Goal: Task Accomplishment & Management: Complete application form

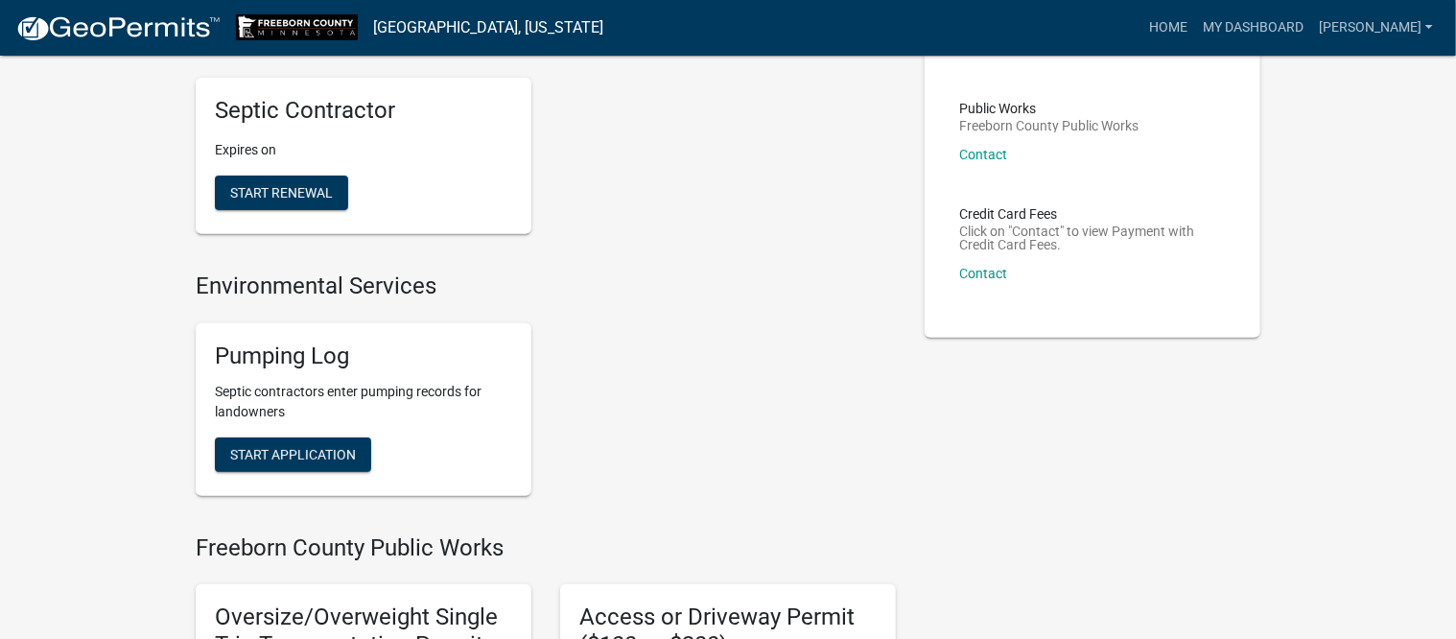
scroll to position [240, 0]
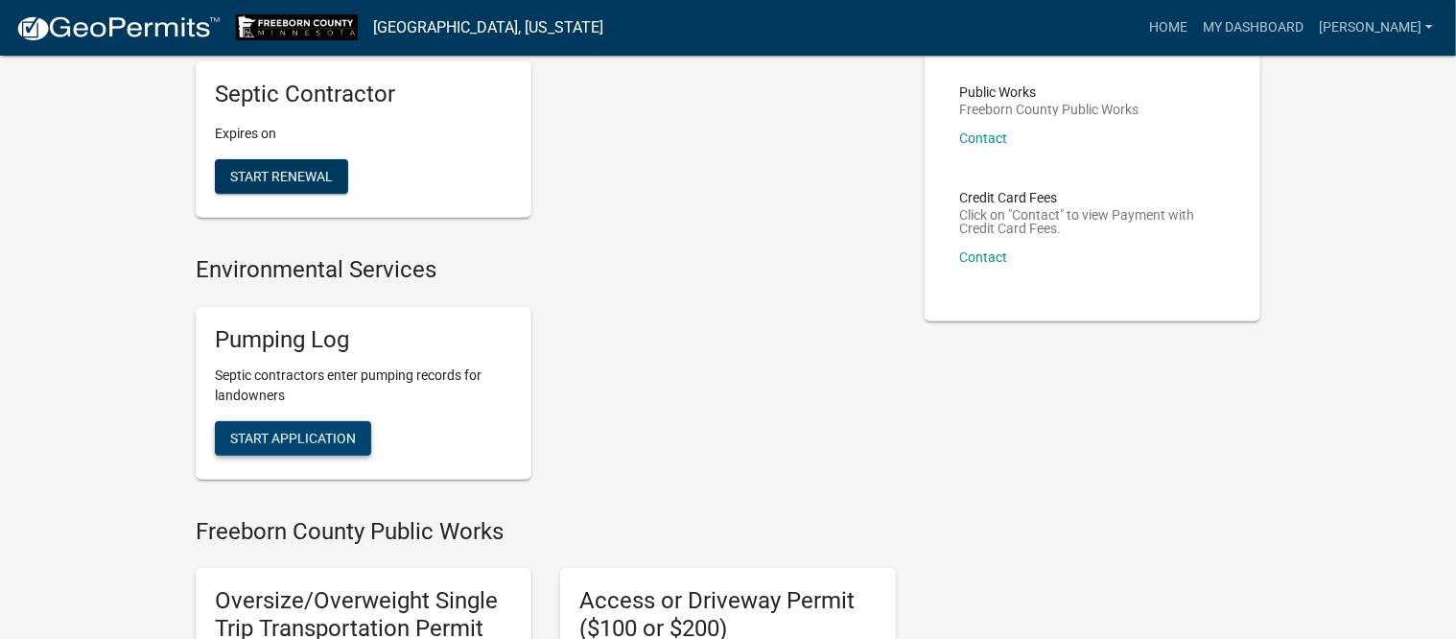
click at [280, 433] on span "Start Application" at bounding box center [293, 437] width 126 height 15
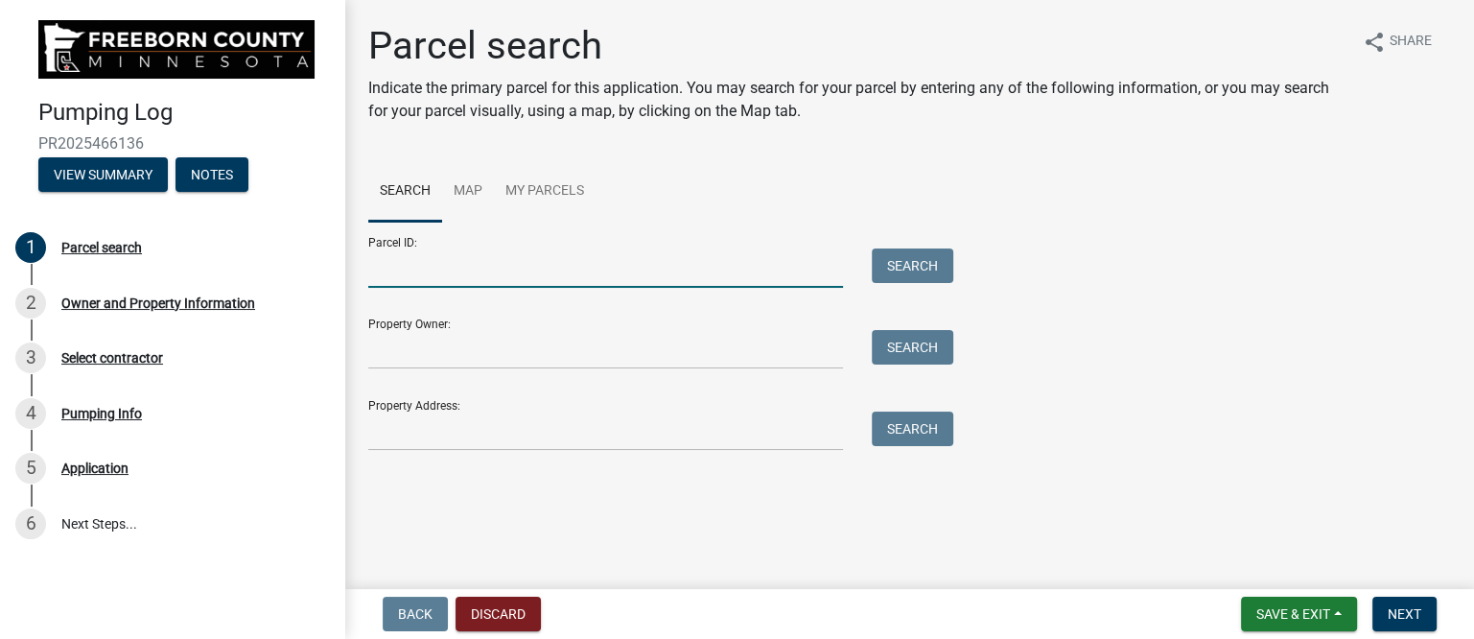
click at [479, 269] on input "Parcel ID:" at bounding box center [605, 267] width 475 height 39
type input "040020082"
click at [899, 268] on button "Search" at bounding box center [913, 265] width 82 height 35
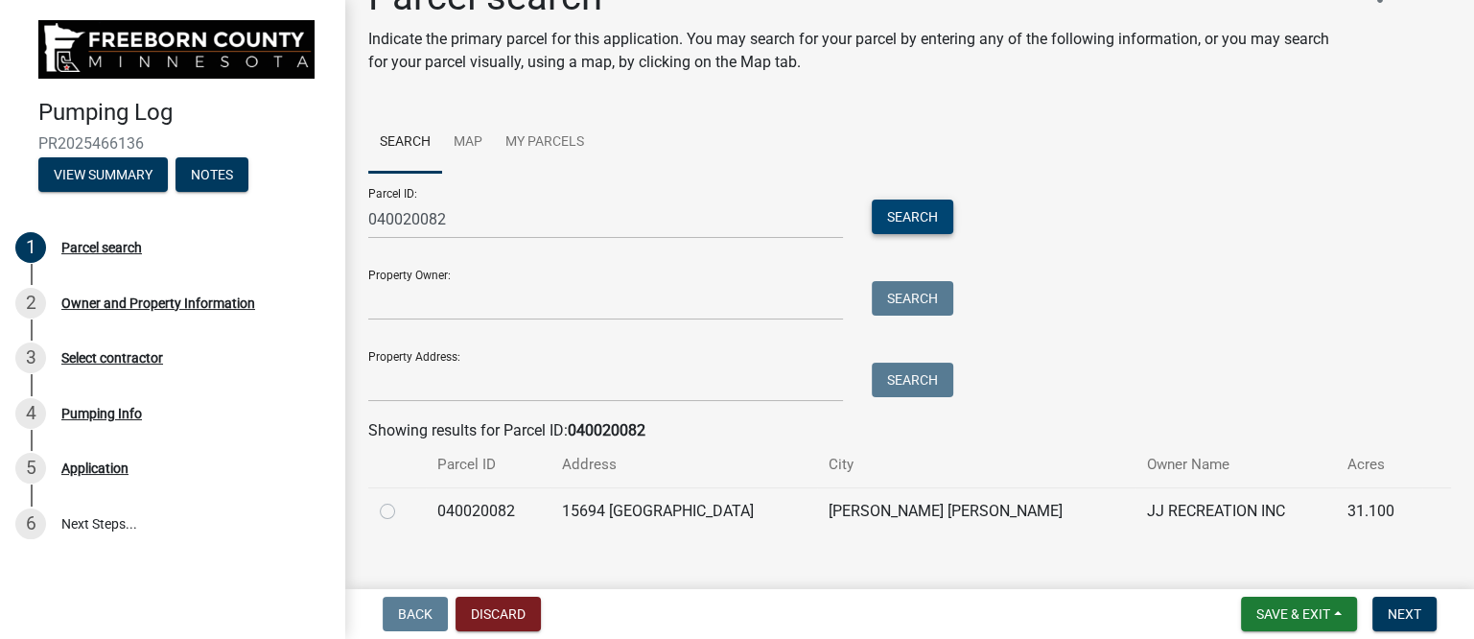
scroll to position [77, 0]
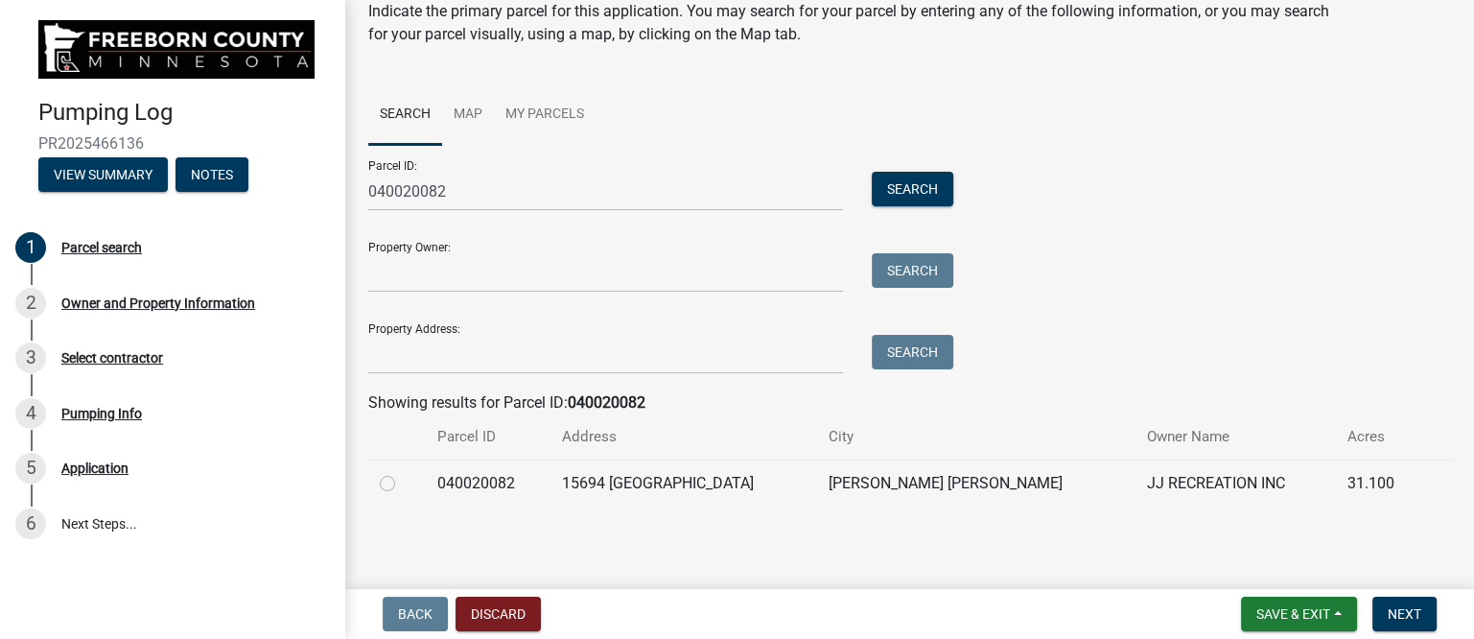
click at [403, 472] on label at bounding box center [403, 472] width 0 height 0
click at [403, 483] on input "radio" at bounding box center [409, 478] width 12 height 12
radio input "true"
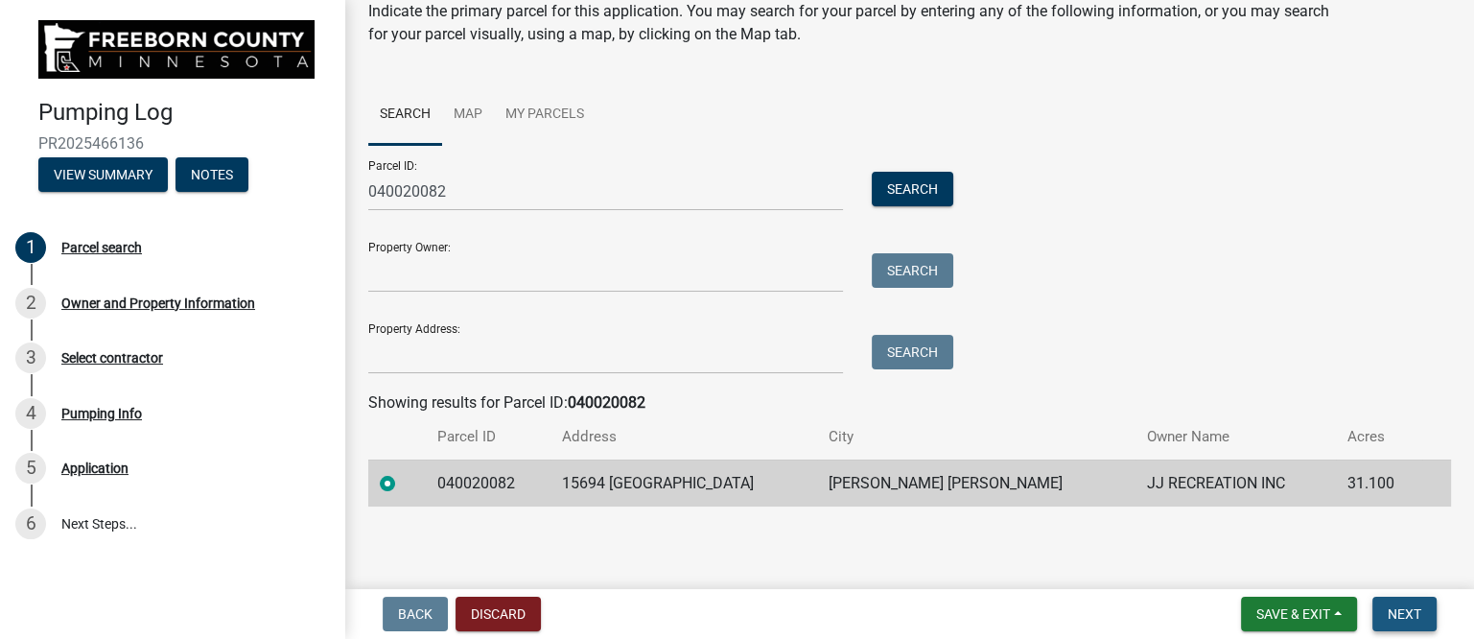
click at [1420, 612] on span "Next" at bounding box center [1405, 613] width 34 height 15
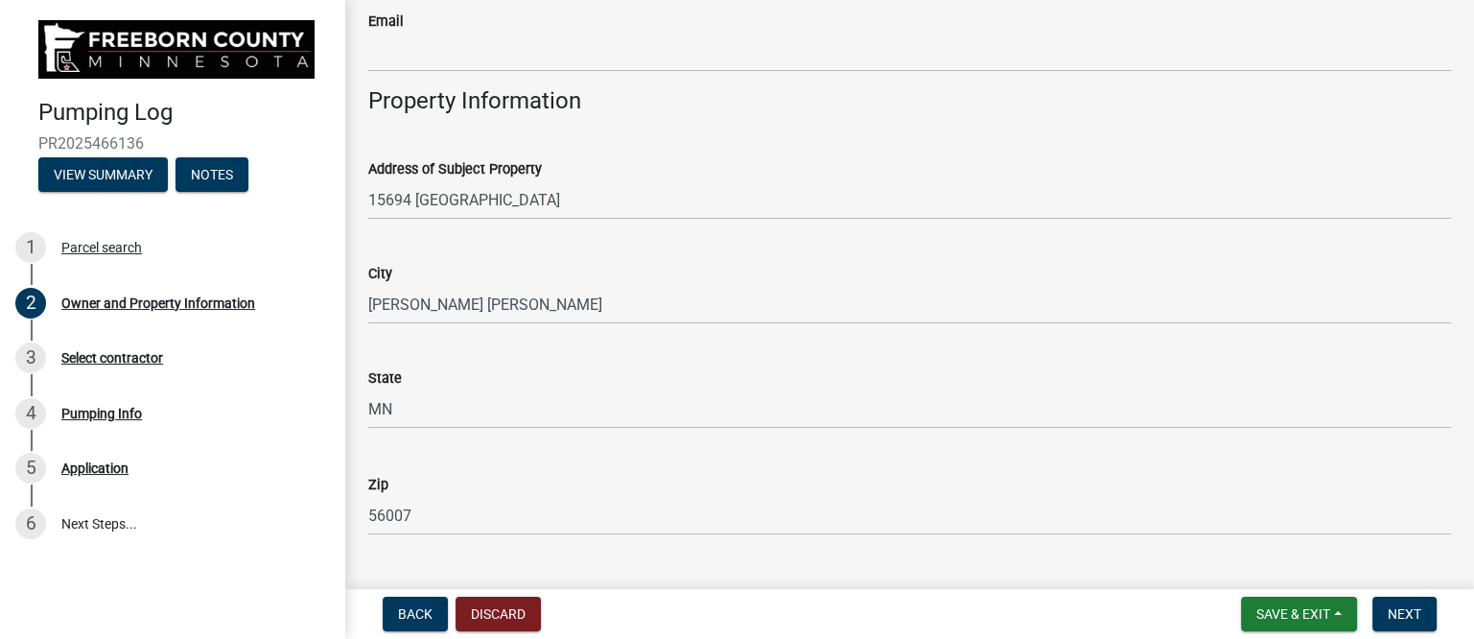
scroll to position [839, 0]
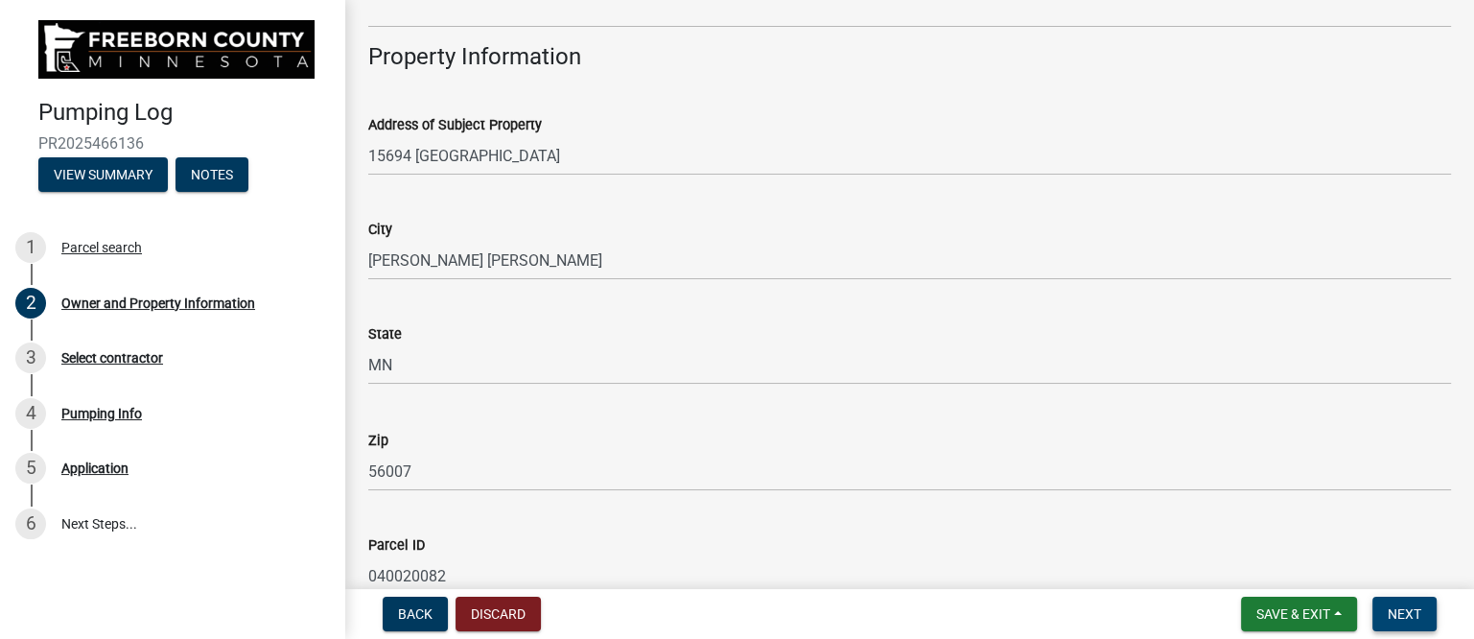
click at [1396, 608] on span "Next" at bounding box center [1405, 613] width 34 height 15
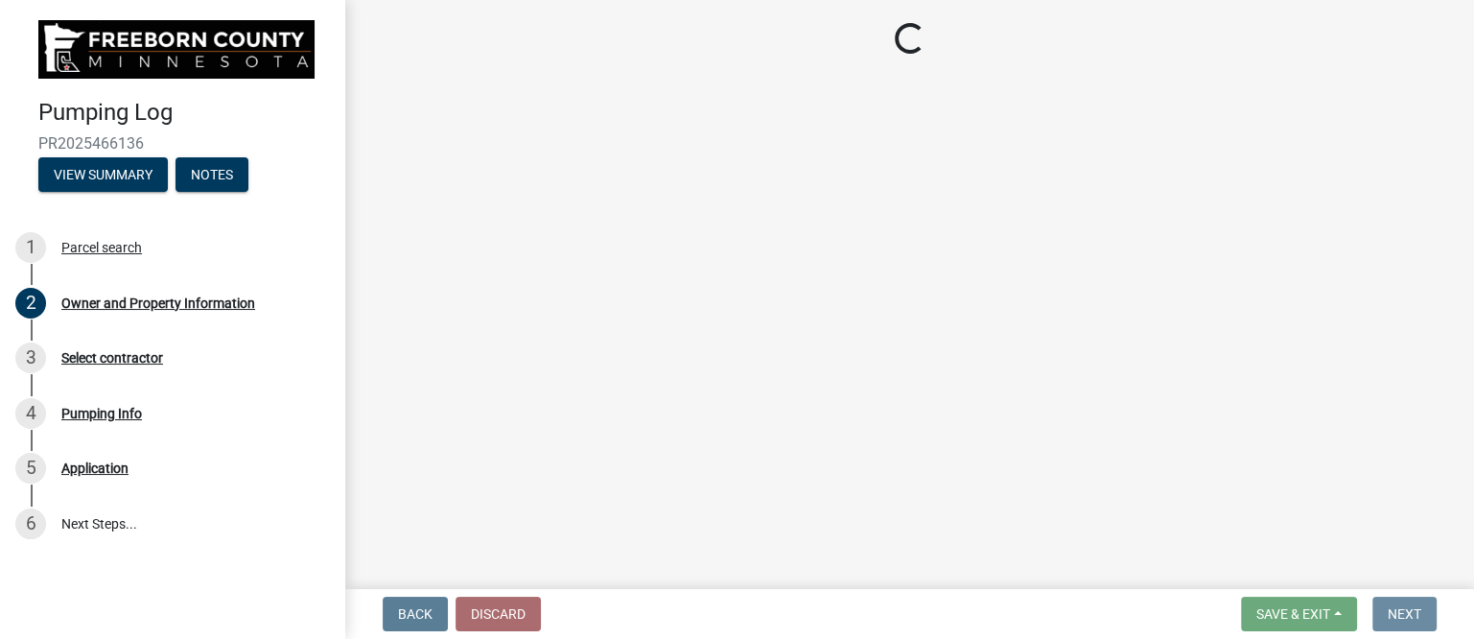
scroll to position [0, 0]
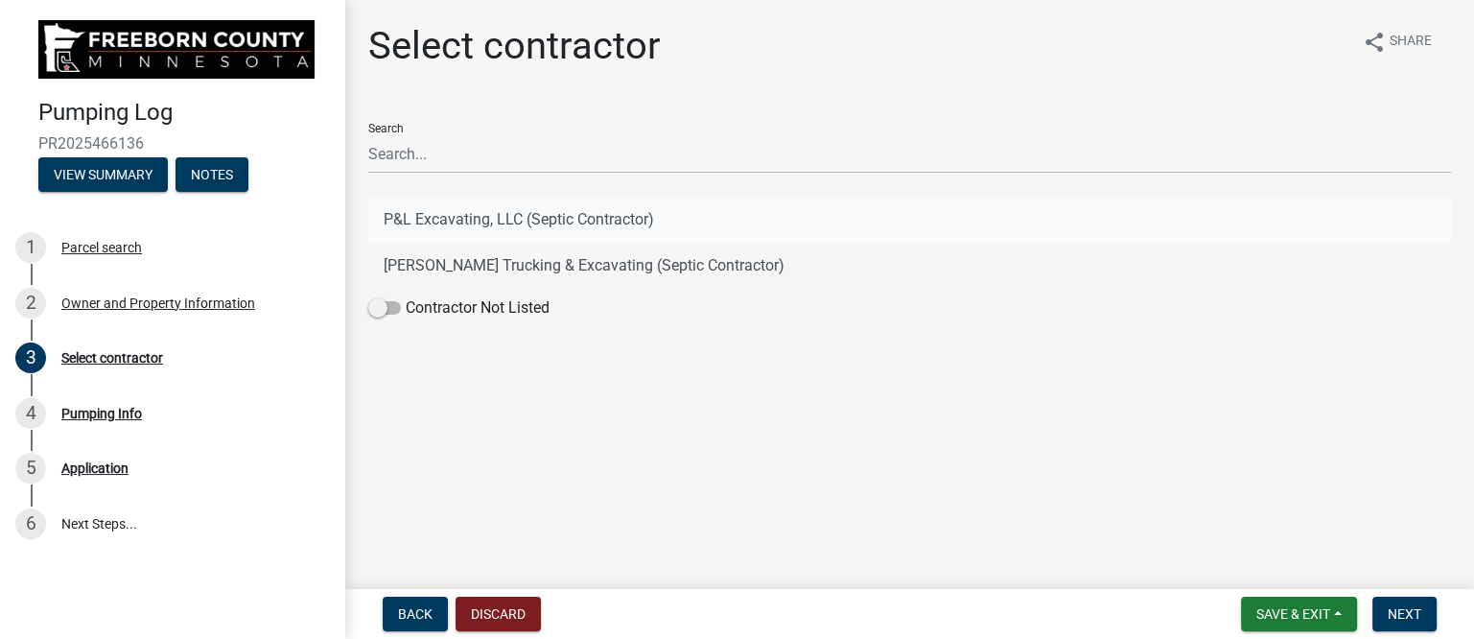
click at [506, 227] on button "P&L Excavating, LLC (Septic Contractor)" at bounding box center [909, 220] width 1083 height 46
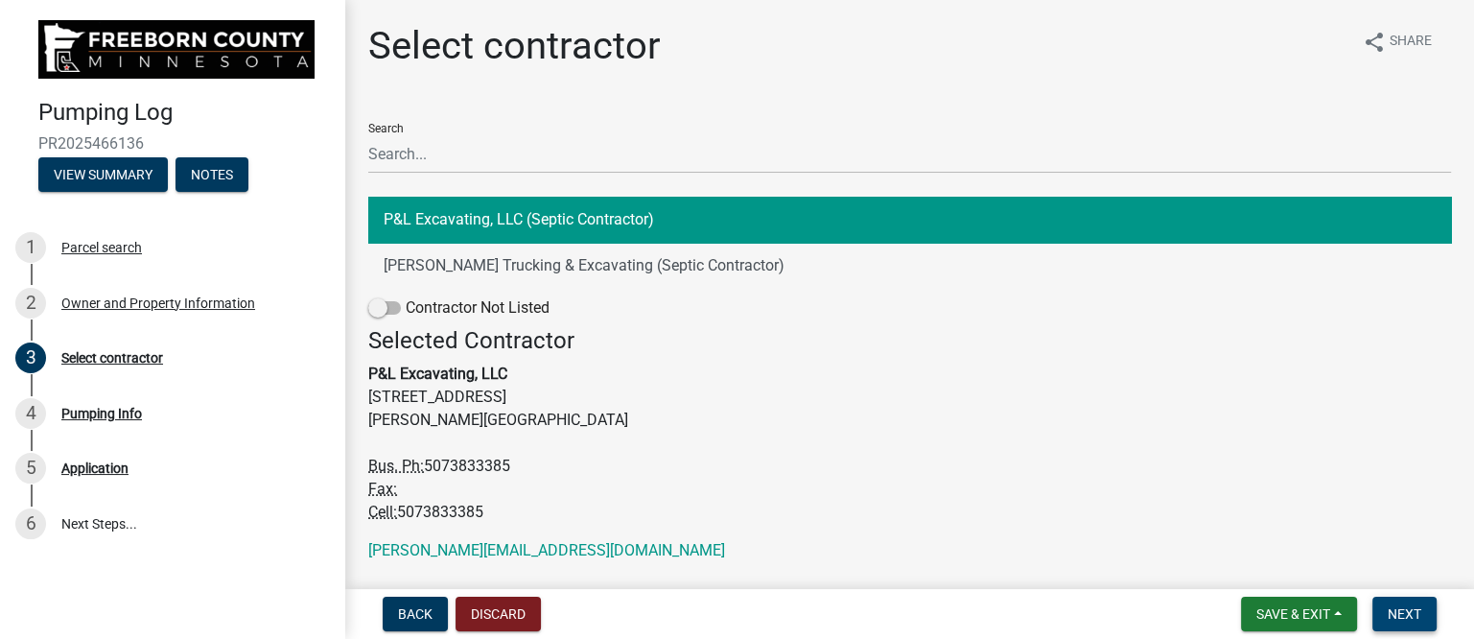
click at [1398, 612] on span "Next" at bounding box center [1405, 613] width 34 height 15
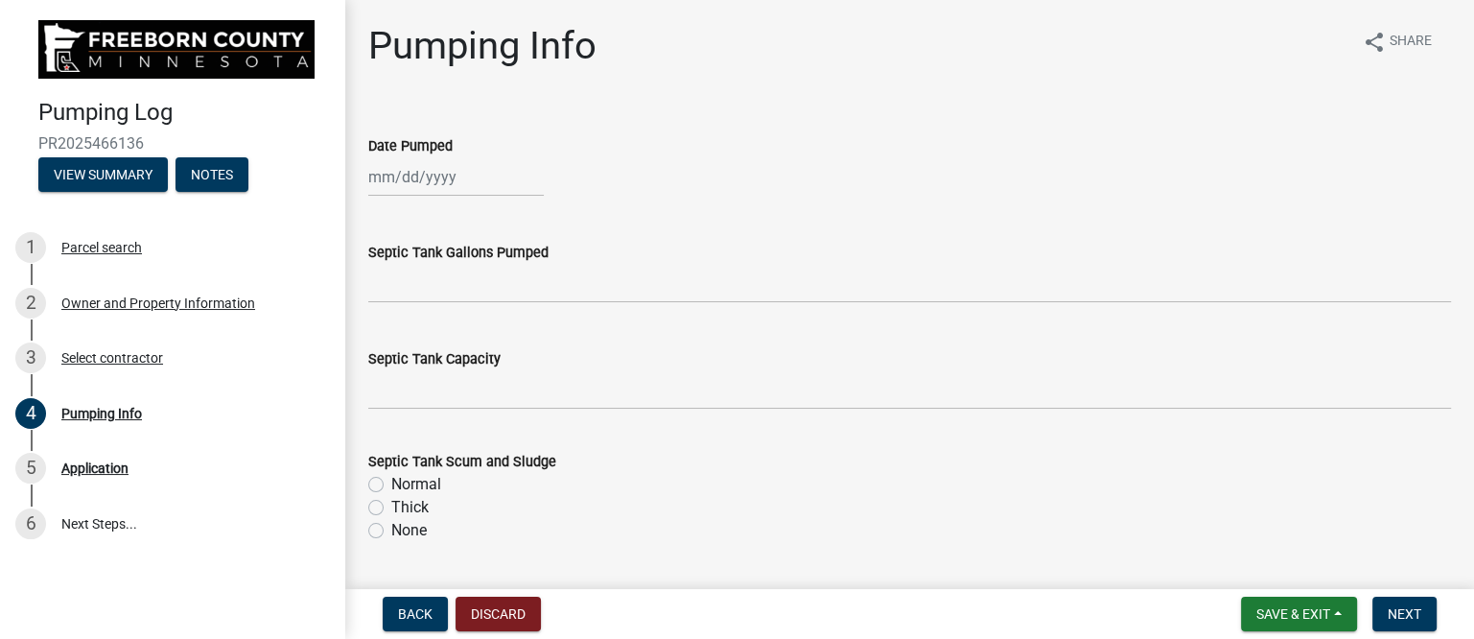
click at [411, 181] on div at bounding box center [456, 176] width 176 height 39
select select "8"
select select "2025"
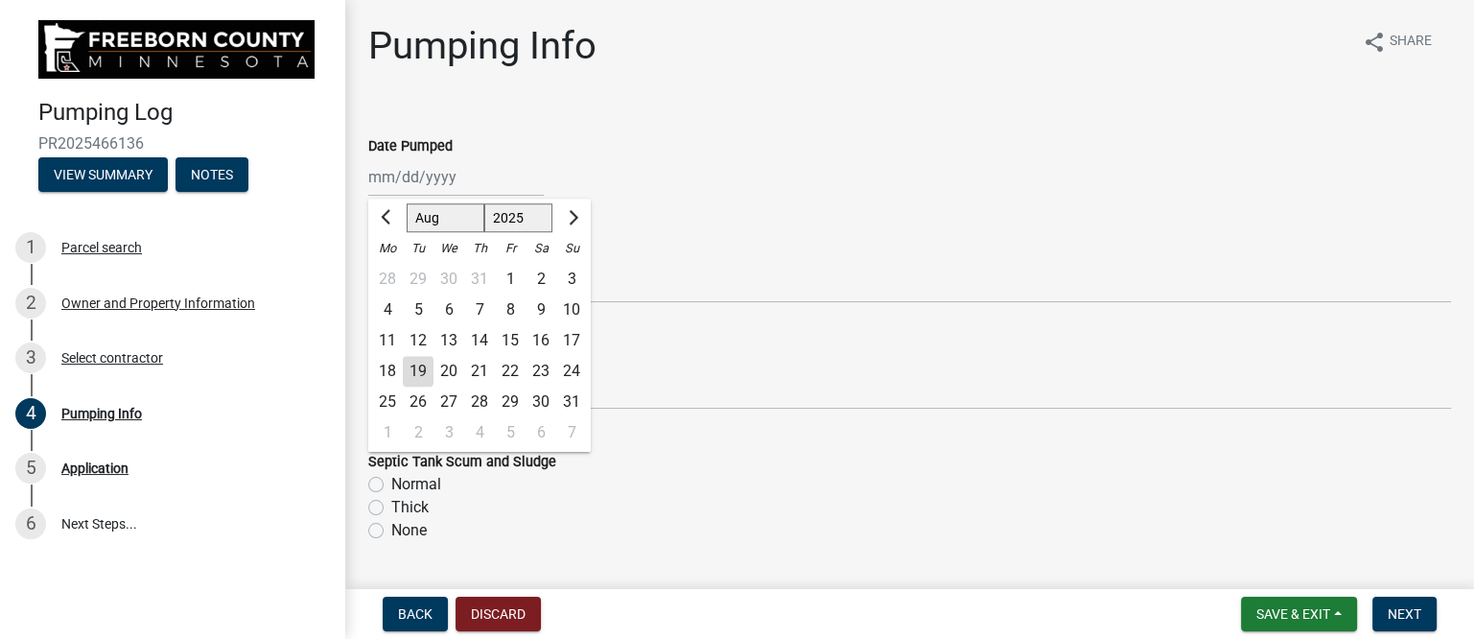
click at [416, 369] on div "19" at bounding box center [418, 371] width 31 height 31
type input "[DATE]"
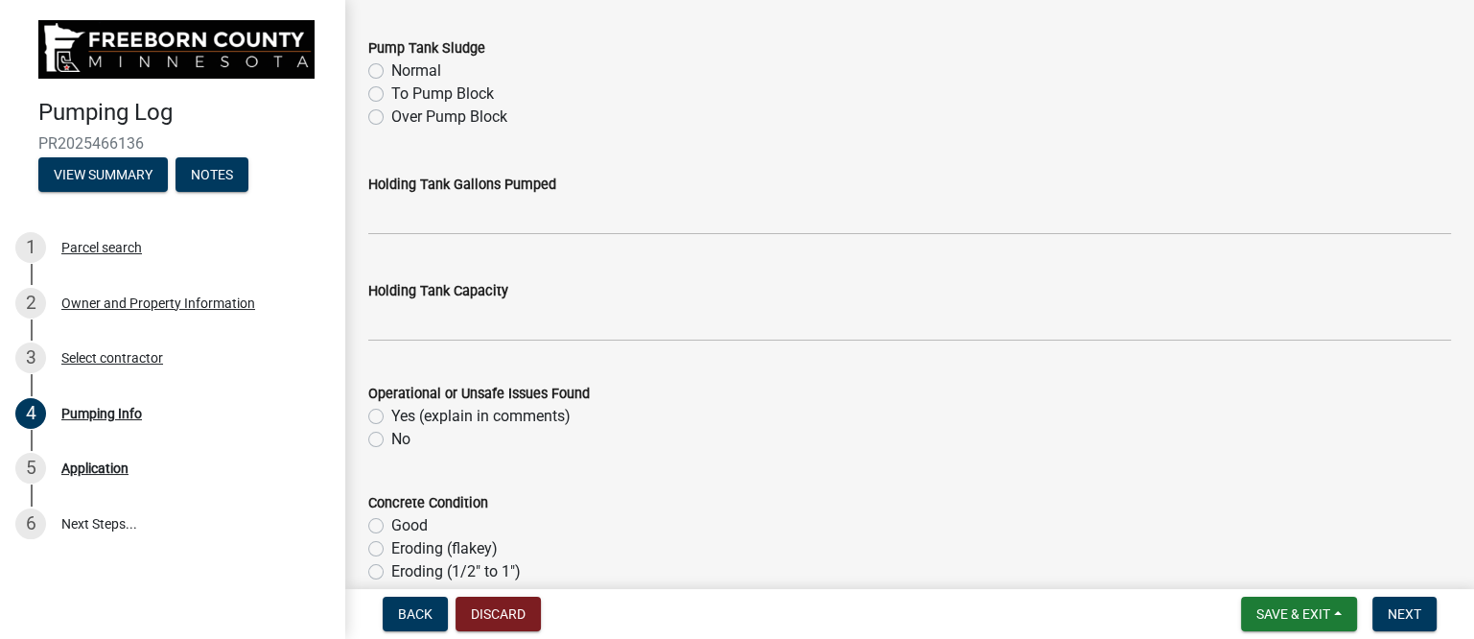
scroll to position [839, 0]
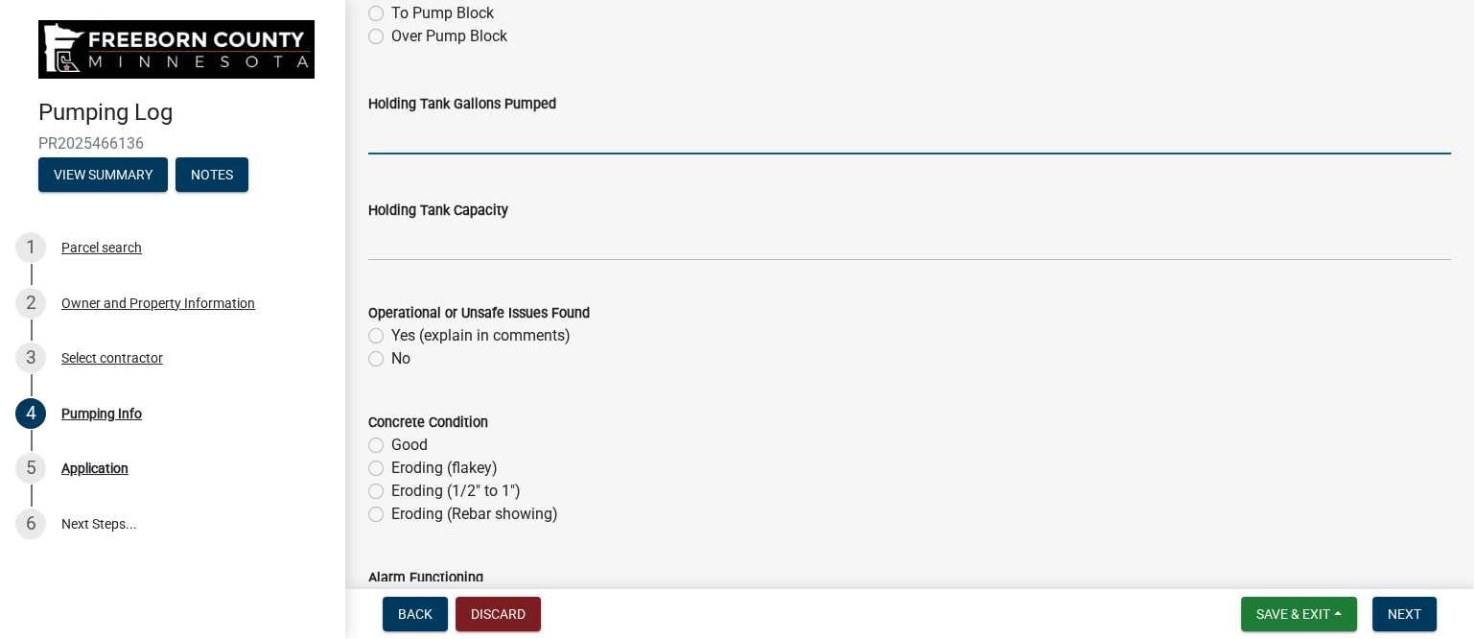
click at [430, 138] on input "text" at bounding box center [909, 134] width 1083 height 39
type input "2450"
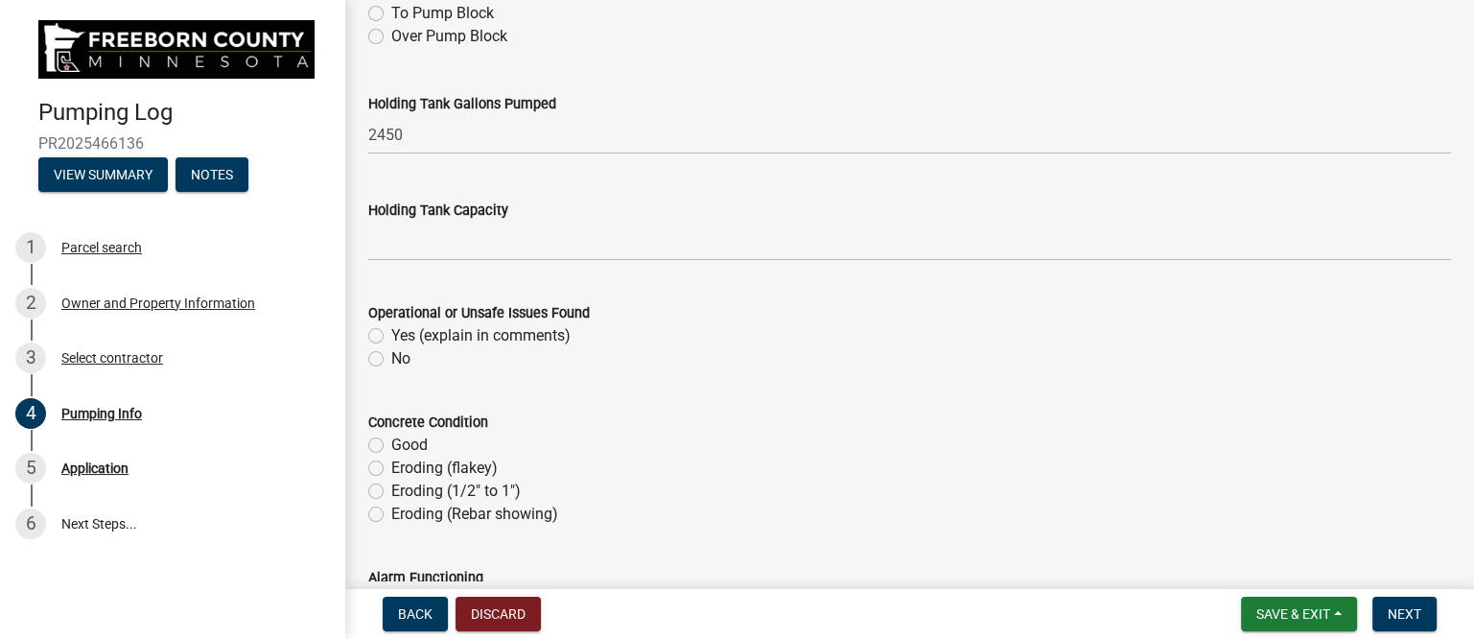
click at [396, 357] on label "No" at bounding box center [400, 358] width 19 height 23
click at [396, 357] on input "No" at bounding box center [397, 353] width 12 height 12
radio input "true"
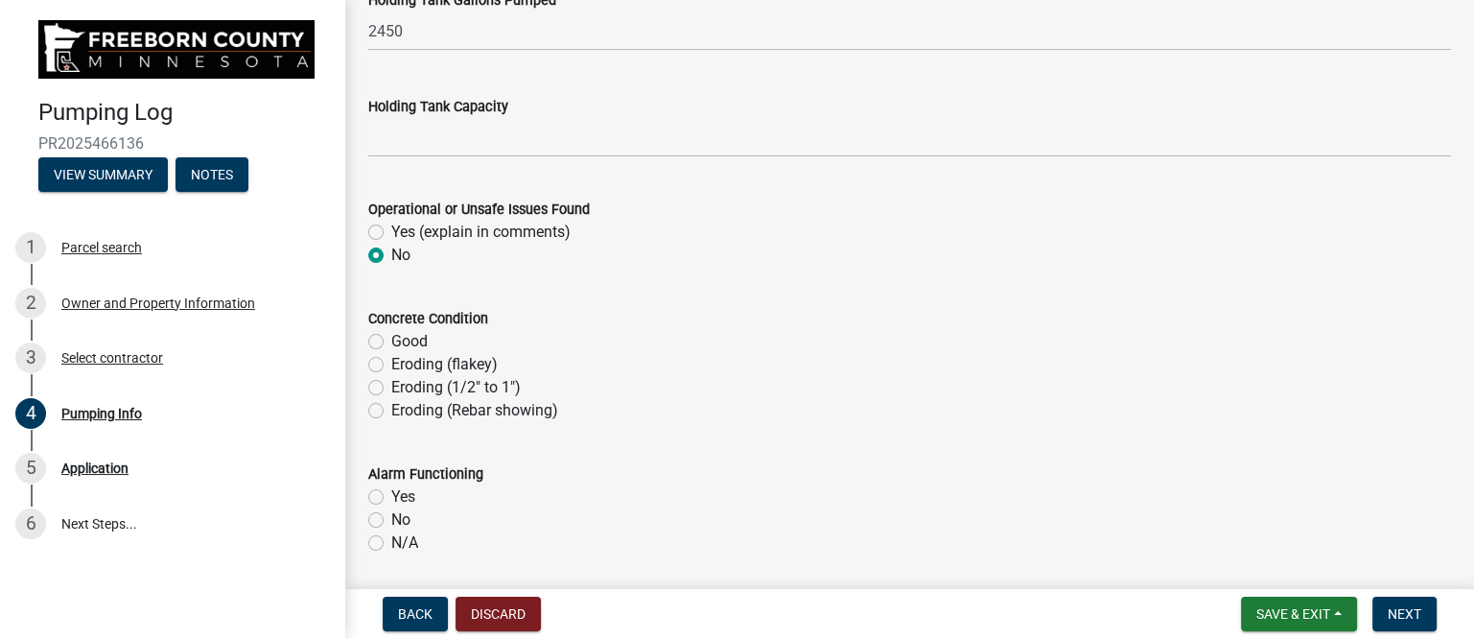
scroll to position [1078, 0]
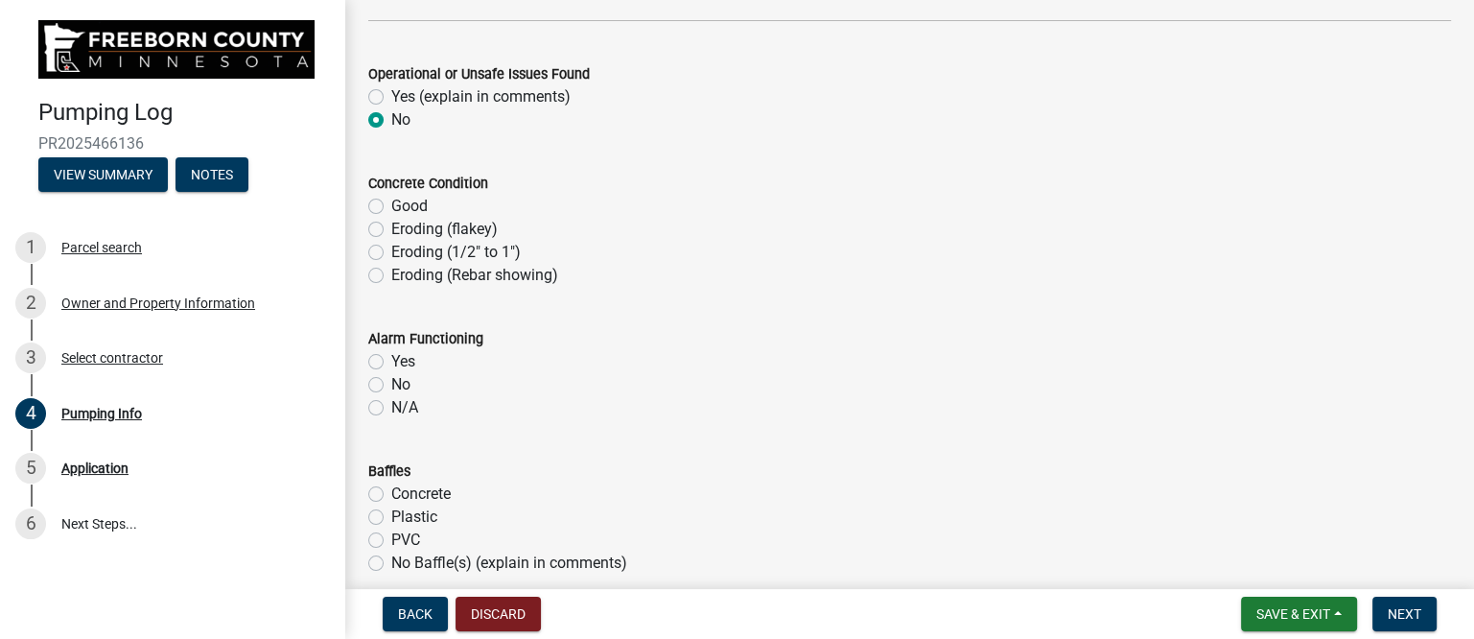
click at [415, 207] on label "Good" at bounding box center [409, 206] width 36 height 23
click at [404, 207] on input "Good" at bounding box center [397, 201] width 12 height 12
radio input "true"
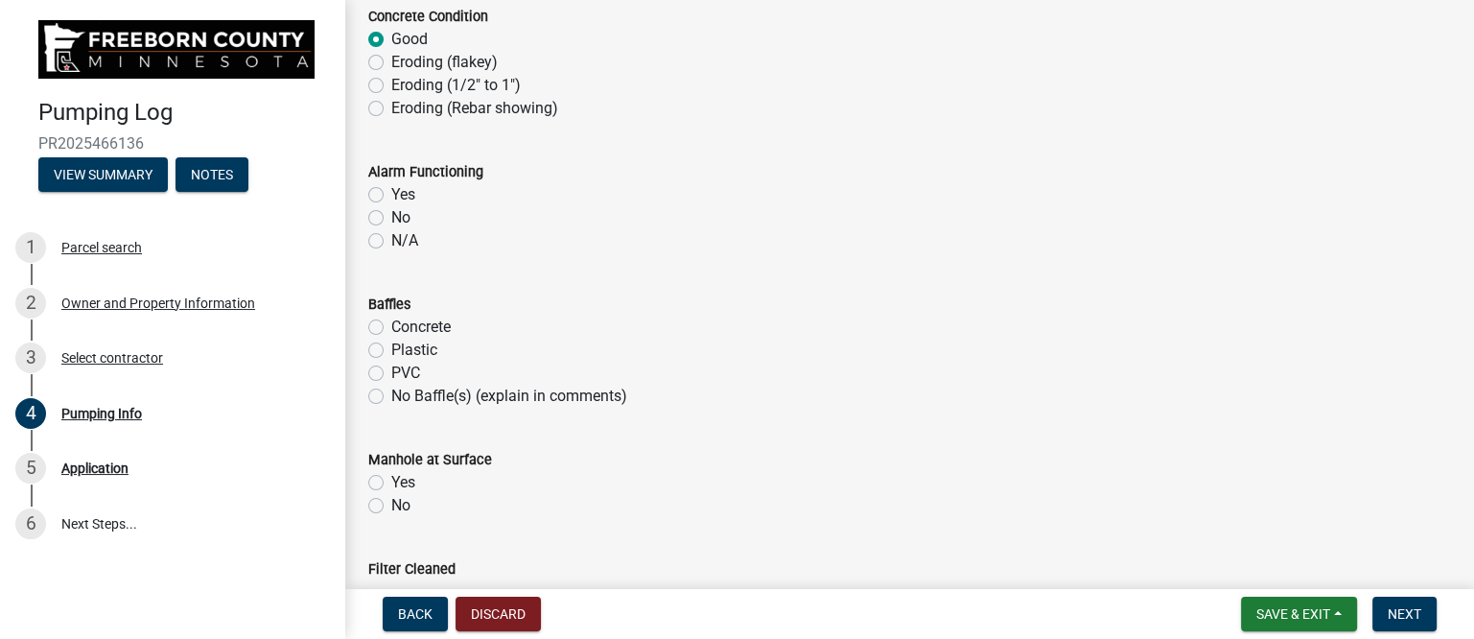
scroll to position [1319, 0]
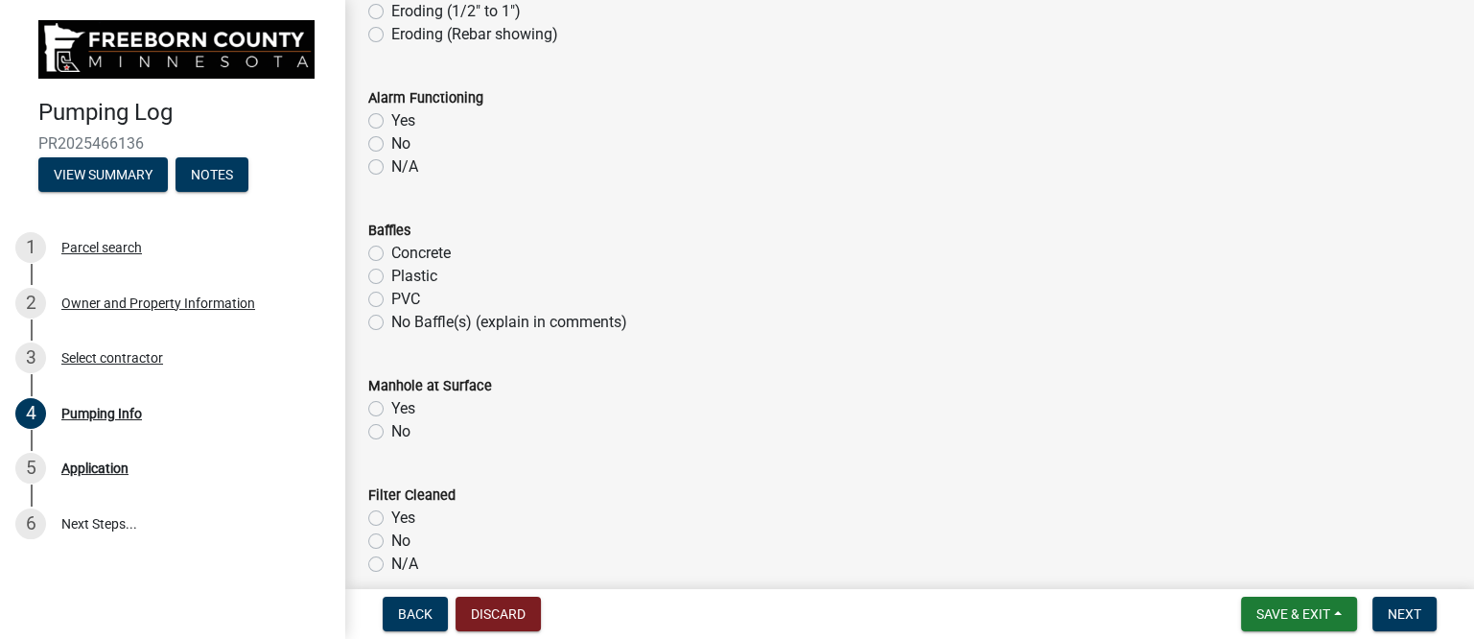
click at [403, 119] on label "Yes" at bounding box center [403, 120] width 24 height 23
click at [403, 119] on input "Yes" at bounding box center [397, 115] width 12 height 12
radio input "true"
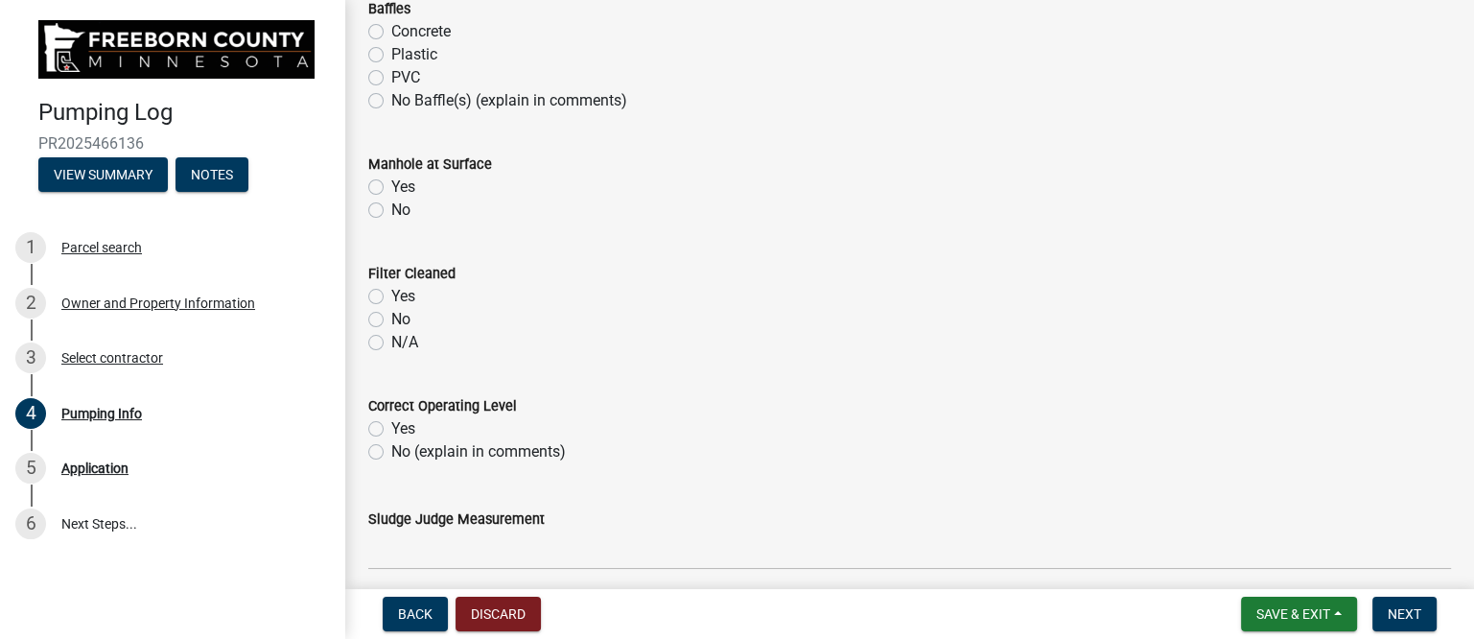
scroll to position [1558, 0]
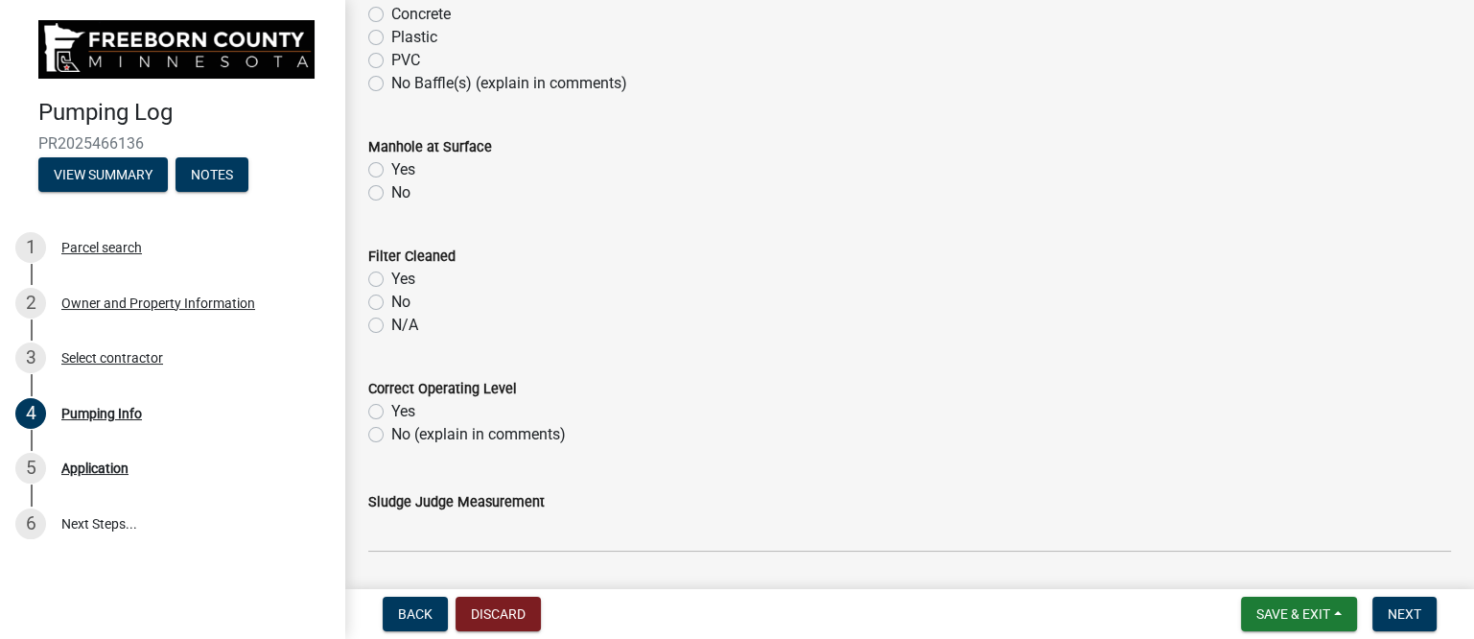
click at [401, 167] on label "Yes" at bounding box center [403, 169] width 24 height 23
click at [401, 167] on input "Yes" at bounding box center [397, 164] width 12 height 12
radio input "true"
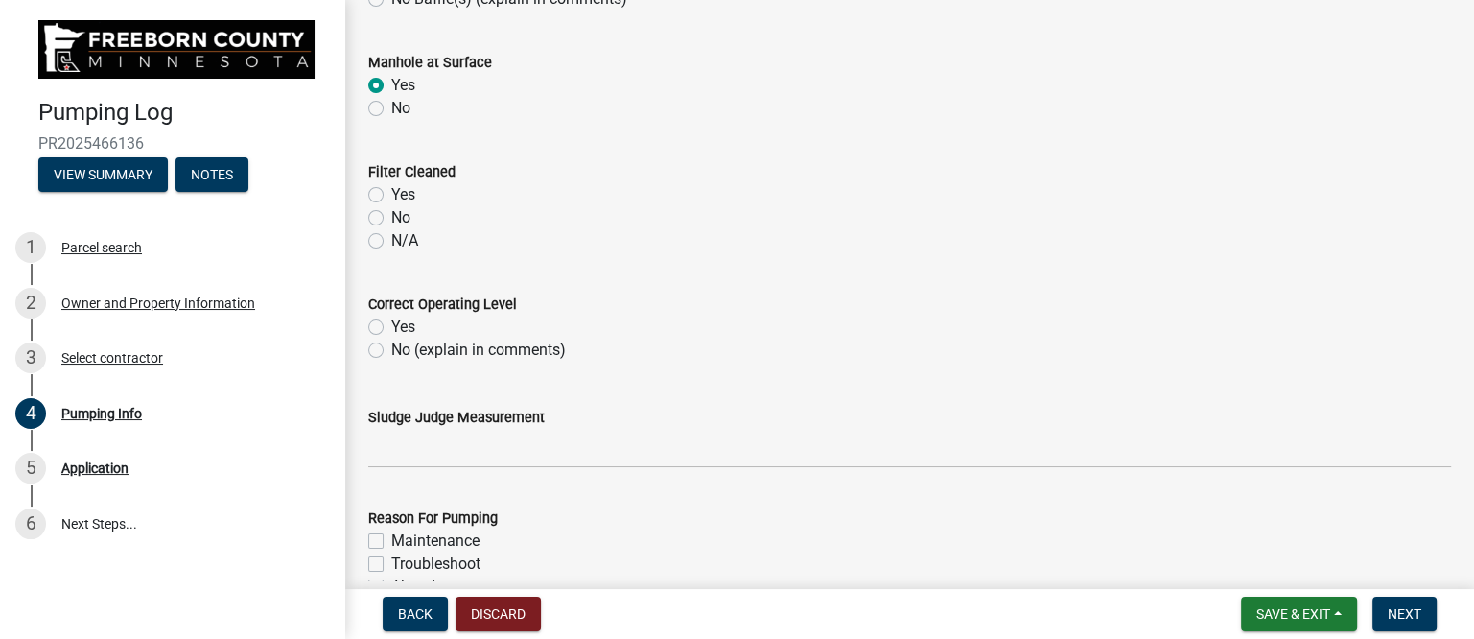
scroll to position [1679, 0]
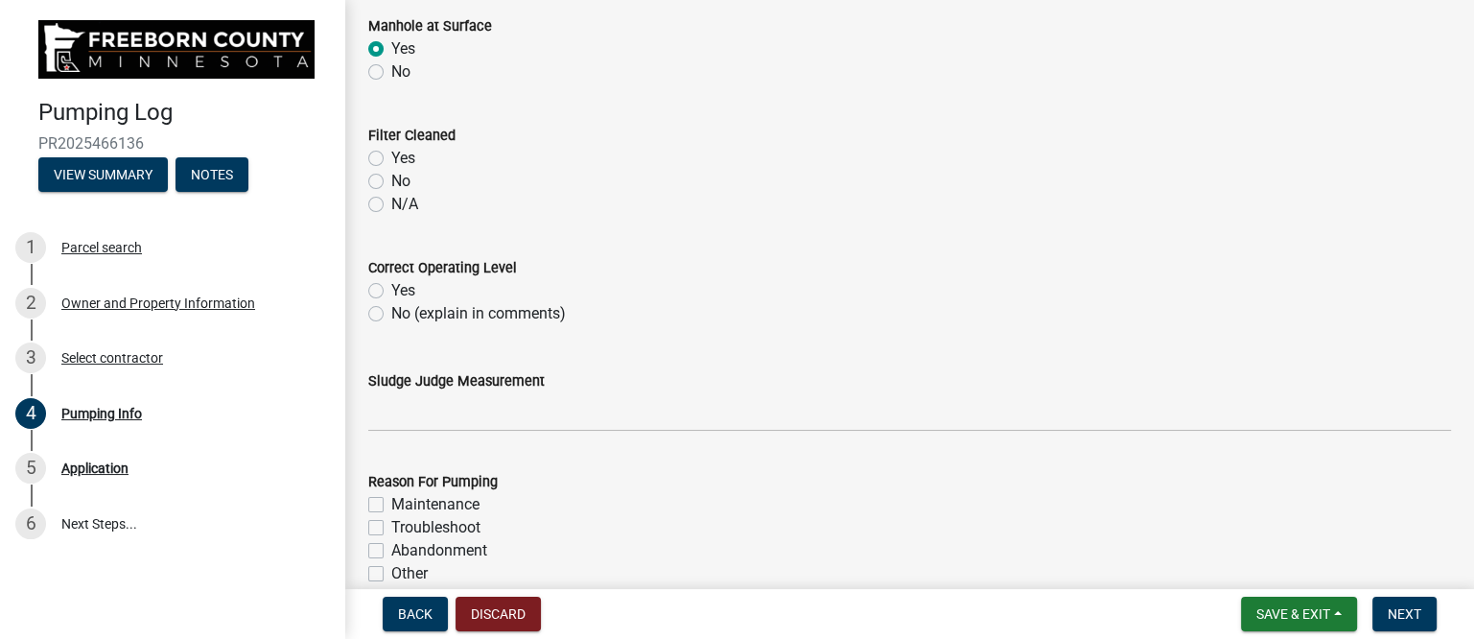
click at [391, 202] on label "N/A" at bounding box center [404, 204] width 27 height 23
click at [391, 202] on input "N/A" at bounding box center [397, 199] width 12 height 12
radio input "true"
click at [391, 289] on label "Yes" at bounding box center [403, 290] width 24 height 23
click at [391, 289] on input "Yes" at bounding box center [397, 285] width 12 height 12
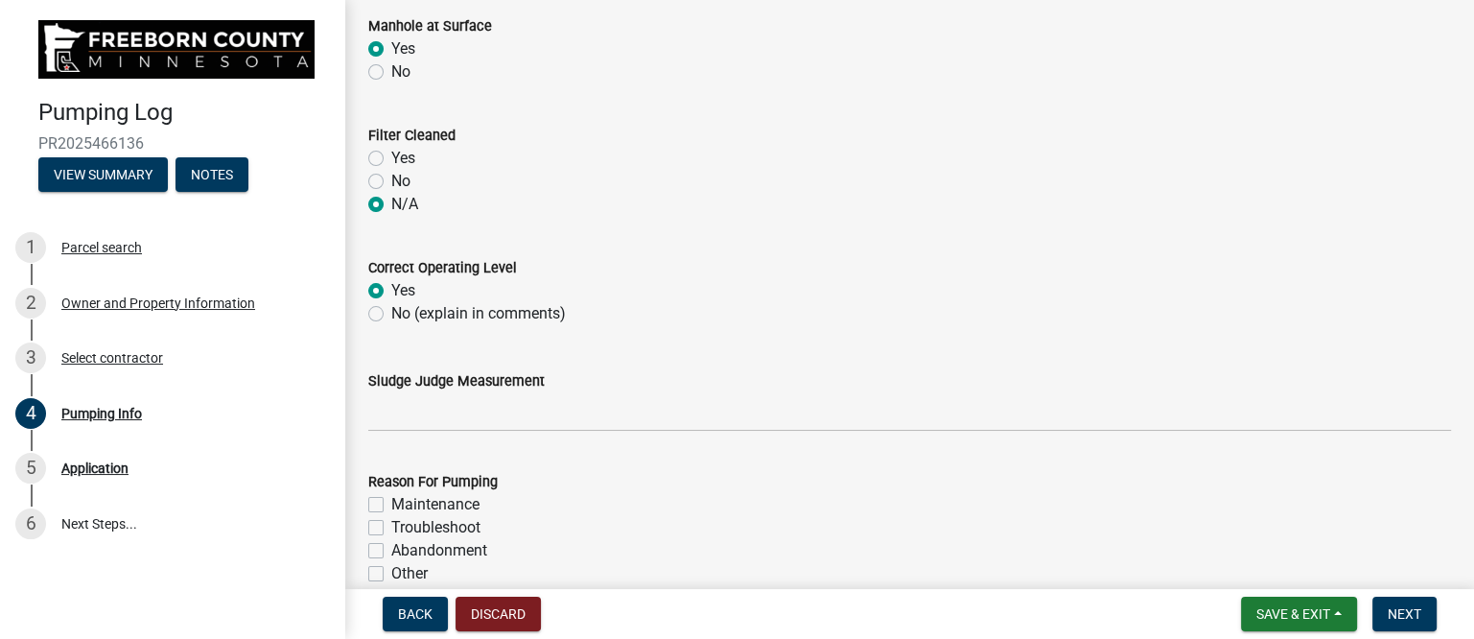
radio input "true"
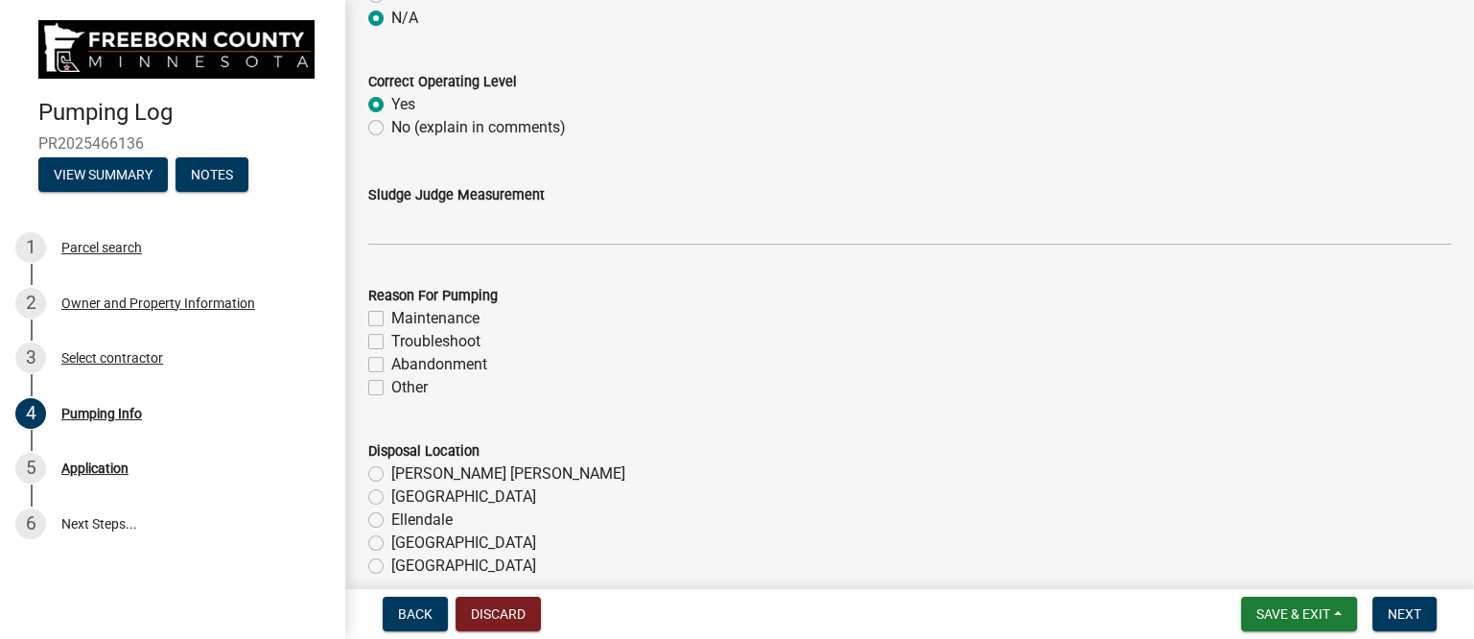
scroll to position [2037, 0]
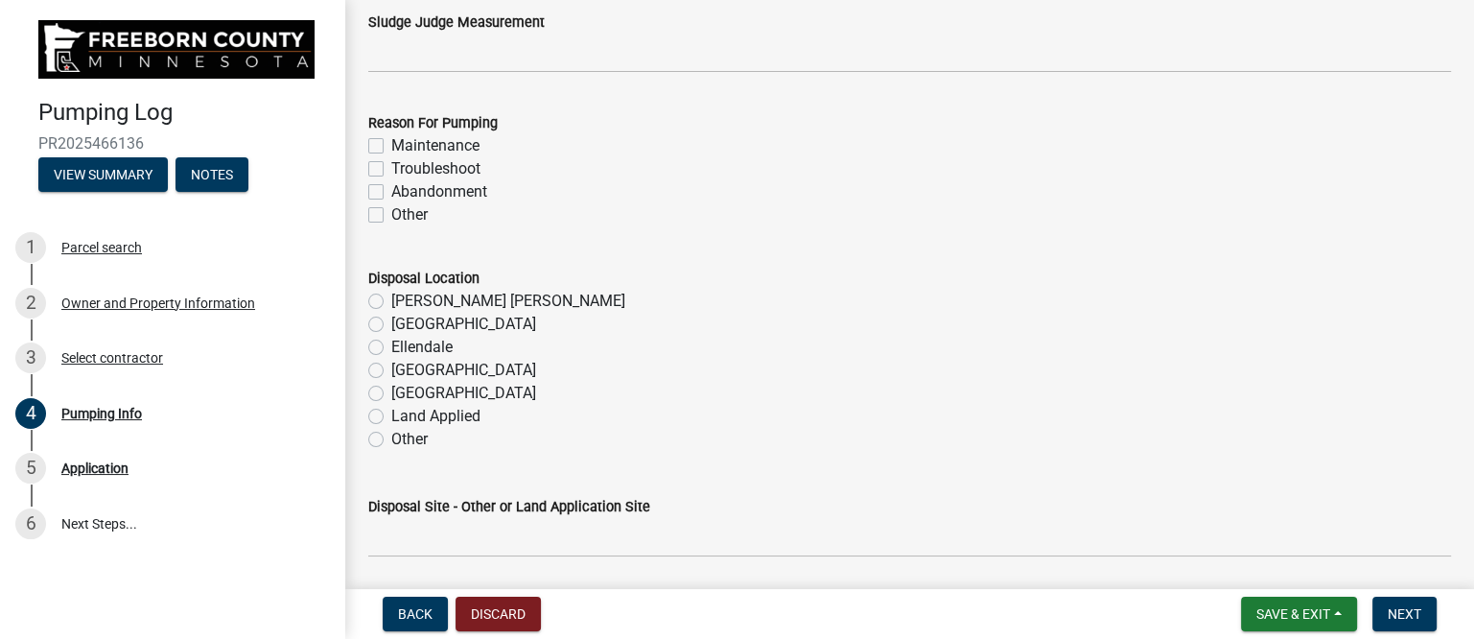
click at [391, 143] on label "Maintenance" at bounding box center [435, 145] width 88 height 23
click at [391, 143] on input "Maintenance" at bounding box center [397, 140] width 12 height 12
checkbox input "true"
checkbox input "false"
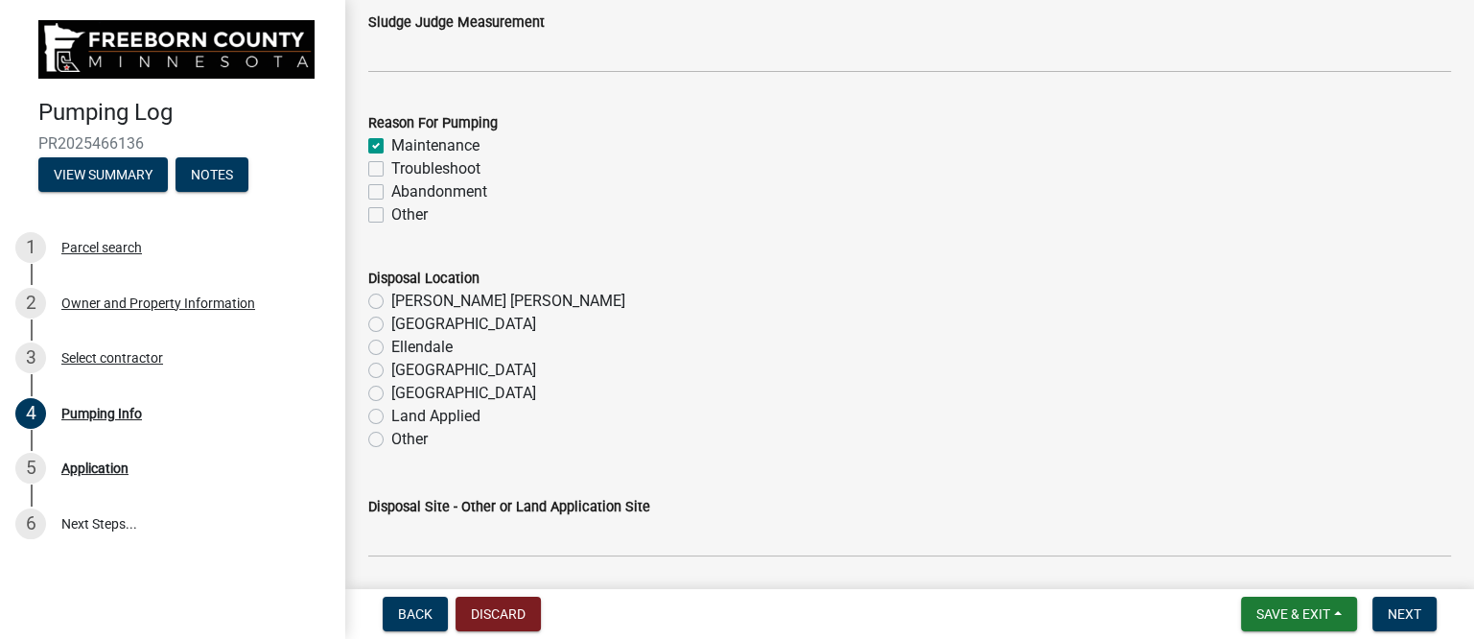
checkbox input "false"
click at [408, 303] on label "[PERSON_NAME] [PERSON_NAME]" at bounding box center [508, 301] width 234 height 23
click at [404, 302] on input "[PERSON_NAME] [PERSON_NAME]" at bounding box center [397, 296] width 12 height 12
radio input "true"
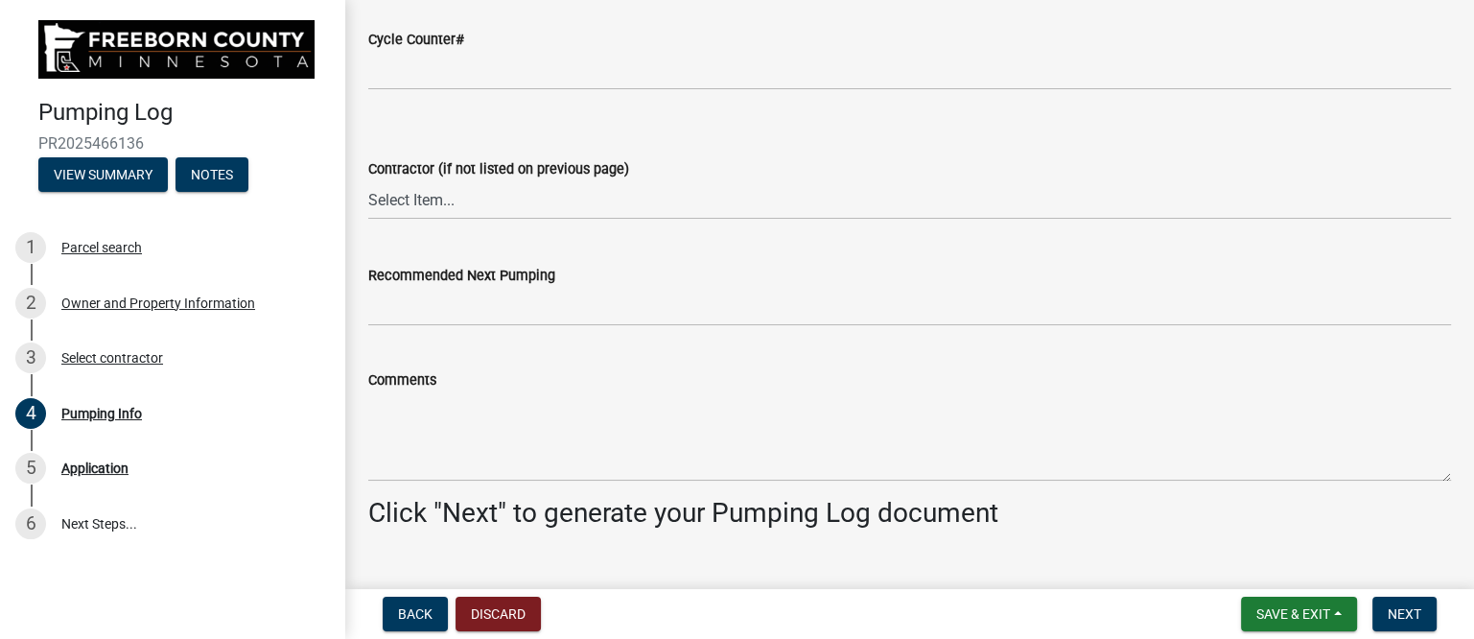
scroll to position [2638, 0]
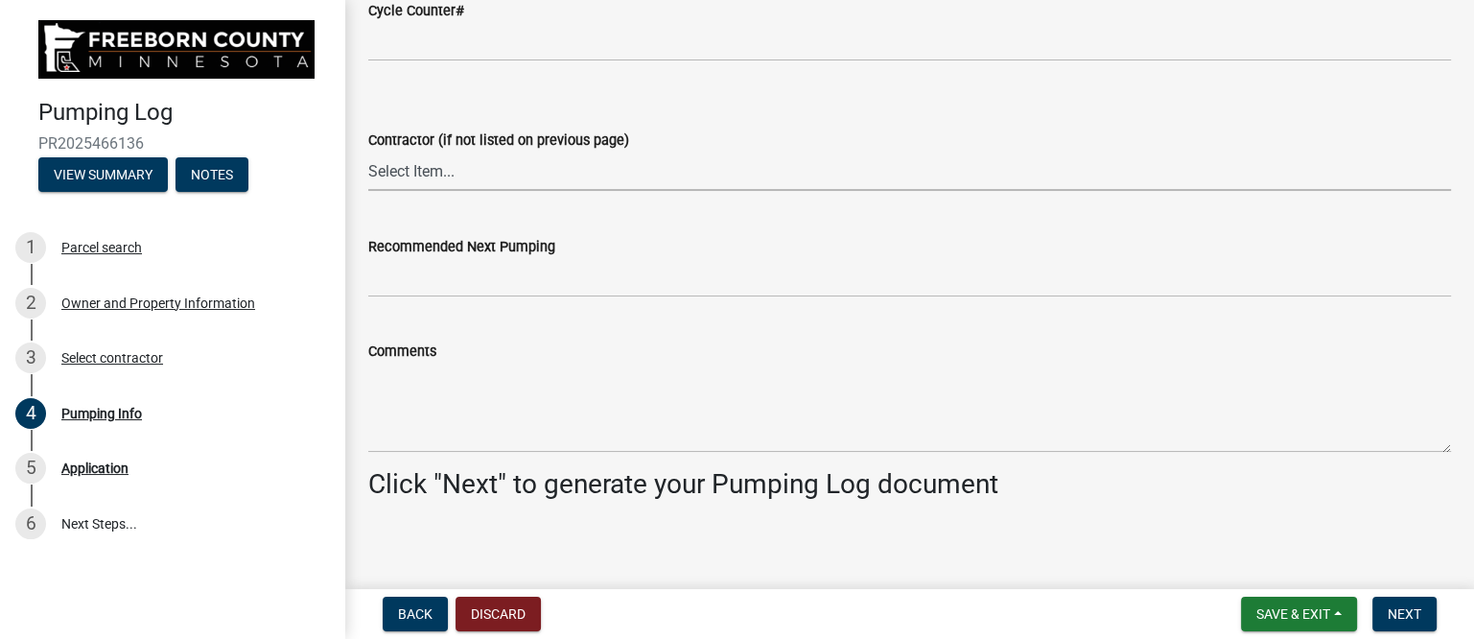
click at [440, 176] on select "Select Item... P & L Excavating Precision Septic Services [PERSON_NAME] Excavat…" at bounding box center [909, 171] width 1083 height 39
click at [368, 152] on select "Select Item... P & L Excavating Precision Septic Services [PERSON_NAME] Excavat…" at bounding box center [909, 171] width 1083 height 39
select select "a4b440af-86cc-4e74-8744-b4ec83ffff55"
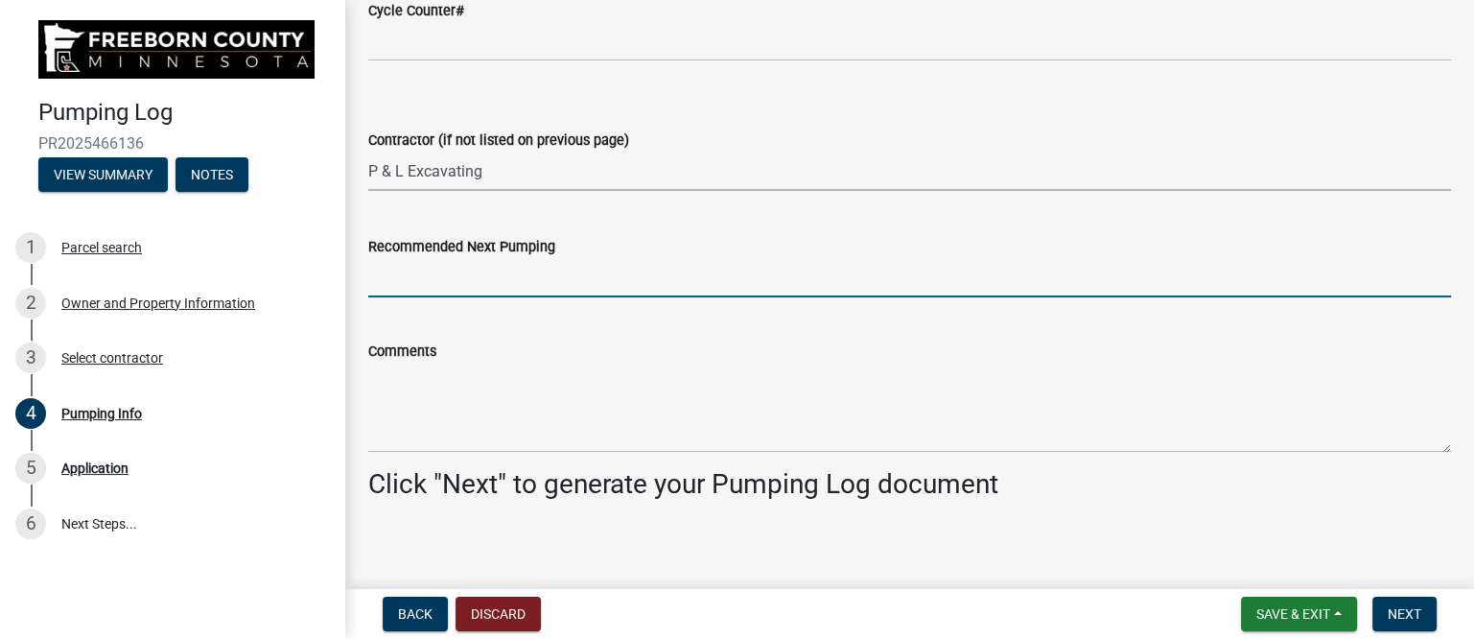
click at [430, 283] on input "Recommended Next Pumping" at bounding box center [909, 277] width 1083 height 39
type input "as needed"
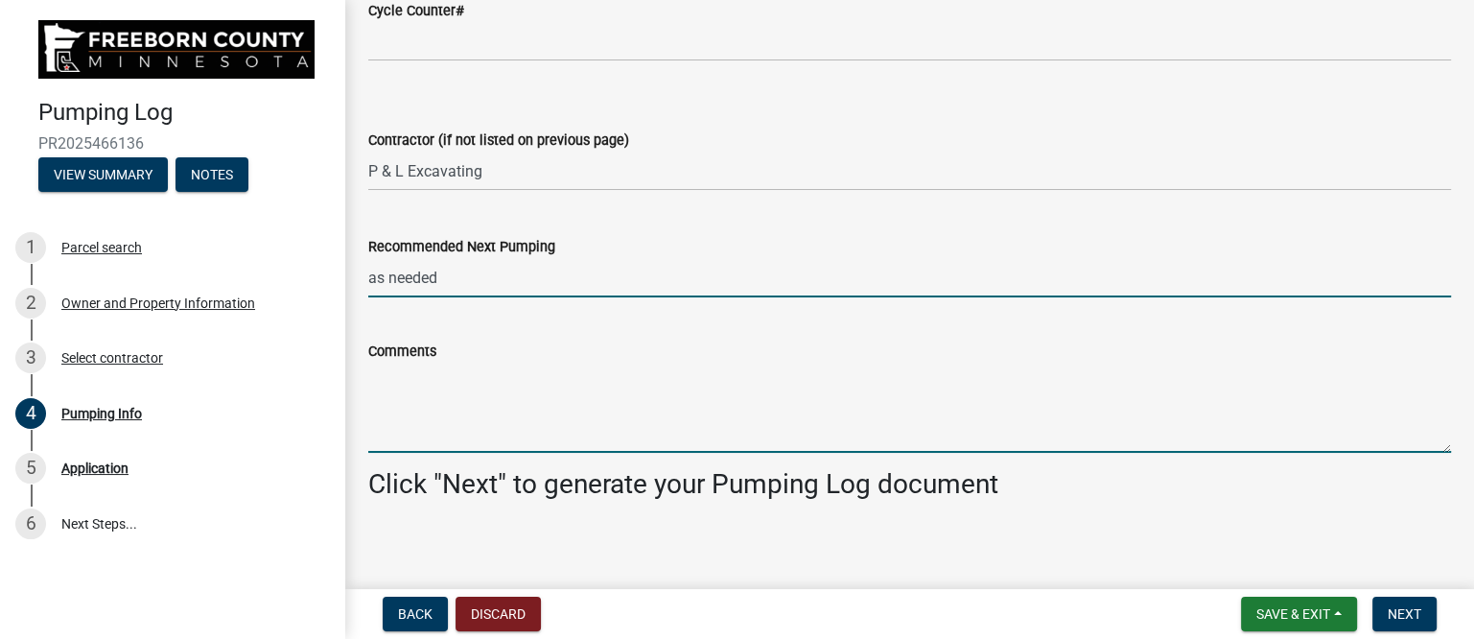
click at [407, 437] on textarea "Comments" at bounding box center [909, 408] width 1083 height 90
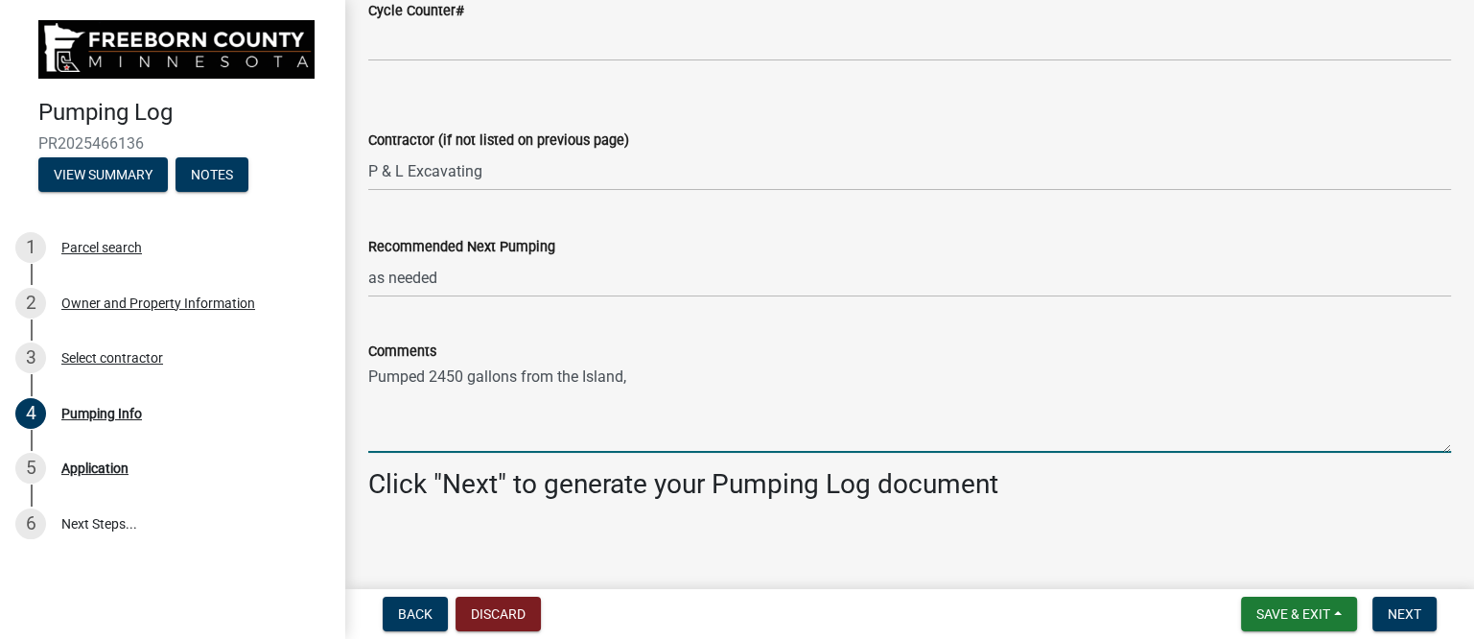
click at [649, 376] on textarea "Pumped 2450 gallons from the Island," at bounding box center [909, 408] width 1083 height 90
type textarea "Pumped 2450 gallons from the Island, alarm works, tanks and risers 2 drips/seco…"
click at [1413, 612] on span "Next" at bounding box center [1405, 613] width 34 height 15
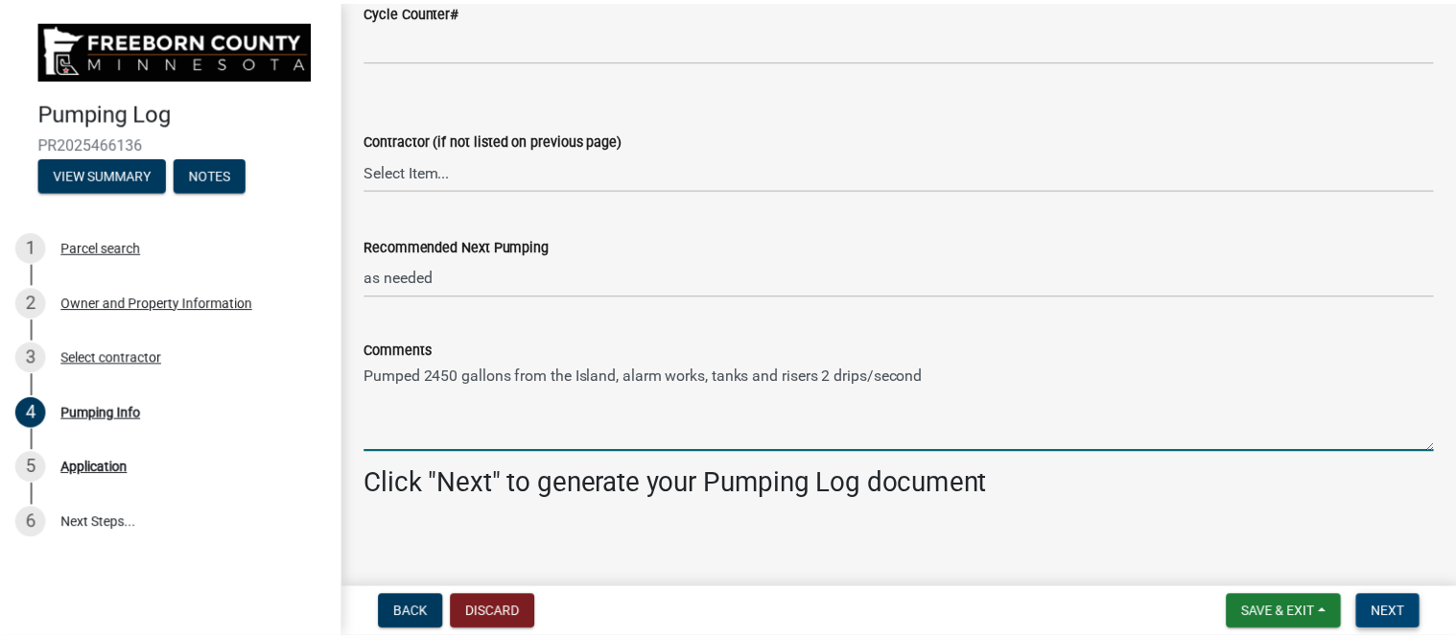
scroll to position [0, 0]
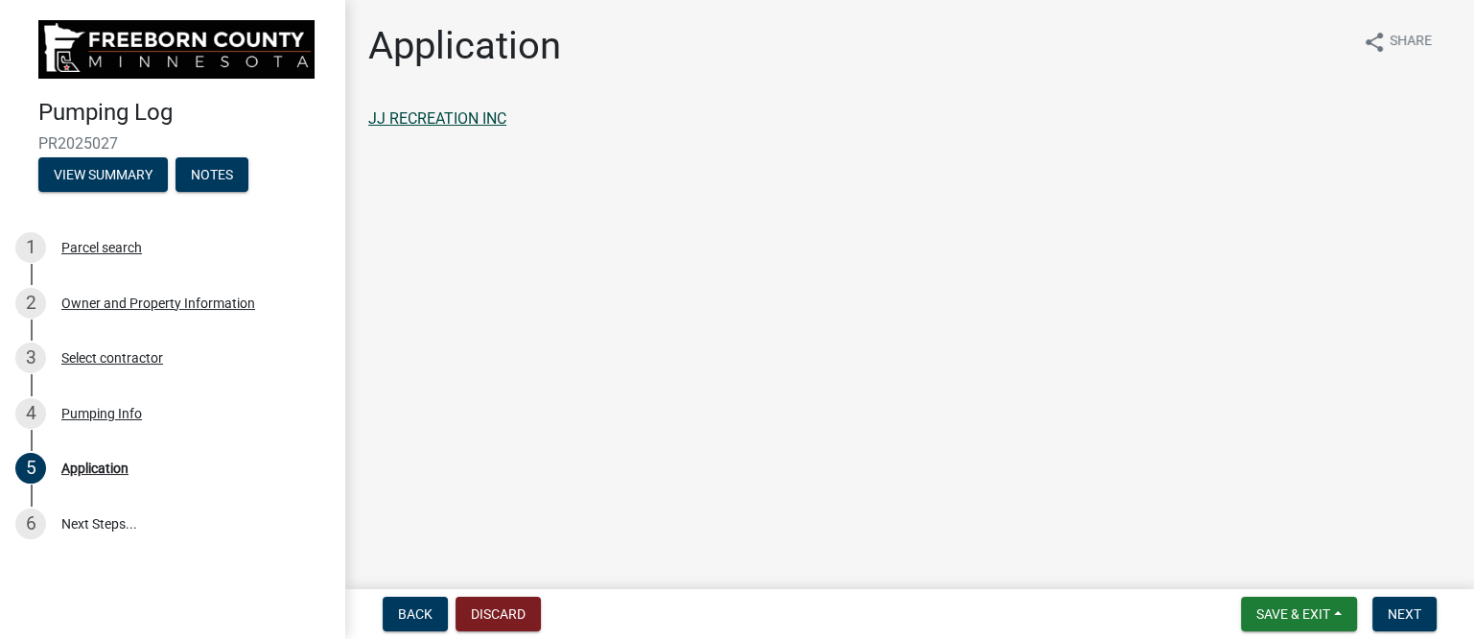
click at [457, 118] on link "JJ RECREATION INC" at bounding box center [437, 118] width 138 height 18
click at [1412, 606] on span "Next" at bounding box center [1405, 613] width 34 height 15
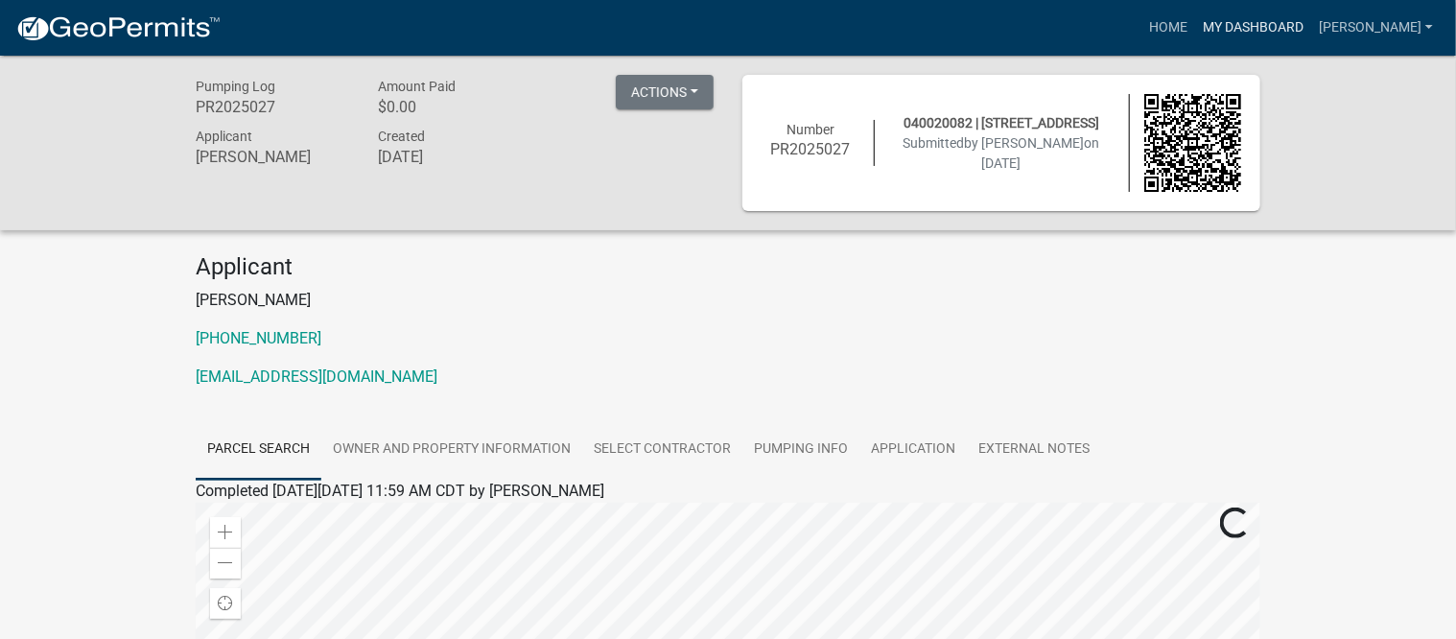
click at [1283, 22] on link "My Dashboard" at bounding box center [1253, 28] width 116 height 36
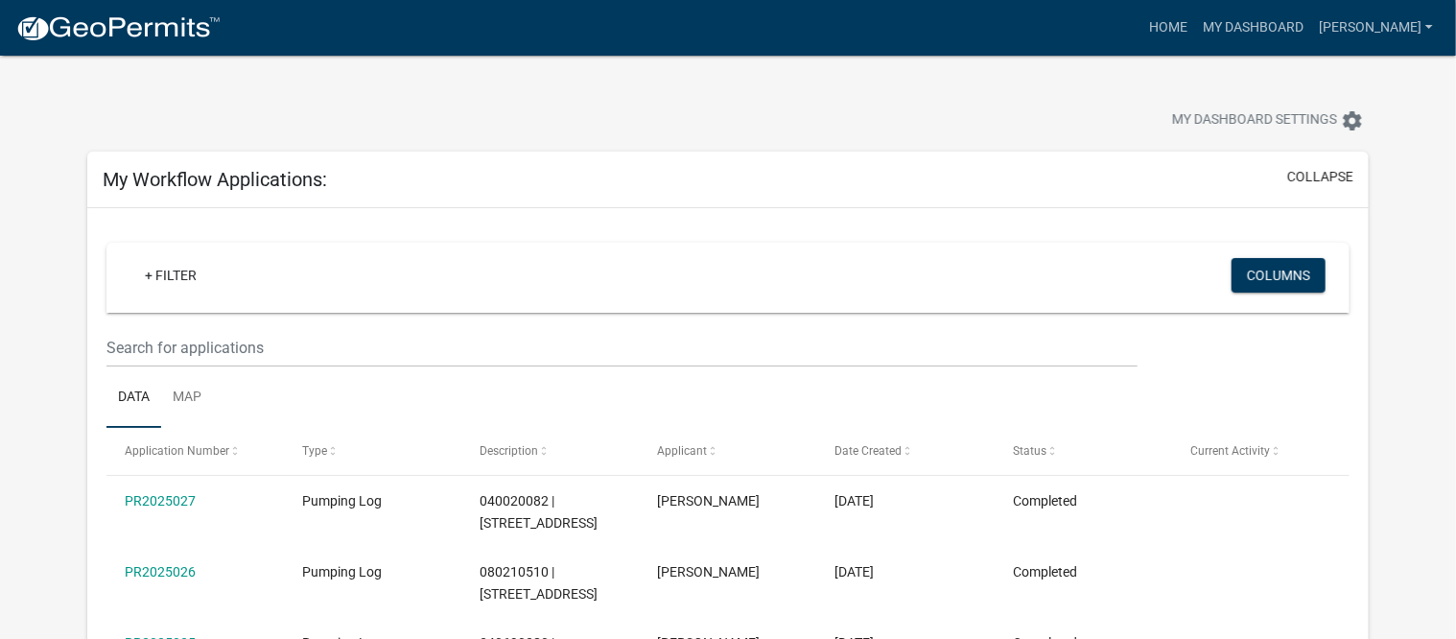
click at [602, 107] on div at bounding box center [455, 123] width 764 height 42
click at [599, 96] on div "My Dashboard Settings settings" at bounding box center [728, 100] width 1310 height 88
click at [829, 110] on div at bounding box center [455, 123] width 764 height 42
click at [654, 126] on div at bounding box center [455, 123] width 764 height 42
drag, startPoint x: 673, startPoint y: 98, endPoint x: 697, endPoint y: 124, distance: 35.3
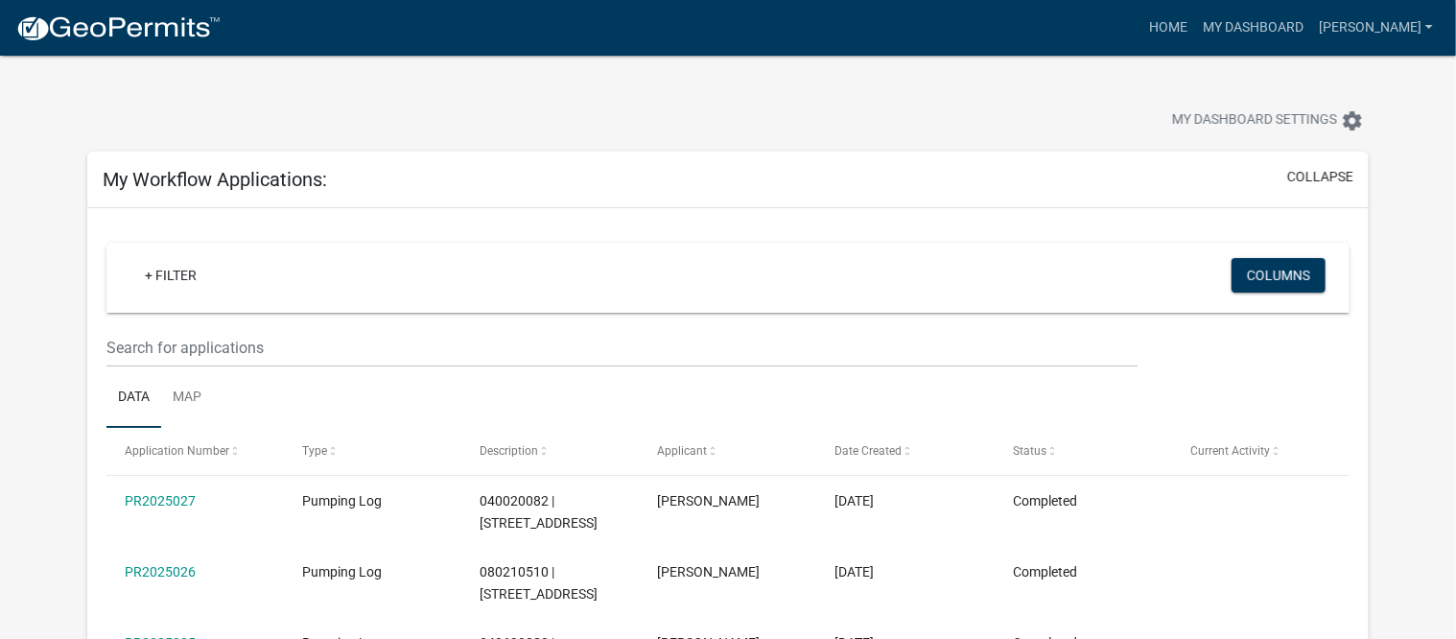
click at [697, 124] on div "My Dashboard Settings settings" at bounding box center [728, 100] width 1310 height 88
click at [743, 161] on div "My Workflow Applications: collapse" at bounding box center [727, 180] width 1281 height 57
click at [728, 126] on div at bounding box center [455, 123] width 764 height 42
click at [967, 106] on div "My Dashboard Settings settings" at bounding box center [728, 100] width 1310 height 88
click at [1289, 22] on link "My Dashboard" at bounding box center [1253, 28] width 116 height 36
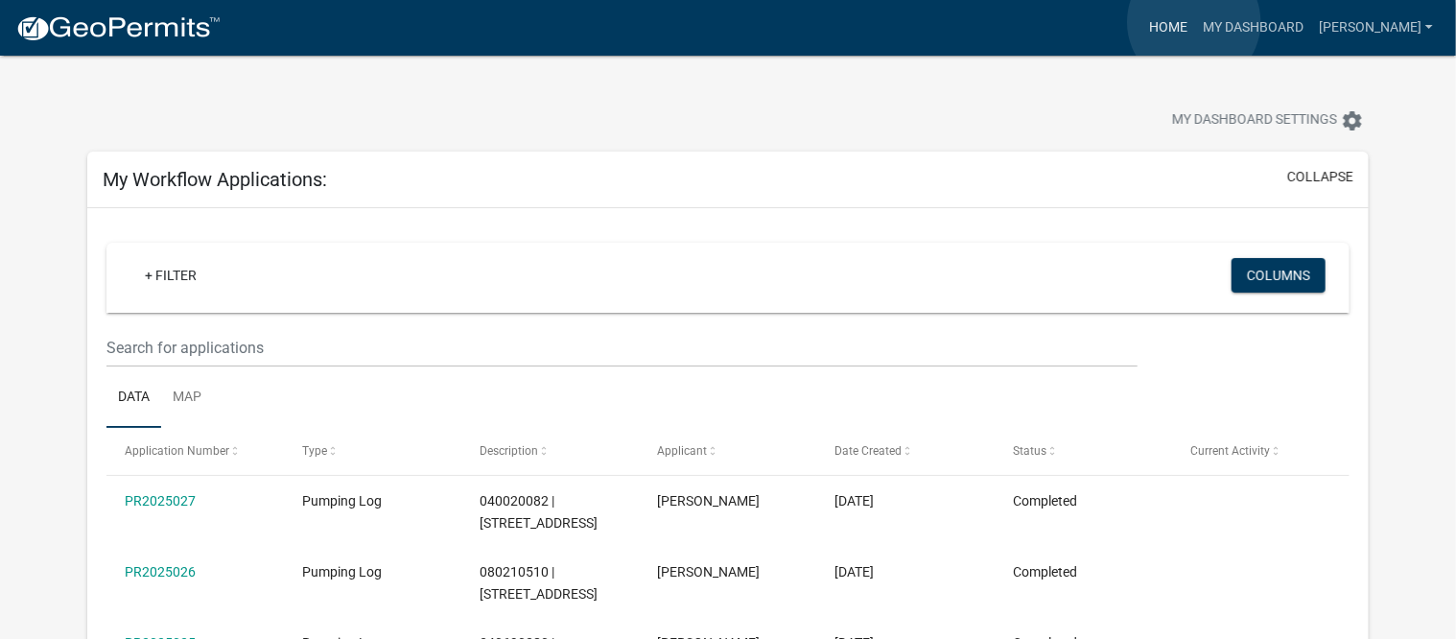
click at [1194, 22] on link "Home" at bounding box center [1168, 28] width 54 height 36
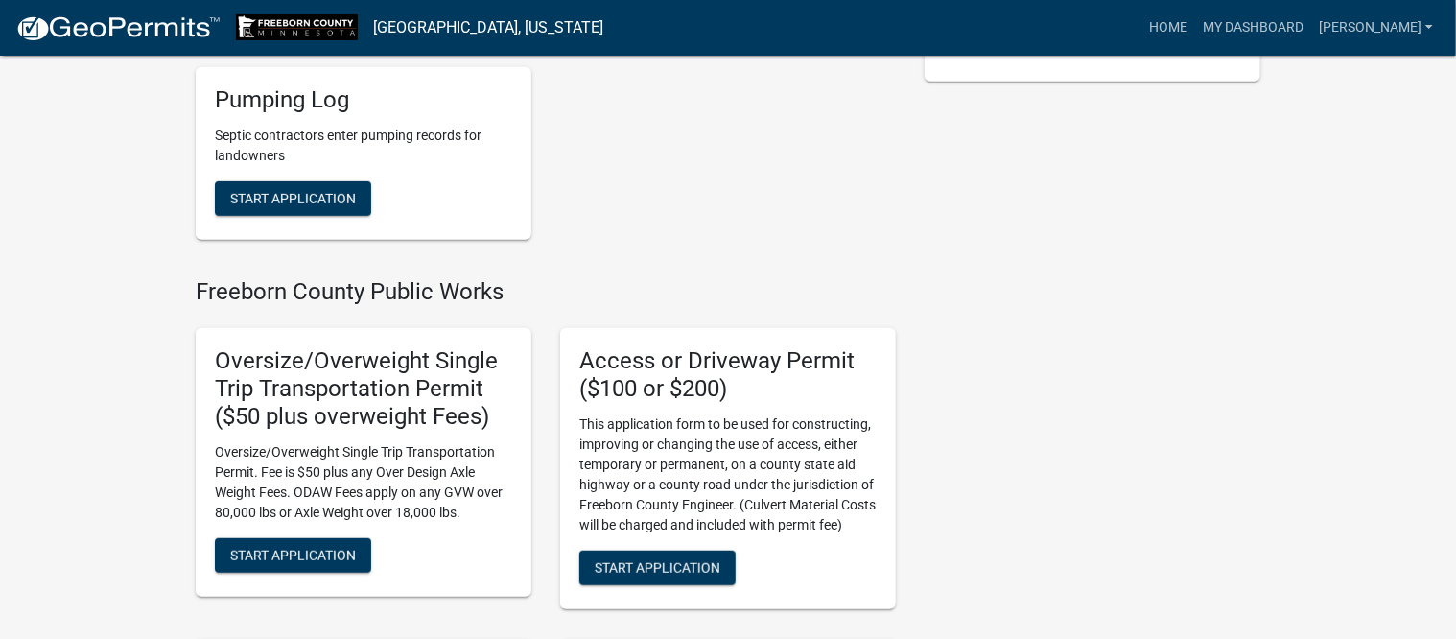
scroll to position [360, 0]
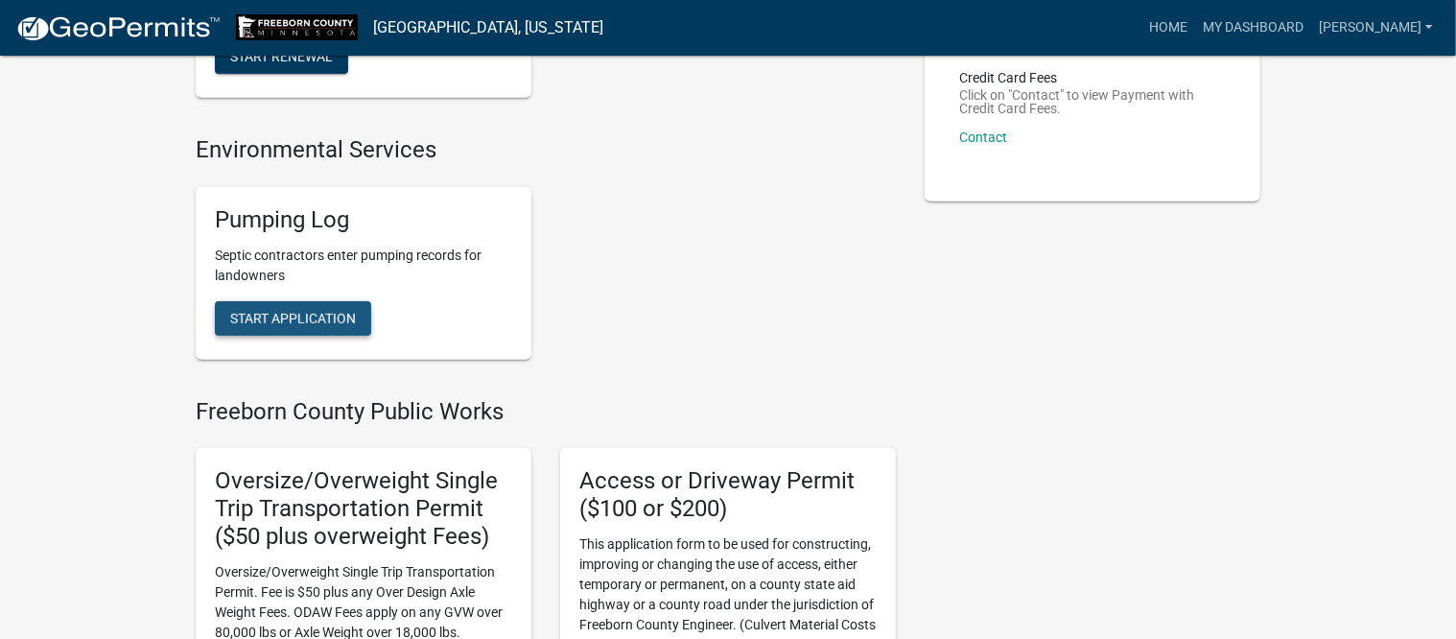
click at [279, 306] on button "Start Application" at bounding box center [293, 318] width 156 height 35
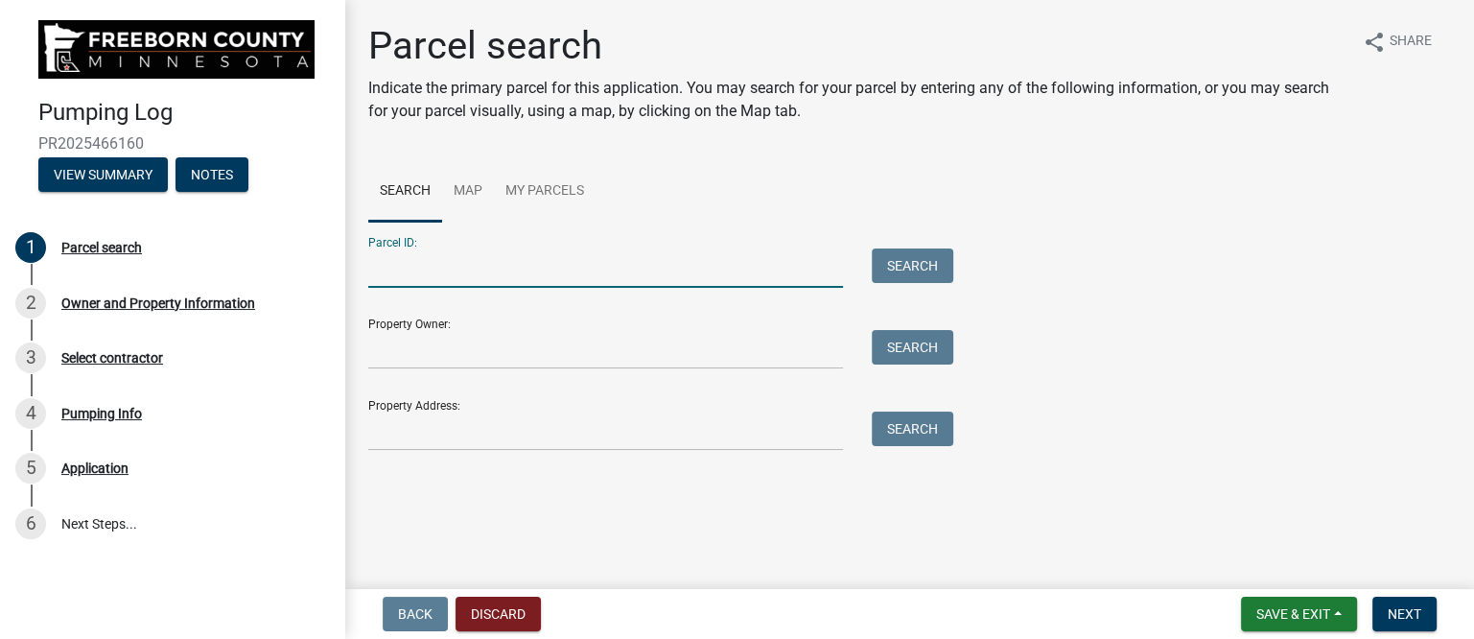
click at [449, 274] on input "Parcel ID:" at bounding box center [605, 267] width 475 height 39
type input "340690280"
click at [928, 270] on button "Search" at bounding box center [913, 265] width 82 height 35
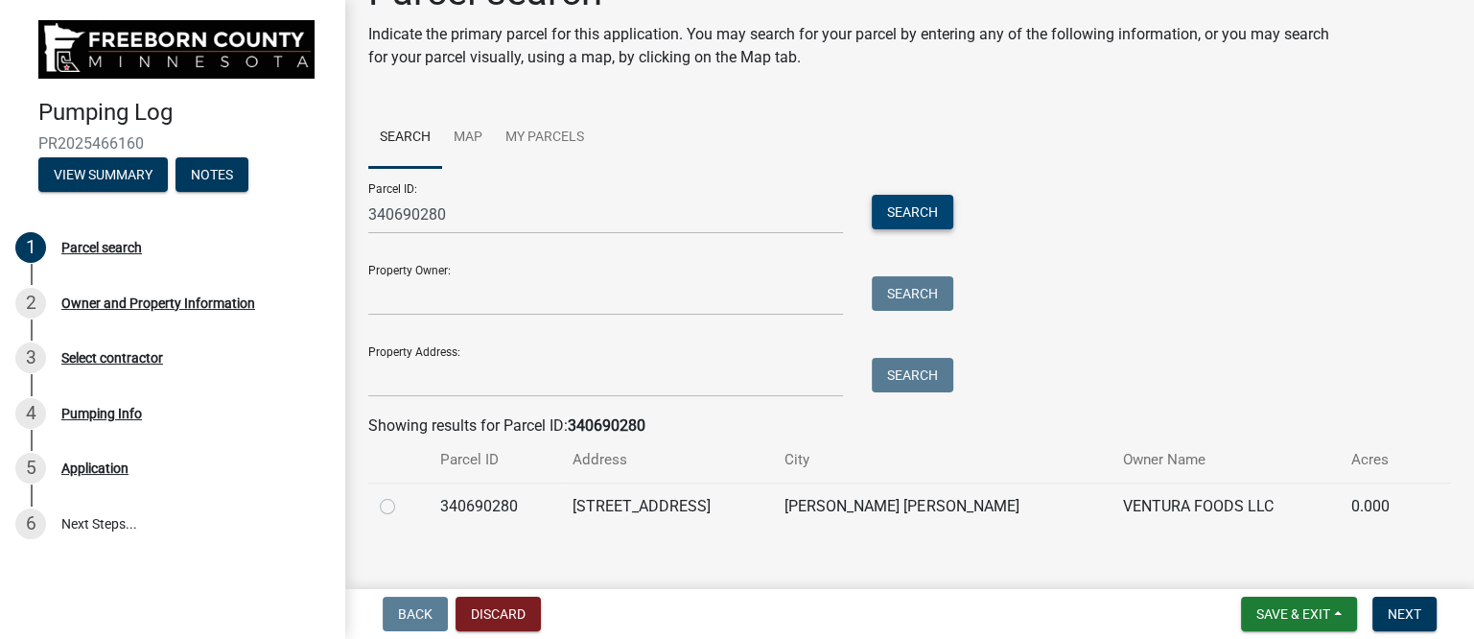
scroll to position [77, 0]
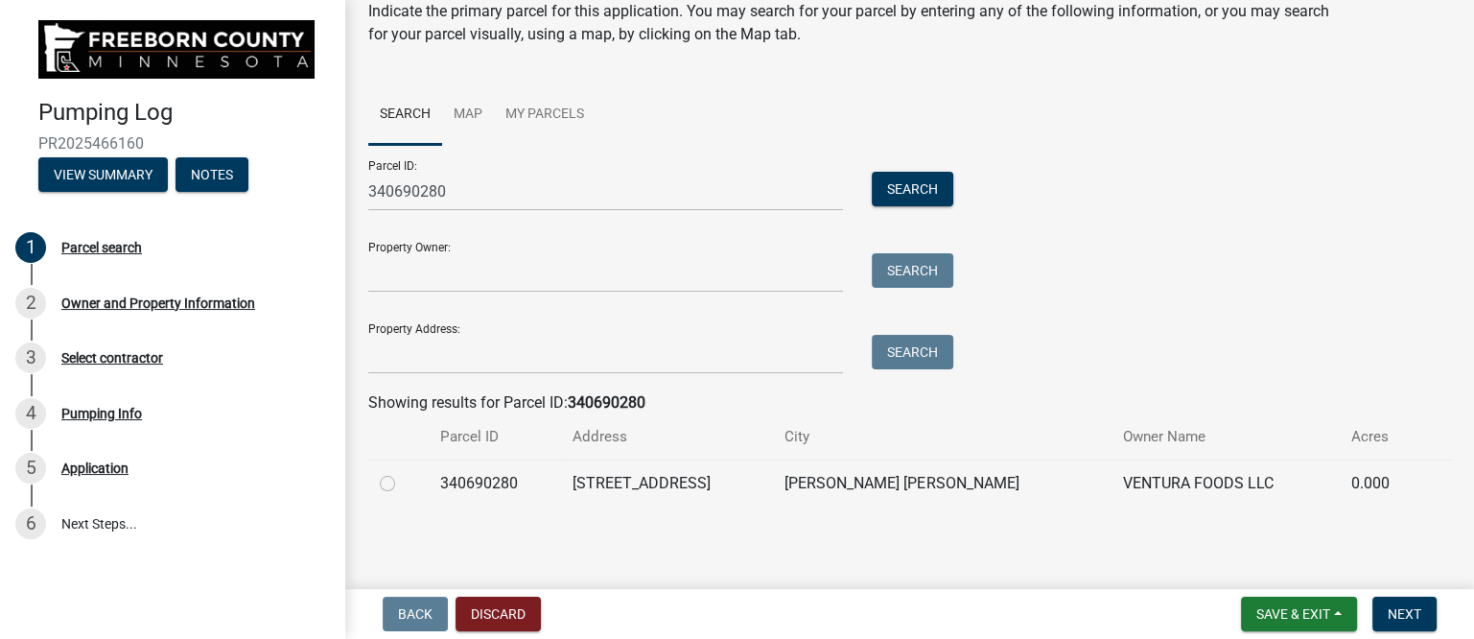
click at [403, 472] on label at bounding box center [403, 472] width 0 height 0
click at [403, 482] on input "radio" at bounding box center [409, 478] width 12 height 12
radio input "true"
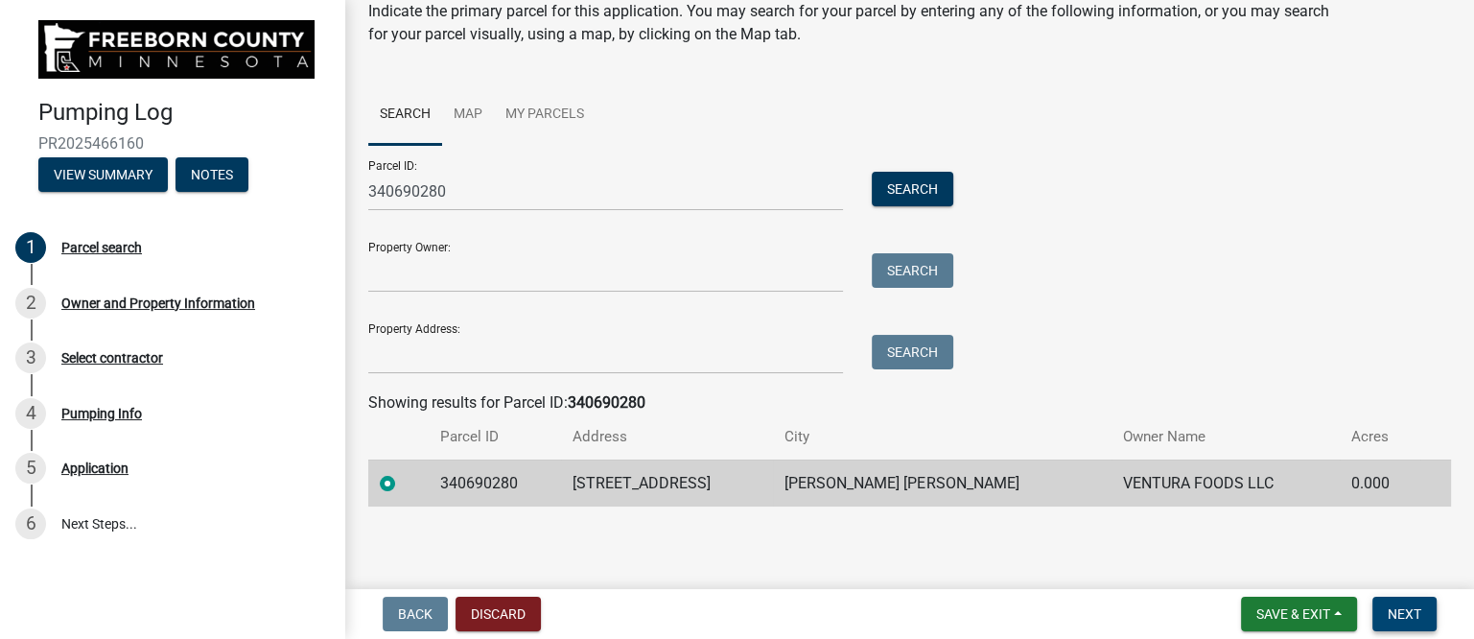
click at [1402, 621] on button "Next" at bounding box center [1405, 614] width 64 height 35
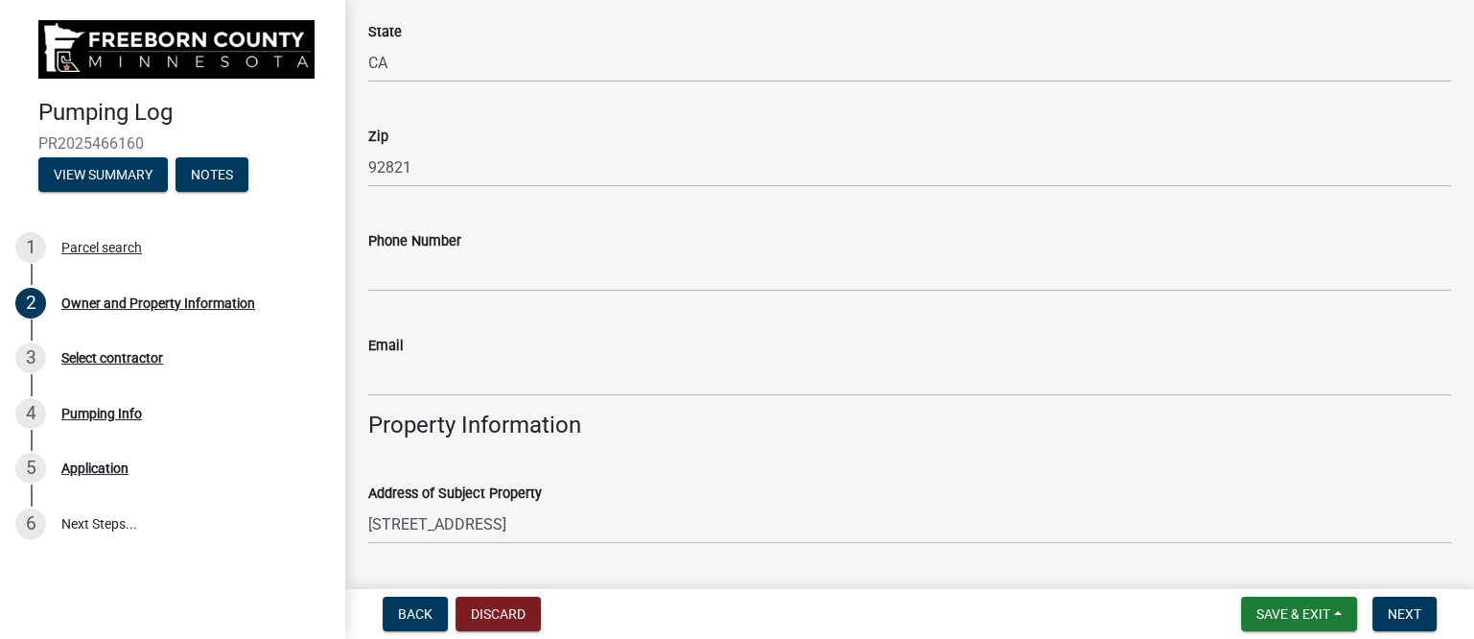
scroll to position [480, 0]
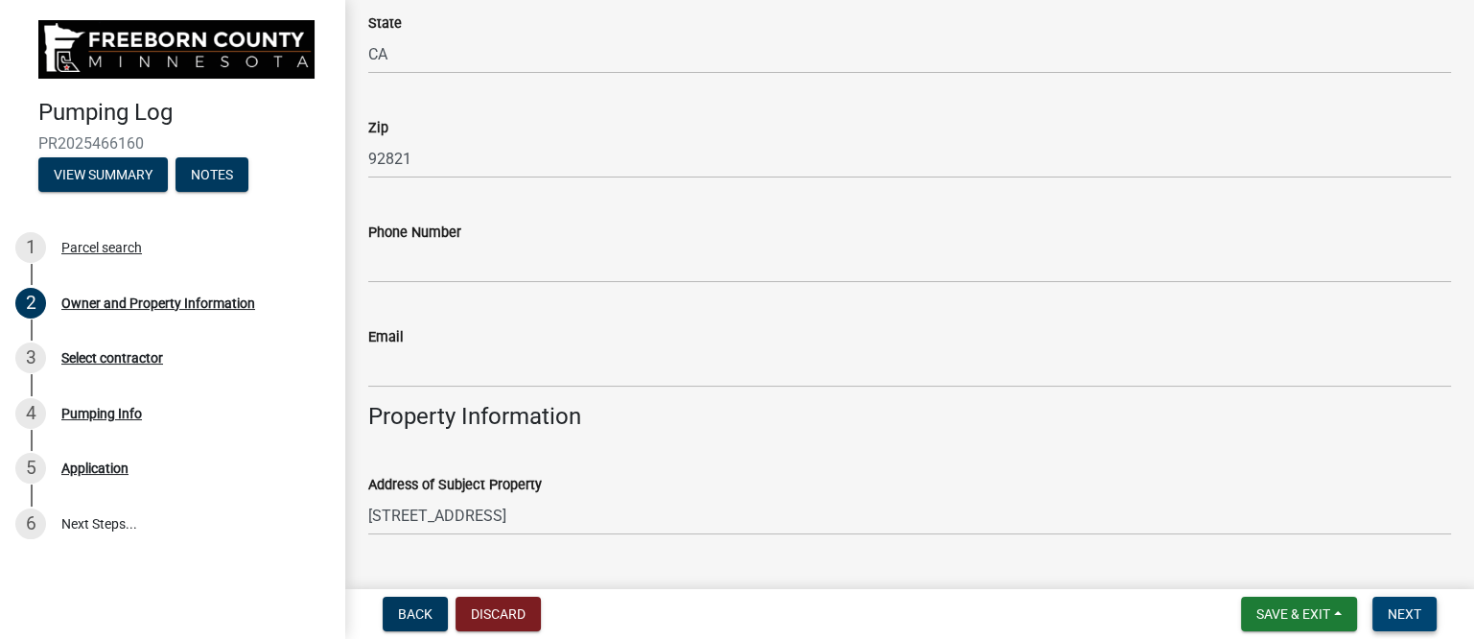
click at [1412, 608] on span "Next" at bounding box center [1405, 613] width 34 height 15
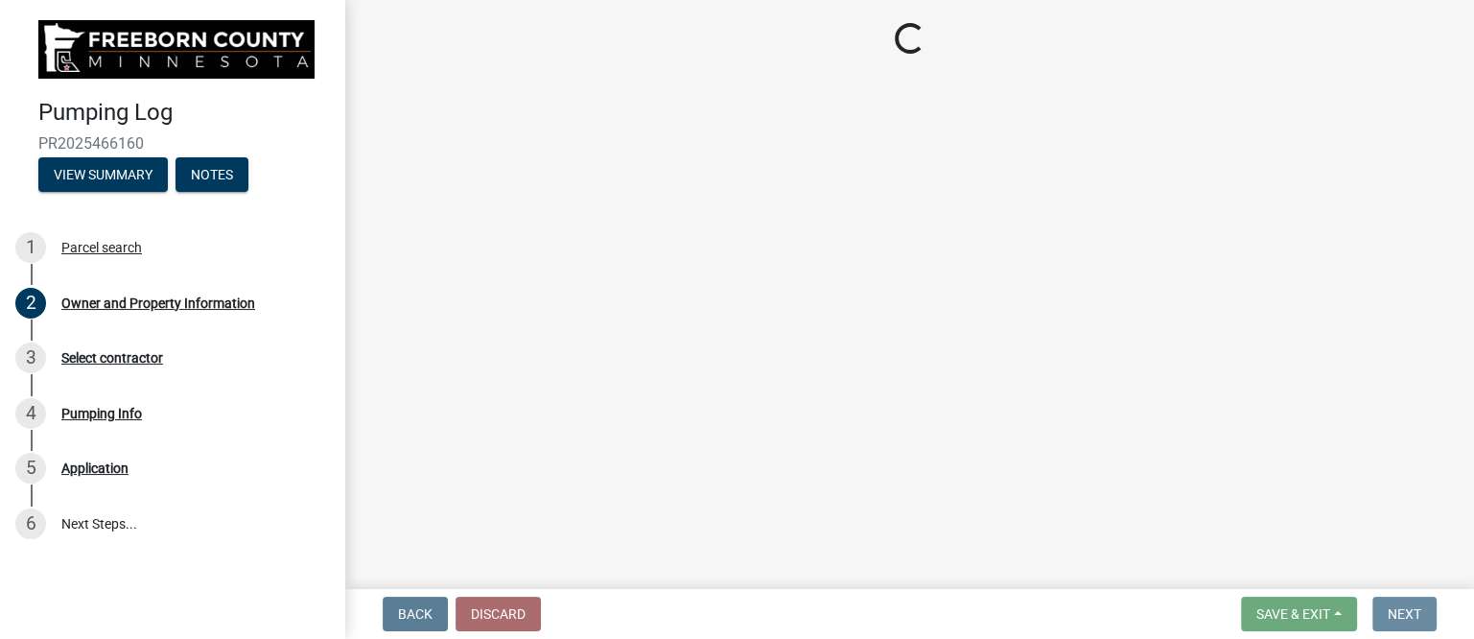
scroll to position [0, 0]
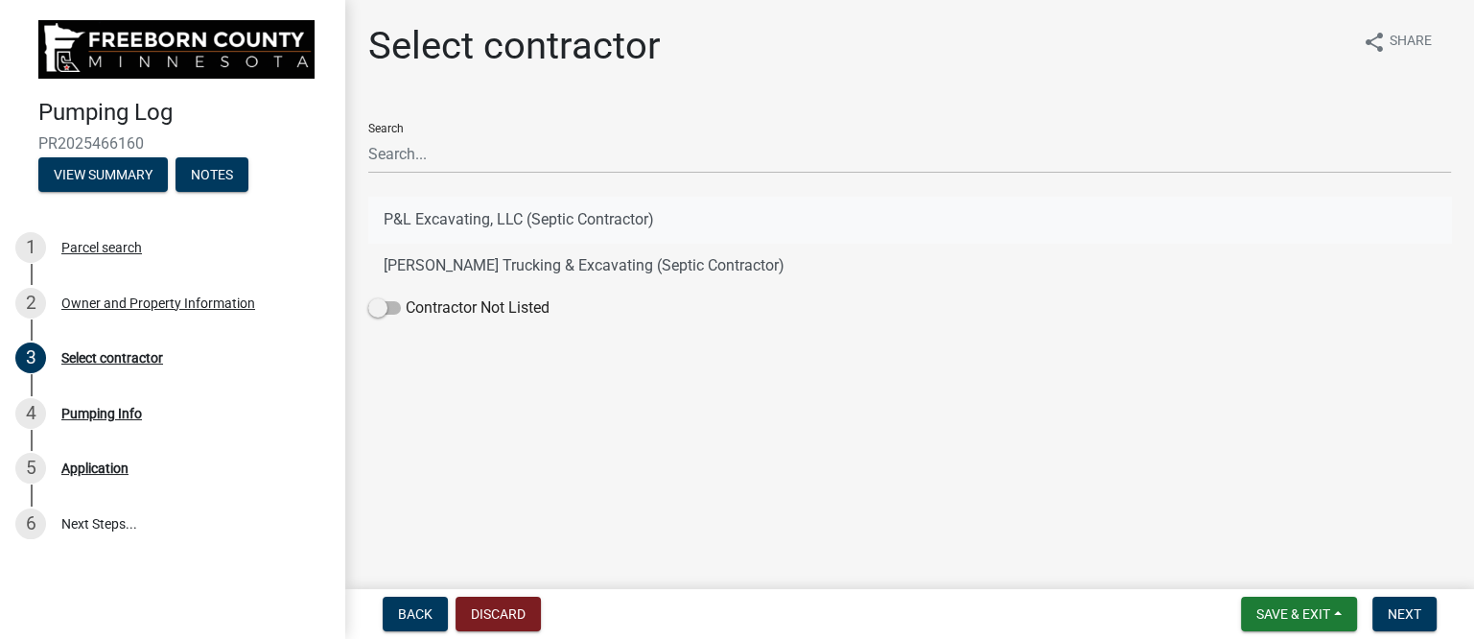
click at [494, 216] on button "P&L Excavating, LLC (Septic Contractor)" at bounding box center [909, 220] width 1083 height 46
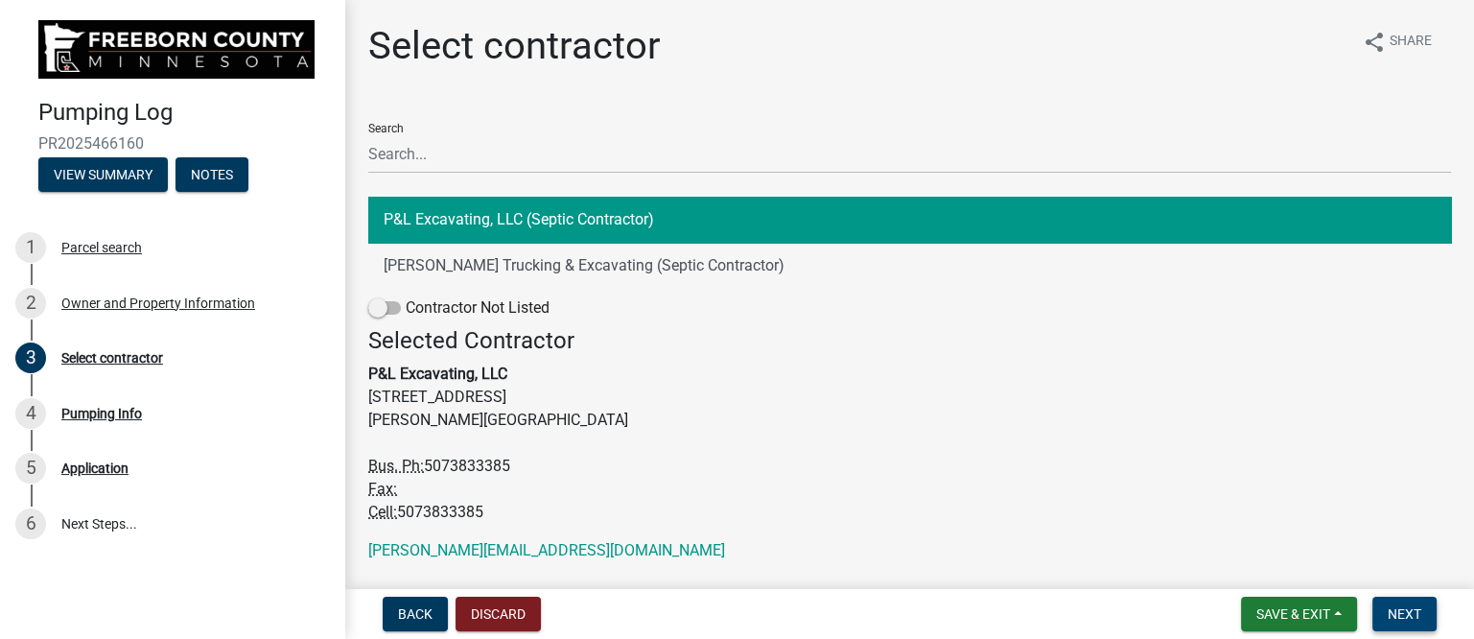
click at [1417, 611] on span "Next" at bounding box center [1405, 613] width 34 height 15
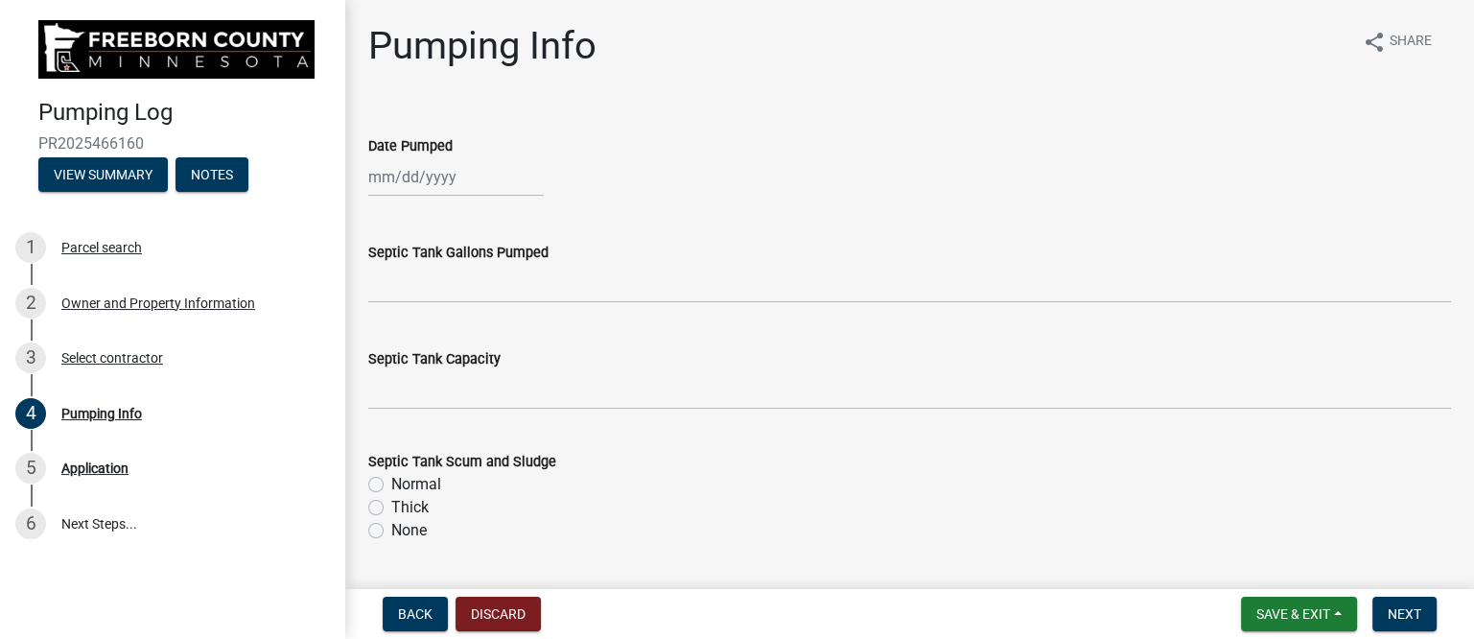
select select "8"
select select "2025"
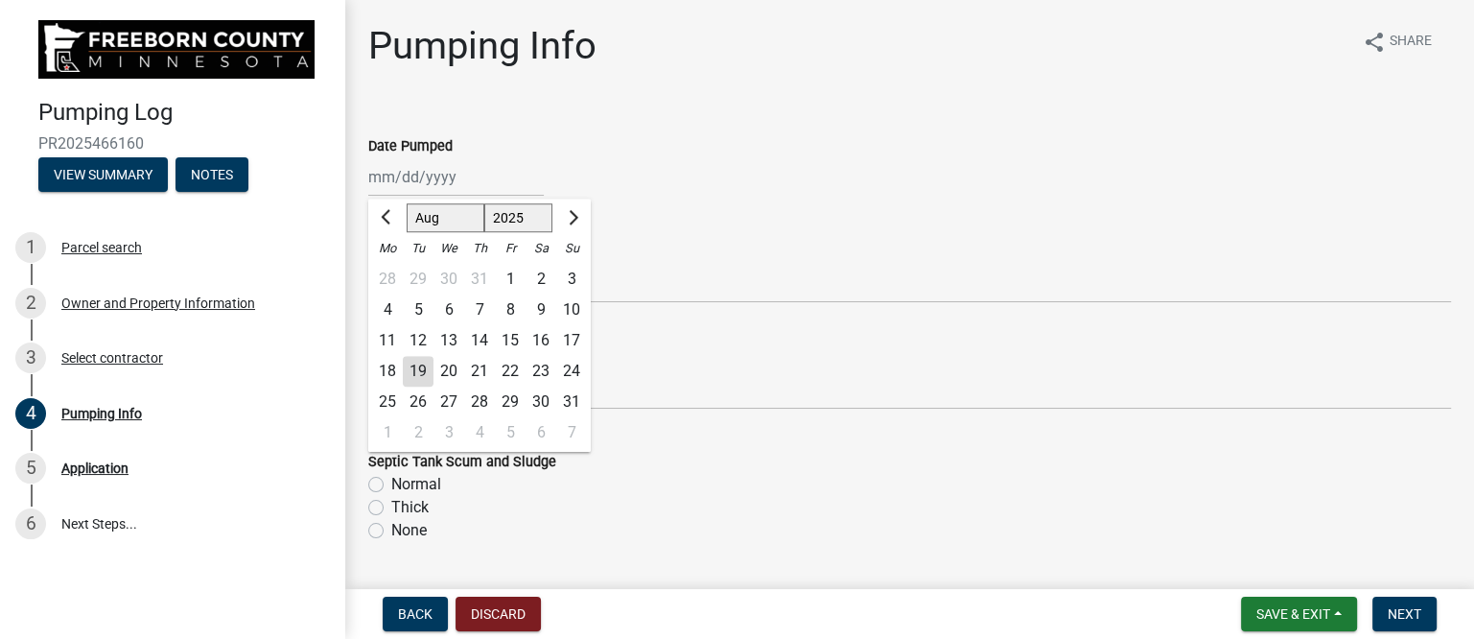
click at [426, 177] on div "[PERSON_NAME] Feb Mar Apr [PERSON_NAME][DATE] Oct Nov [DATE] 1526 1527 1528 152…" at bounding box center [456, 176] width 176 height 39
click at [414, 364] on div "19" at bounding box center [418, 371] width 31 height 31
type input "[DATE]"
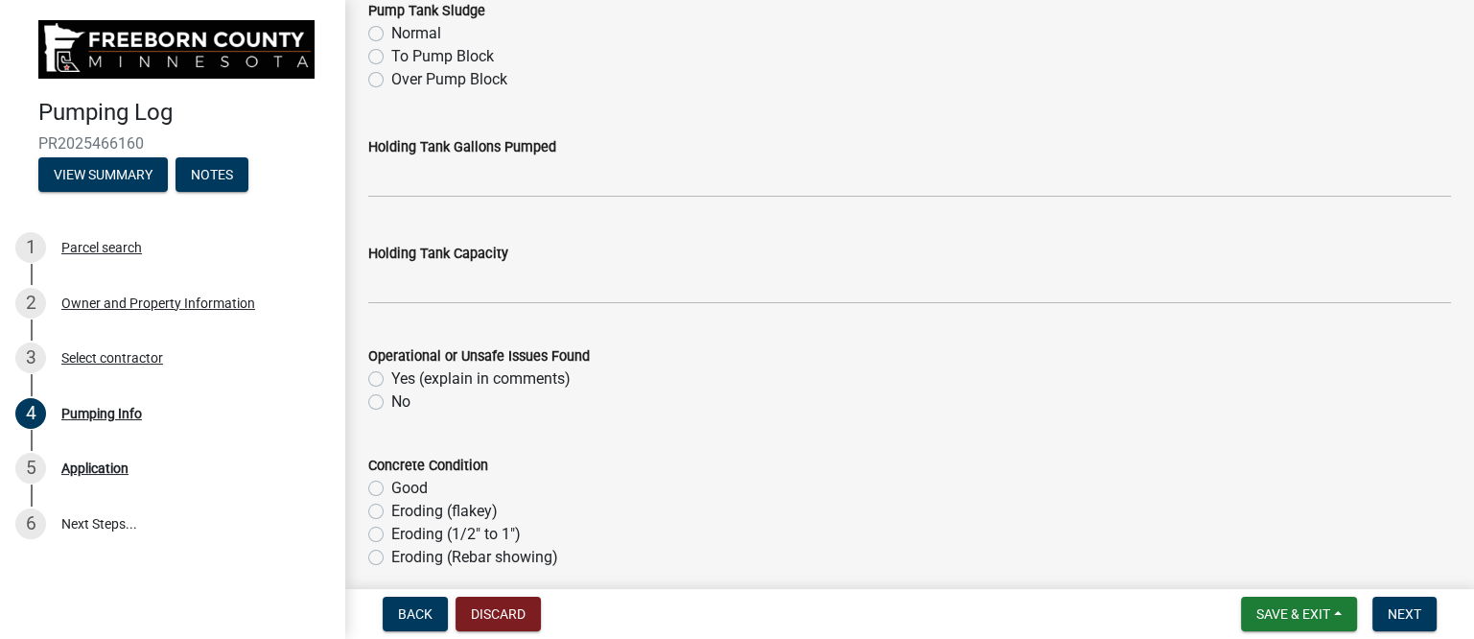
scroll to position [719, 0]
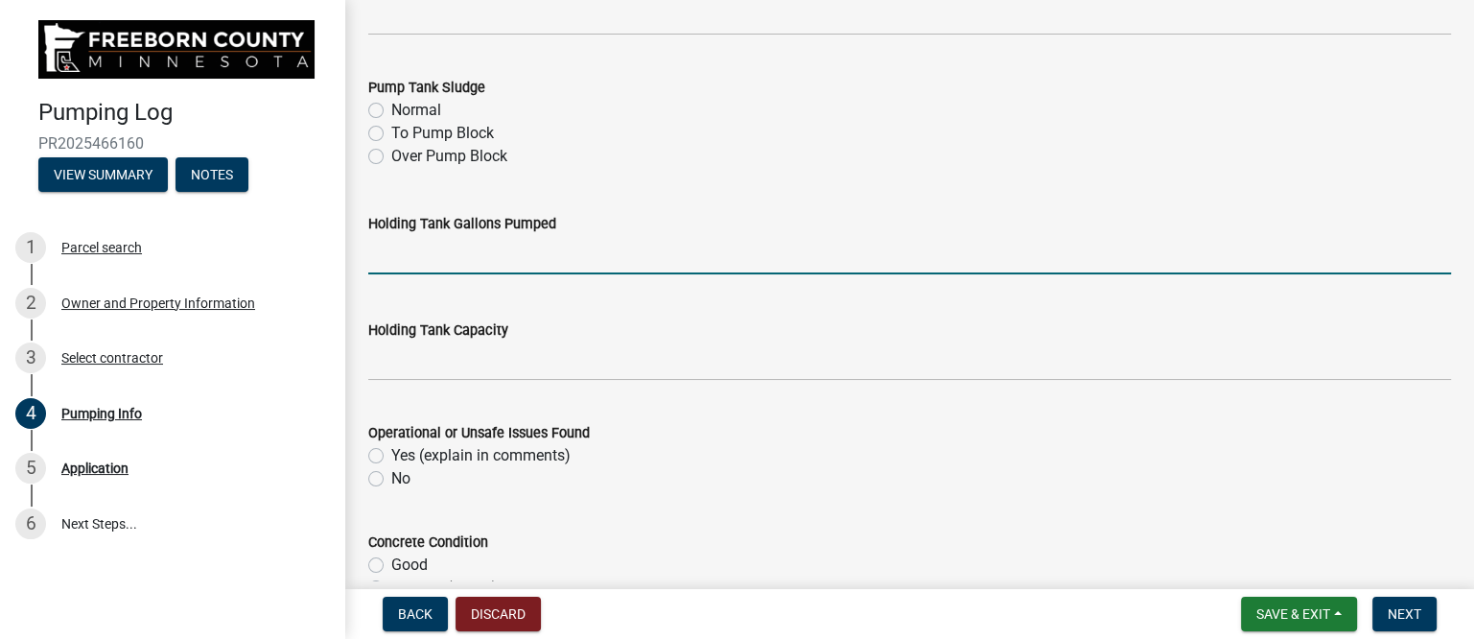
click at [434, 256] on input "text" at bounding box center [909, 254] width 1083 height 39
type input "750"
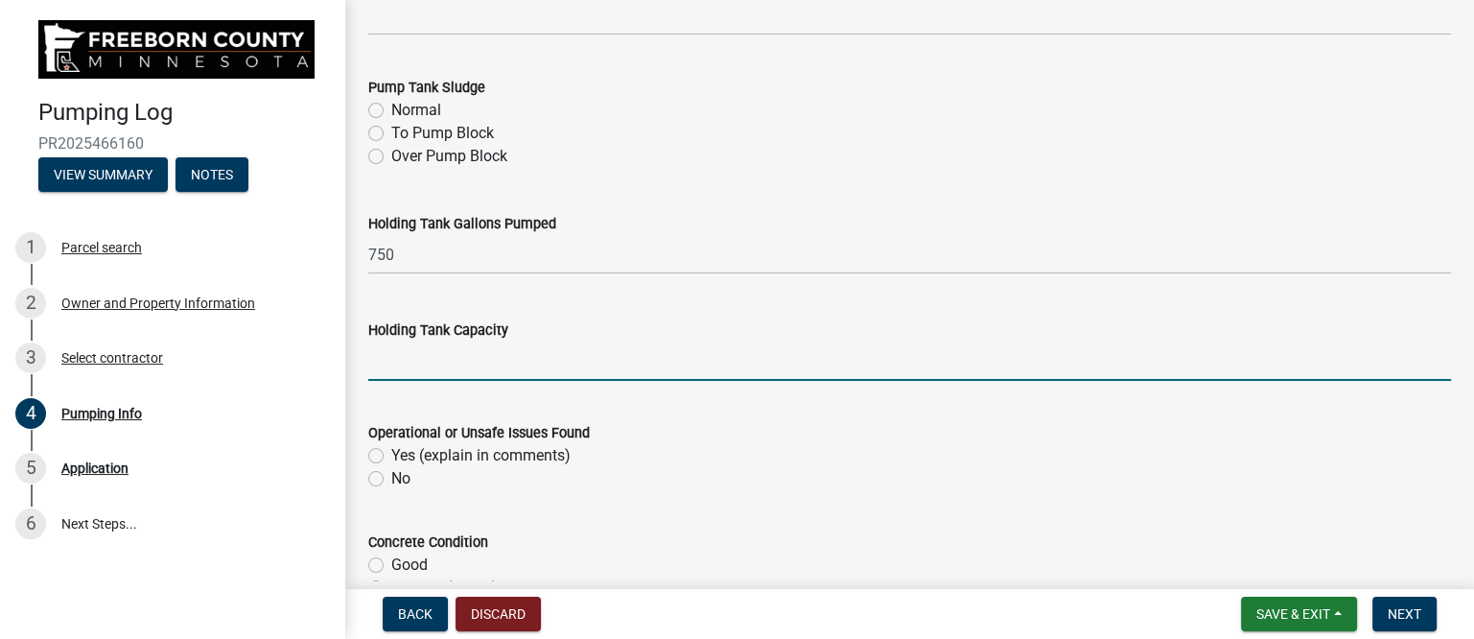
scroll to position [839, 0]
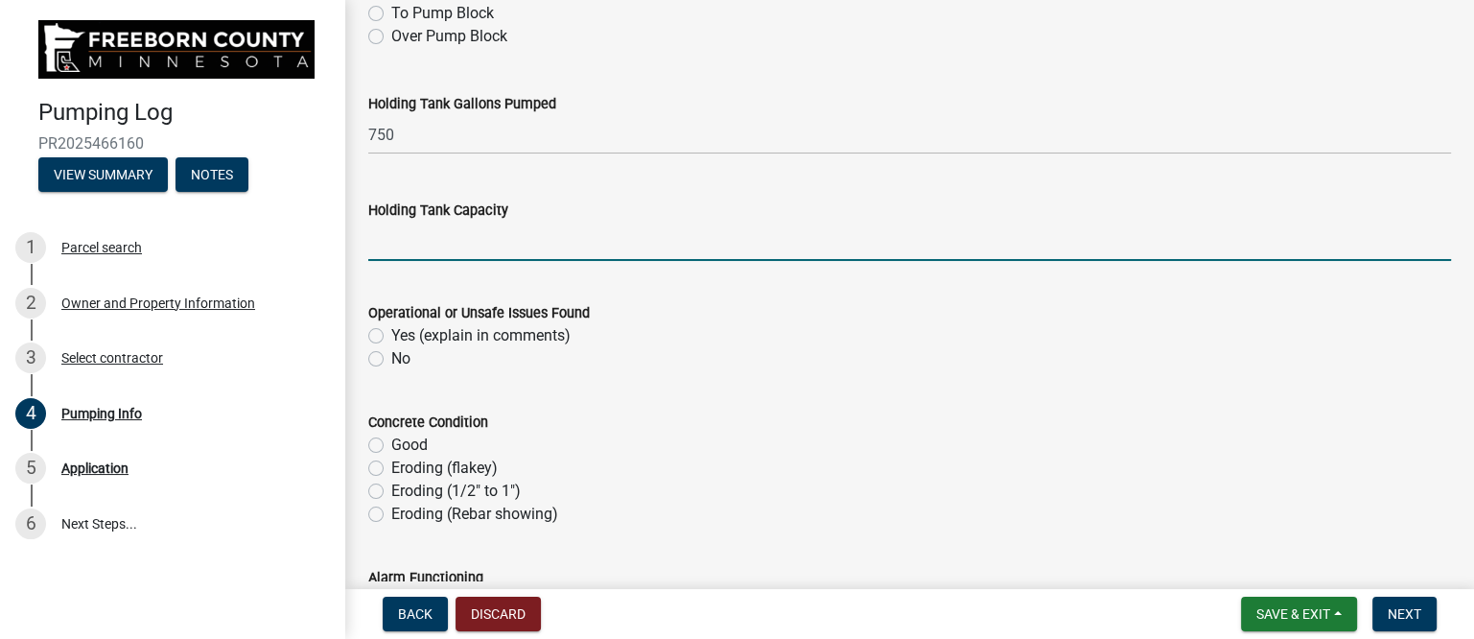
click at [391, 360] on label "No" at bounding box center [400, 358] width 19 height 23
click at [391, 360] on input "No" at bounding box center [397, 353] width 12 height 12
radio input "true"
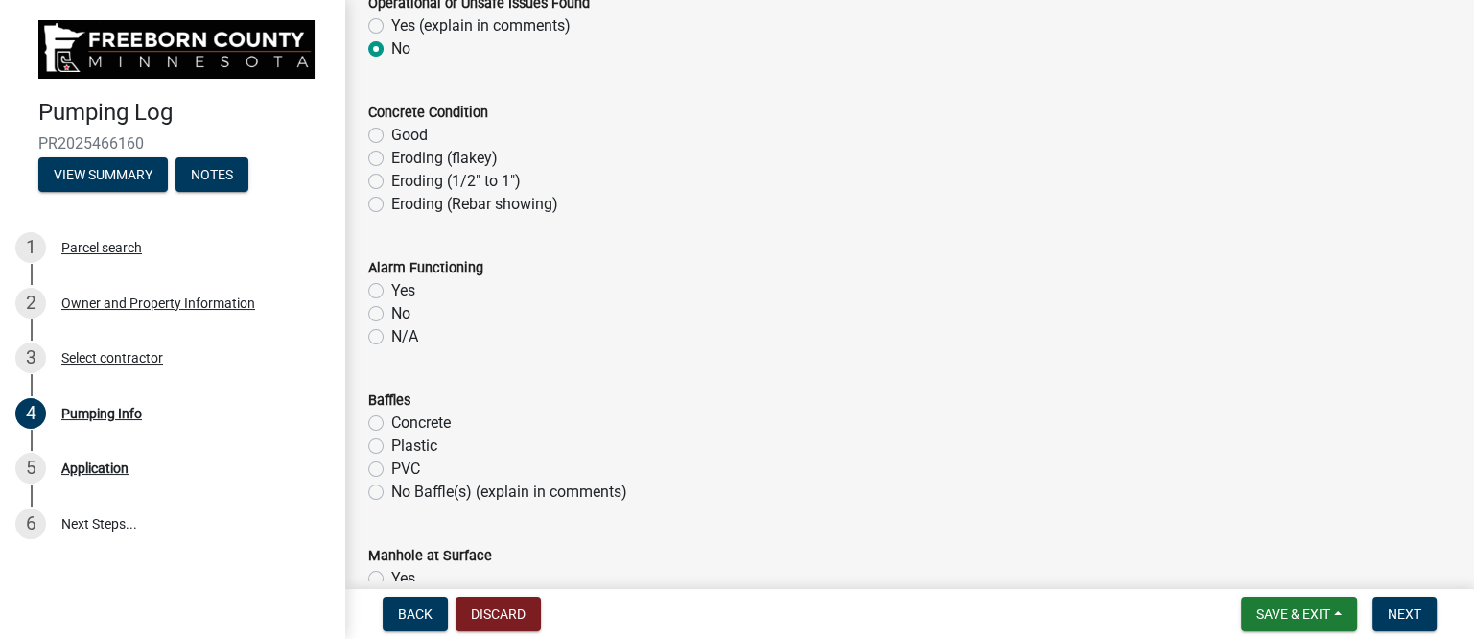
scroll to position [1199, 0]
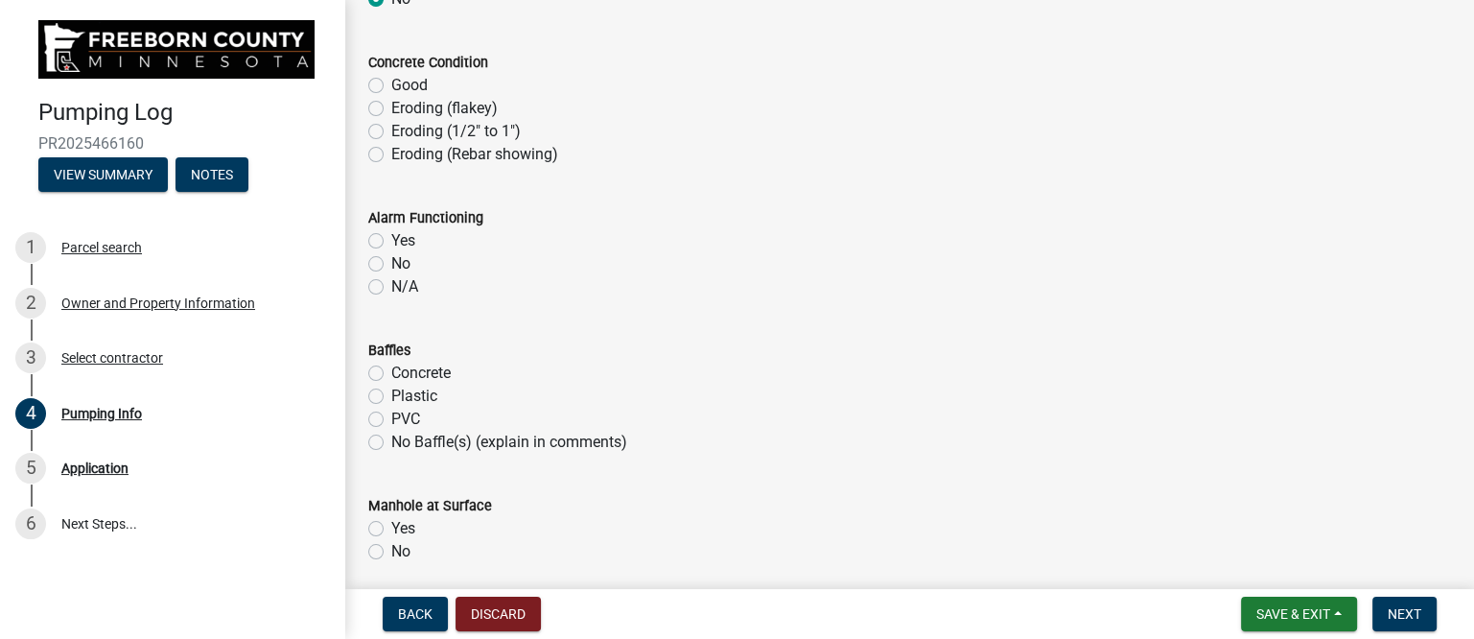
click at [411, 287] on label "N/A" at bounding box center [404, 286] width 27 height 23
click at [404, 287] on input "N/A" at bounding box center [397, 281] width 12 height 12
radio input "true"
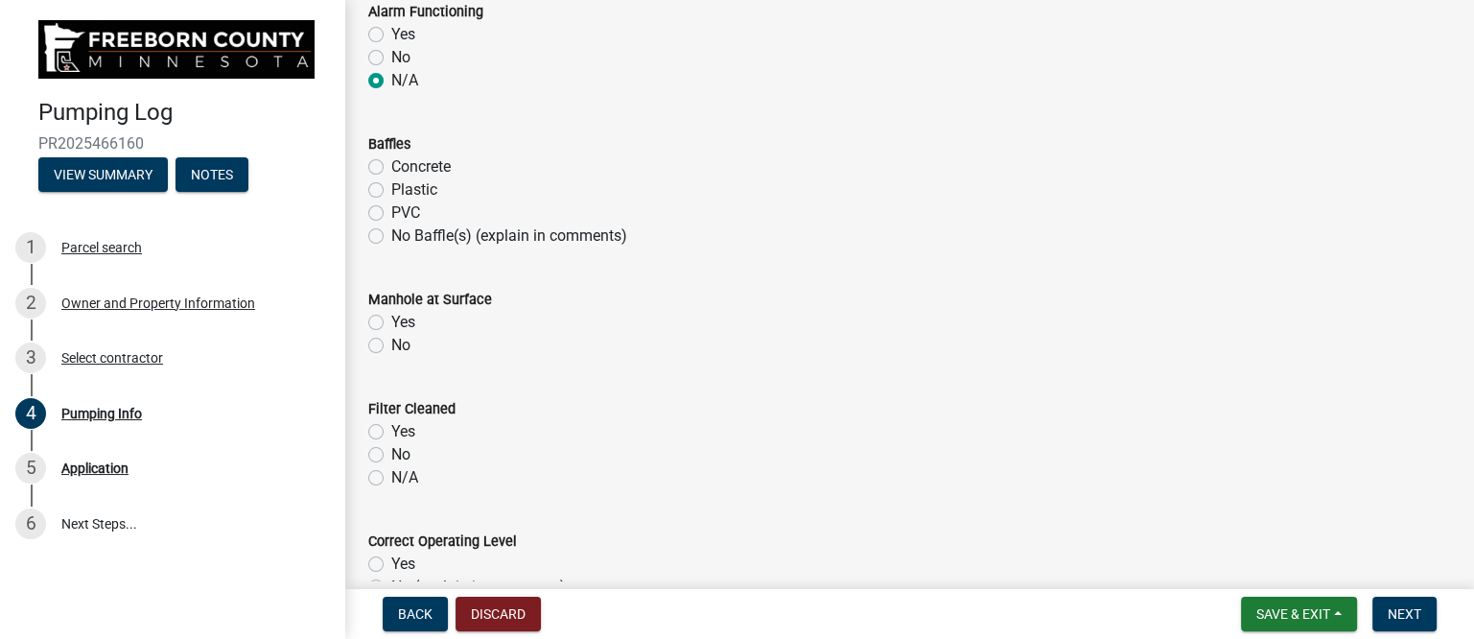
scroll to position [1439, 0]
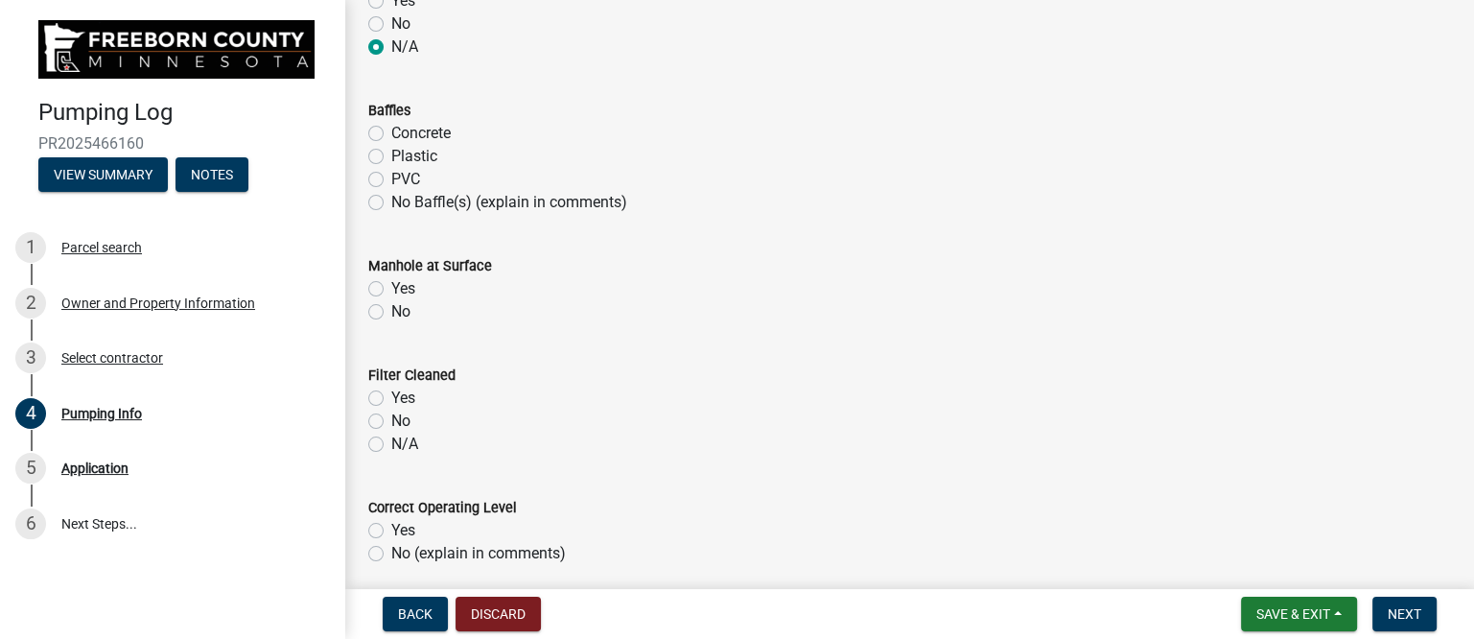
click at [391, 285] on label "Yes" at bounding box center [403, 288] width 24 height 23
click at [391, 285] on input "Yes" at bounding box center [397, 283] width 12 height 12
radio input "true"
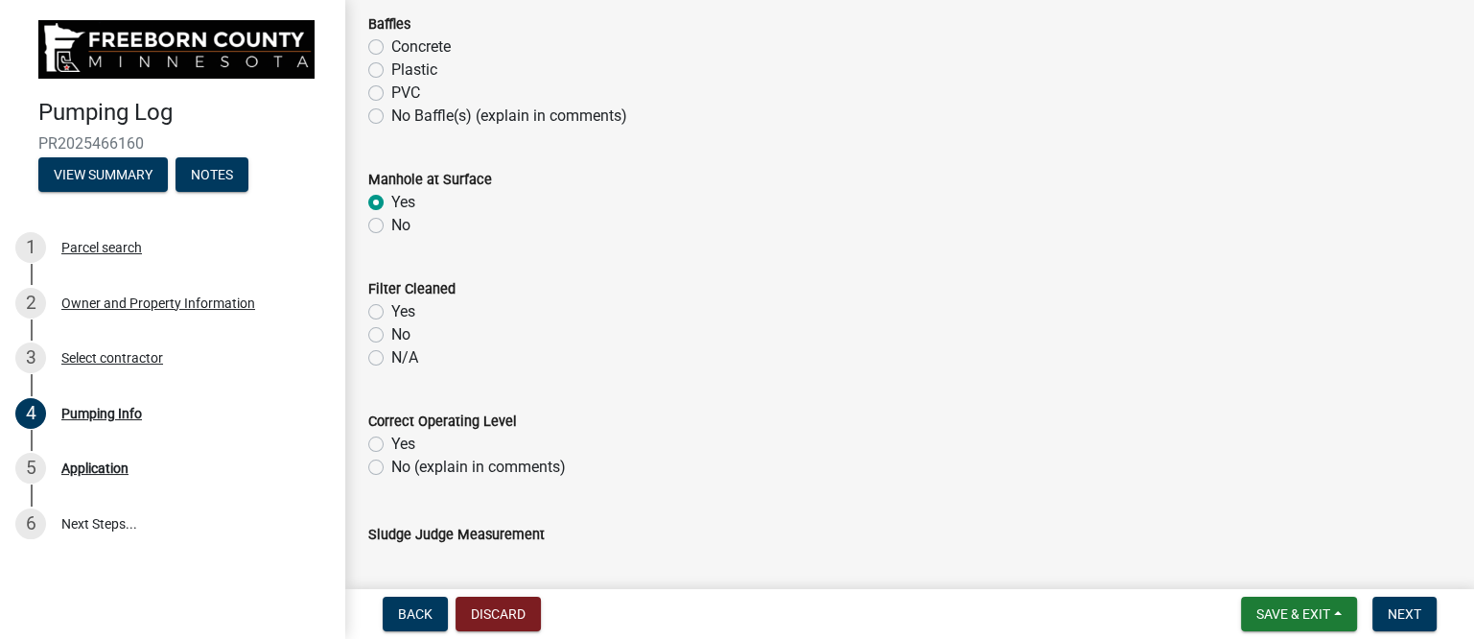
scroll to position [1558, 0]
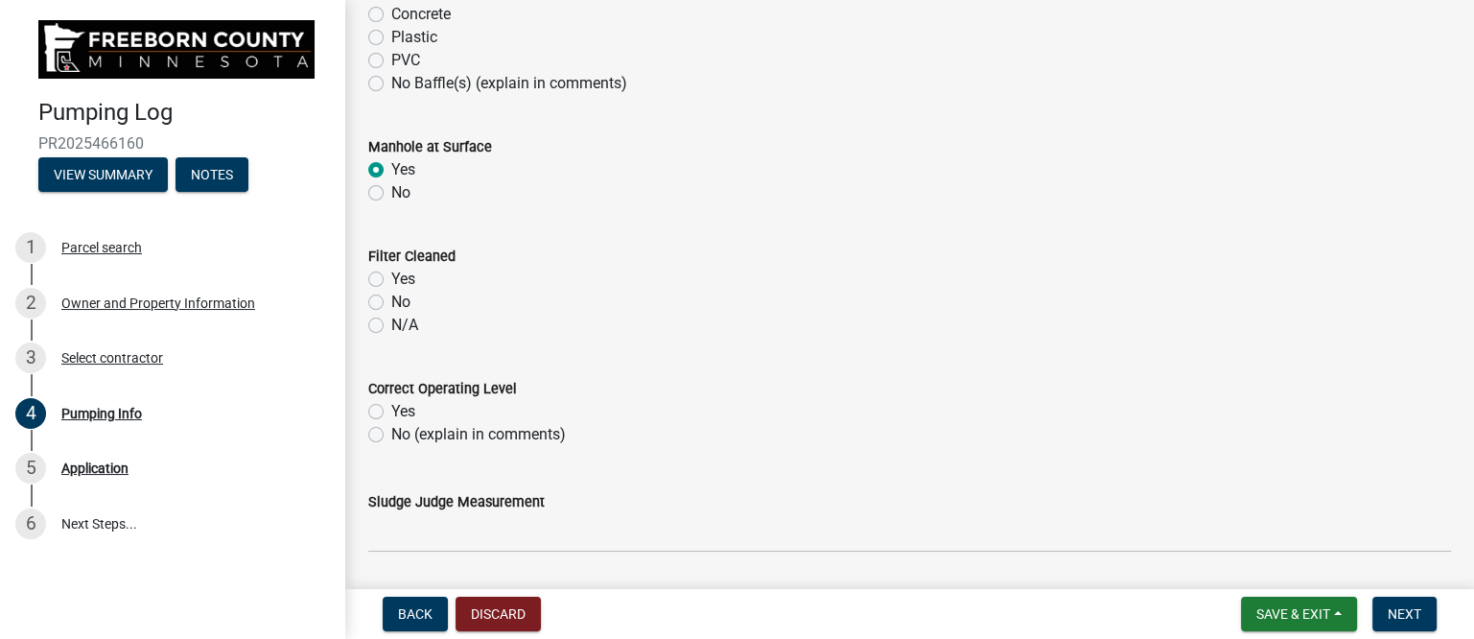
click at [391, 320] on label "N/A" at bounding box center [404, 325] width 27 height 23
click at [391, 320] on input "N/A" at bounding box center [397, 320] width 12 height 12
radio input "true"
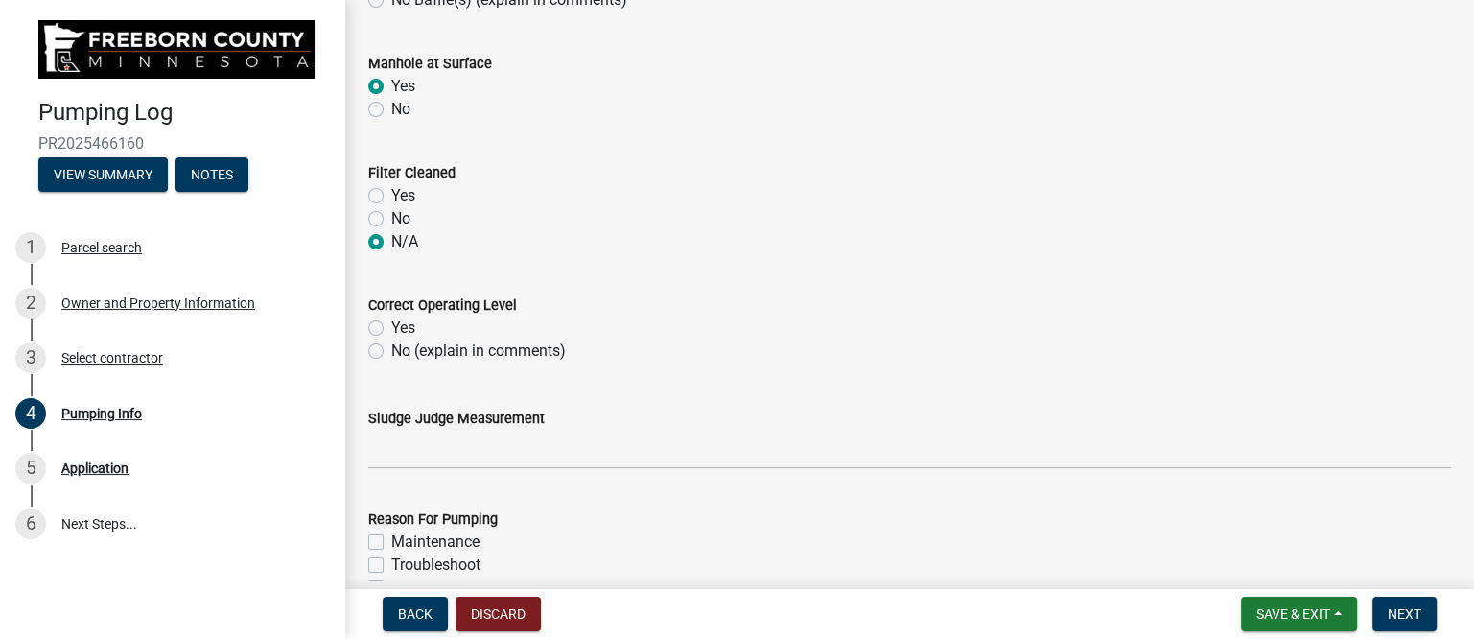
scroll to position [1679, 0]
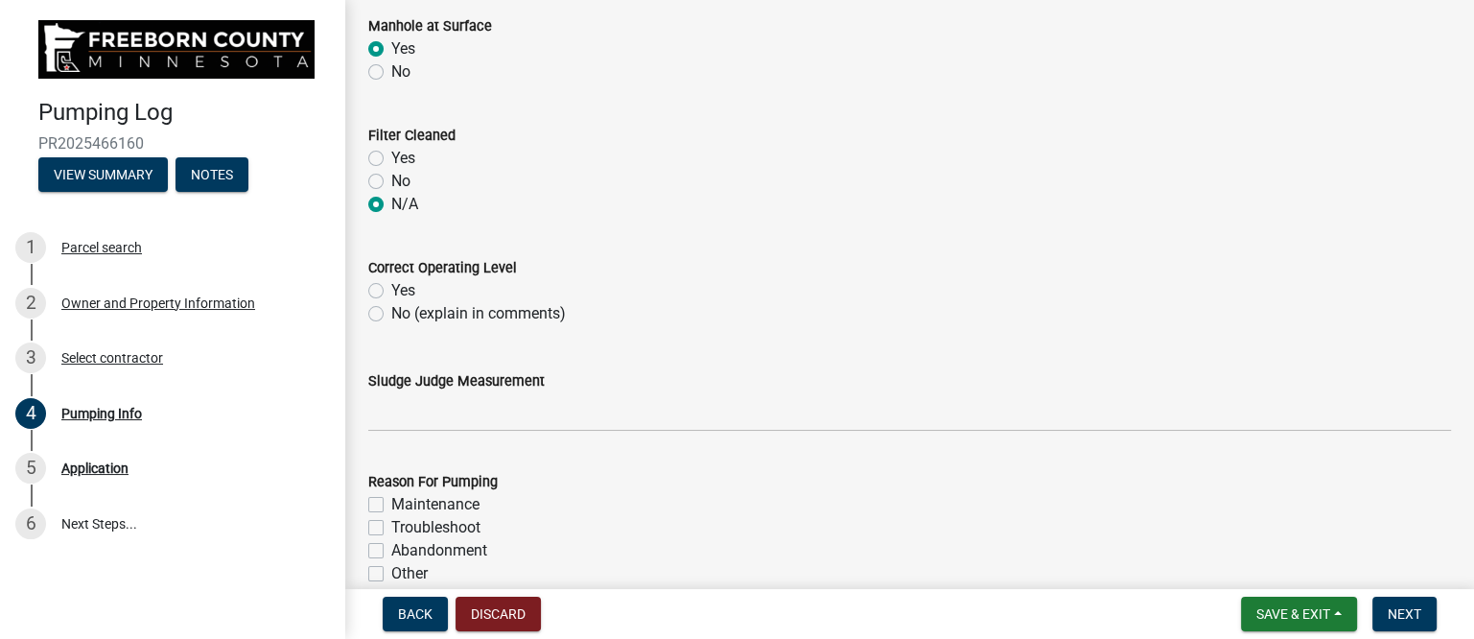
click at [391, 314] on label "No (explain in comments)" at bounding box center [478, 313] width 175 height 23
click at [391, 314] on input "No (explain in comments)" at bounding box center [397, 308] width 12 height 12
radio input "true"
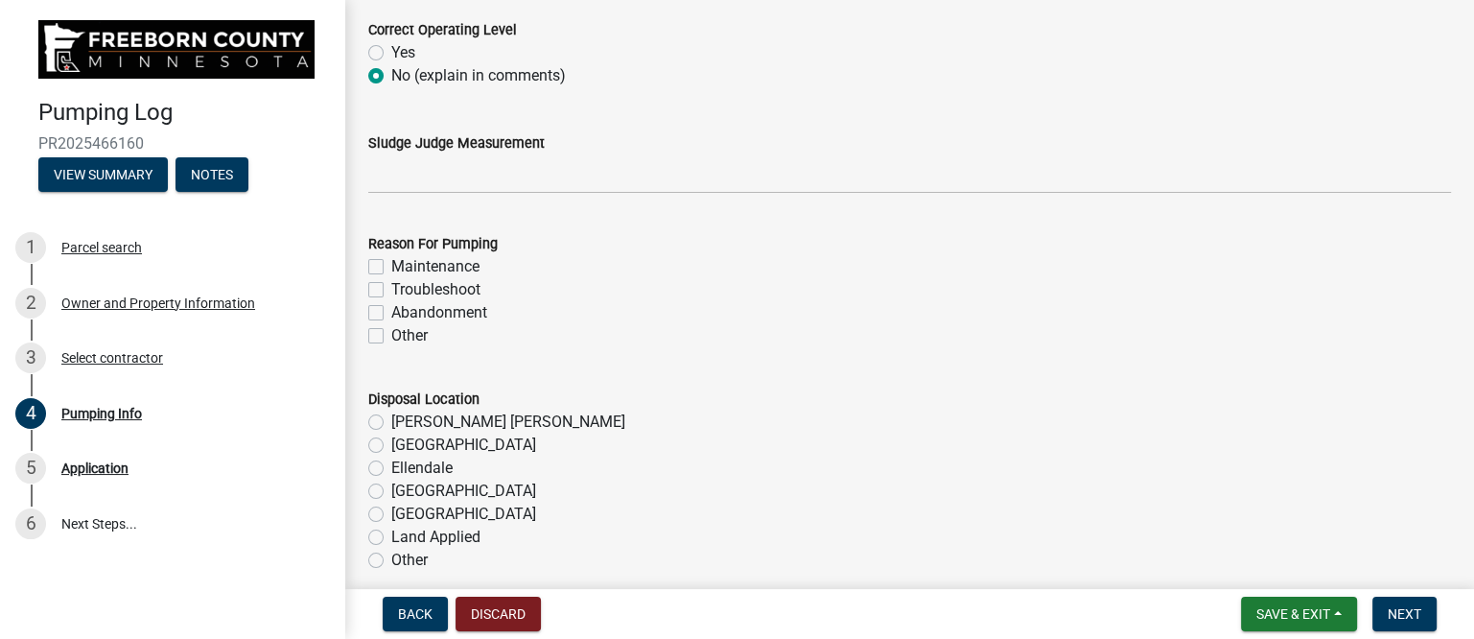
scroll to position [1918, 0]
click at [391, 265] on label "Maintenance" at bounding box center [435, 264] width 88 height 23
click at [391, 265] on input "Maintenance" at bounding box center [397, 259] width 12 height 12
checkbox input "true"
checkbox input "false"
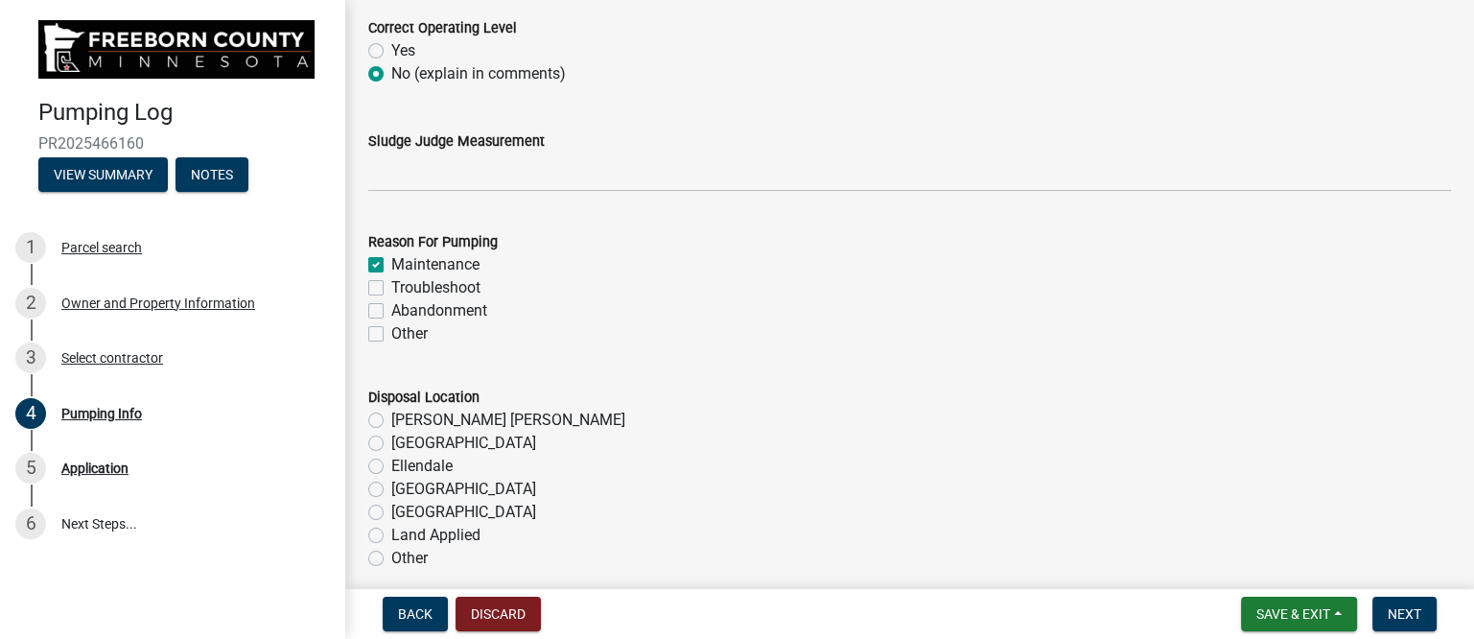
checkbox input "false"
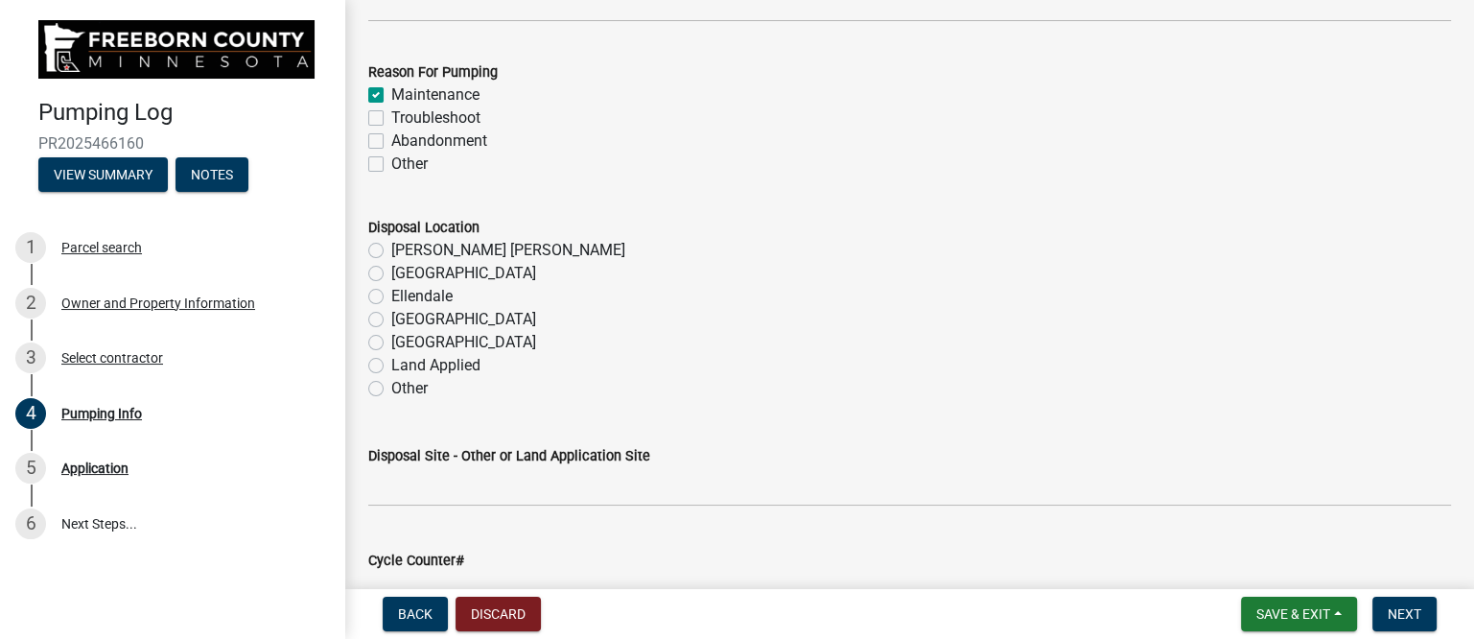
scroll to position [2158, 0]
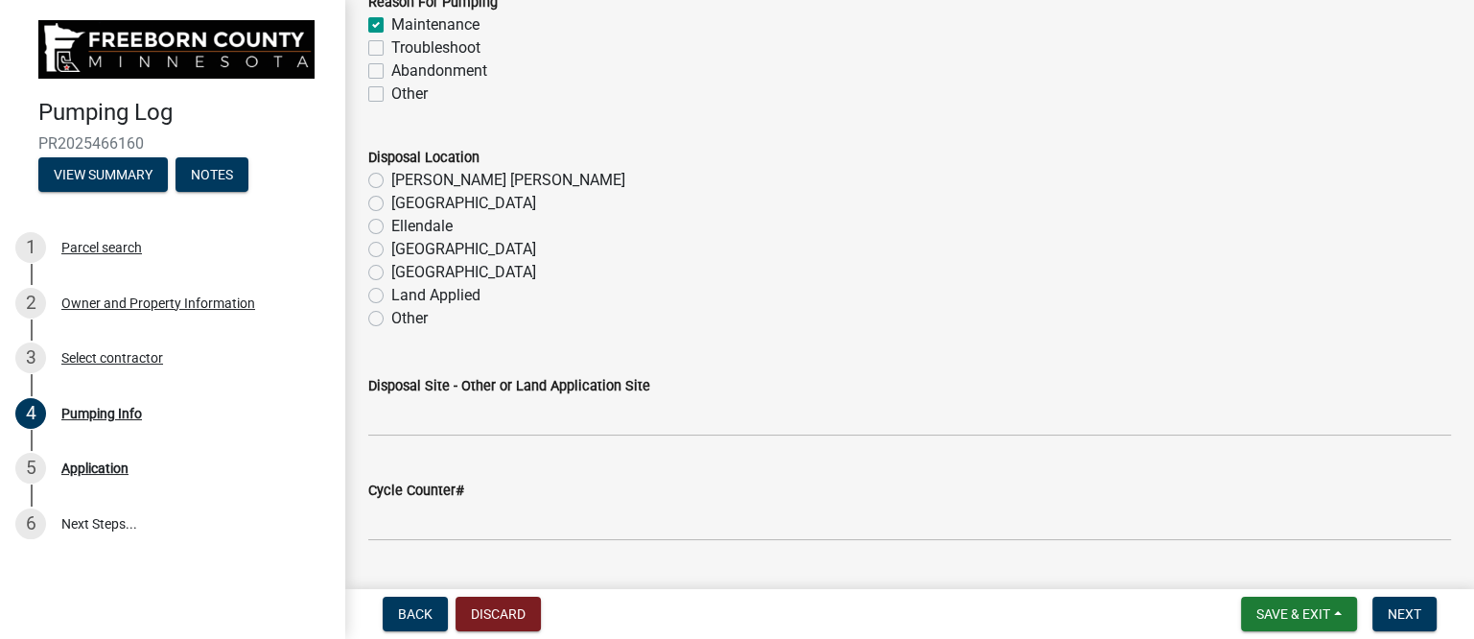
click at [391, 177] on label "[PERSON_NAME] [PERSON_NAME]" at bounding box center [508, 180] width 234 height 23
click at [391, 177] on input "[PERSON_NAME] [PERSON_NAME]" at bounding box center [397, 175] width 12 height 12
radio input "true"
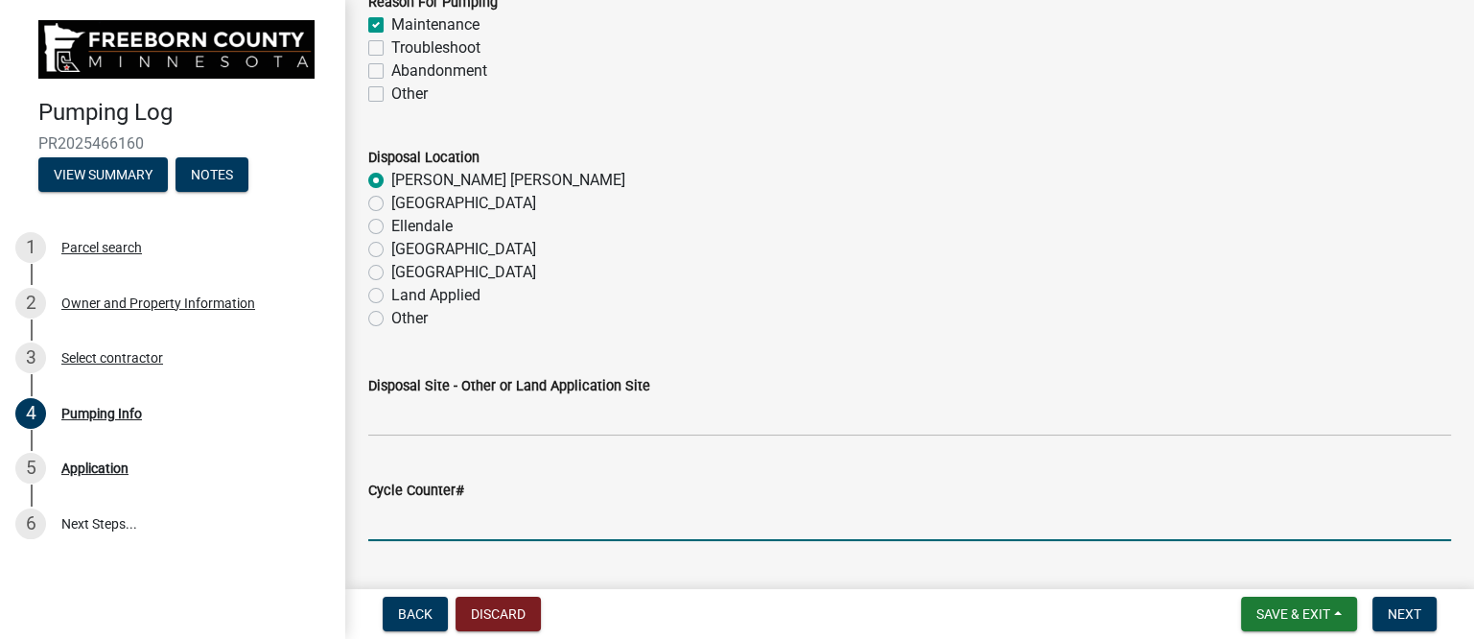
click at [421, 512] on input "text" at bounding box center [909, 521] width 1083 height 39
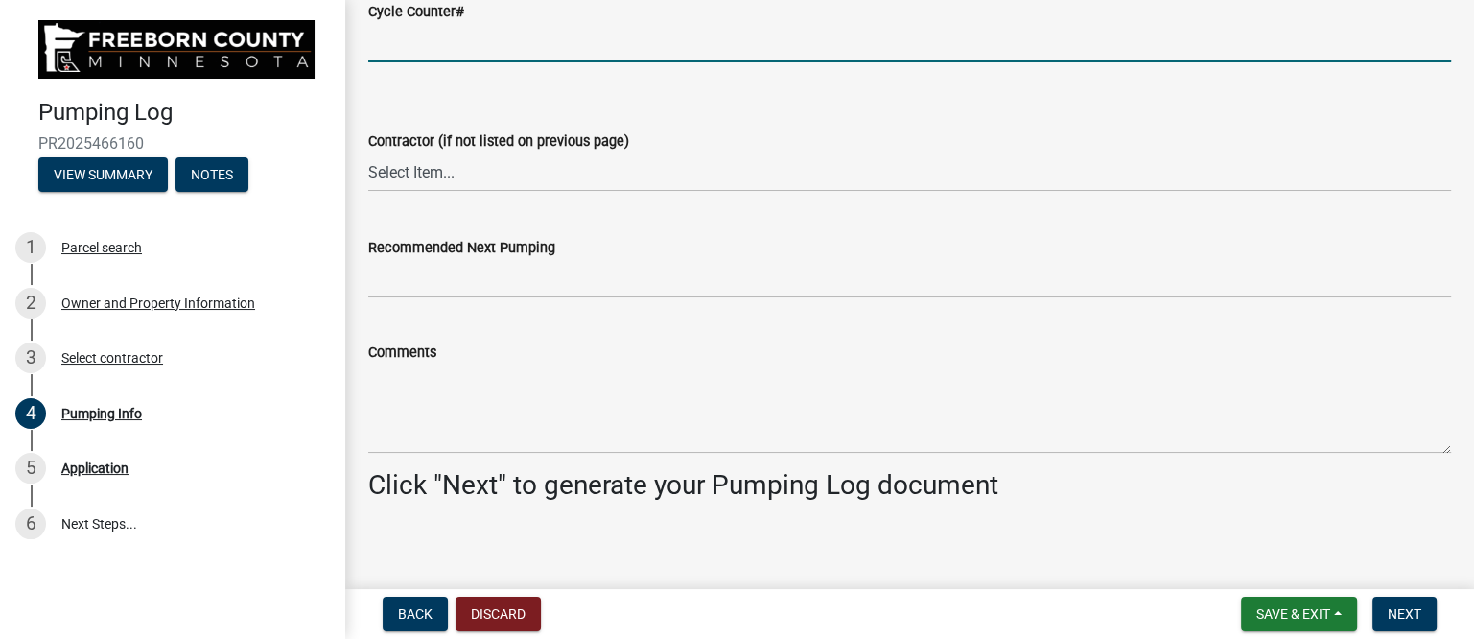
scroll to position [2638, 0]
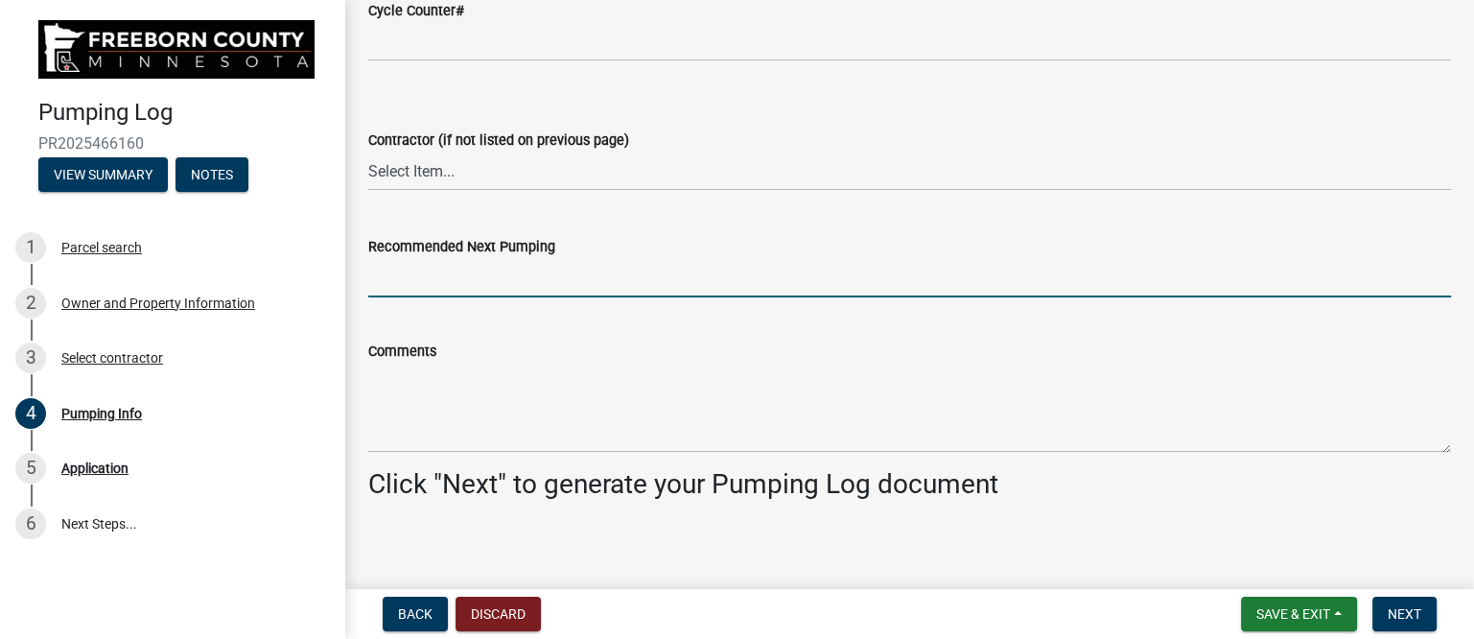
click at [411, 285] on input "Recommended Next Pumping" at bounding box center [909, 277] width 1083 height 39
type input "as needed"
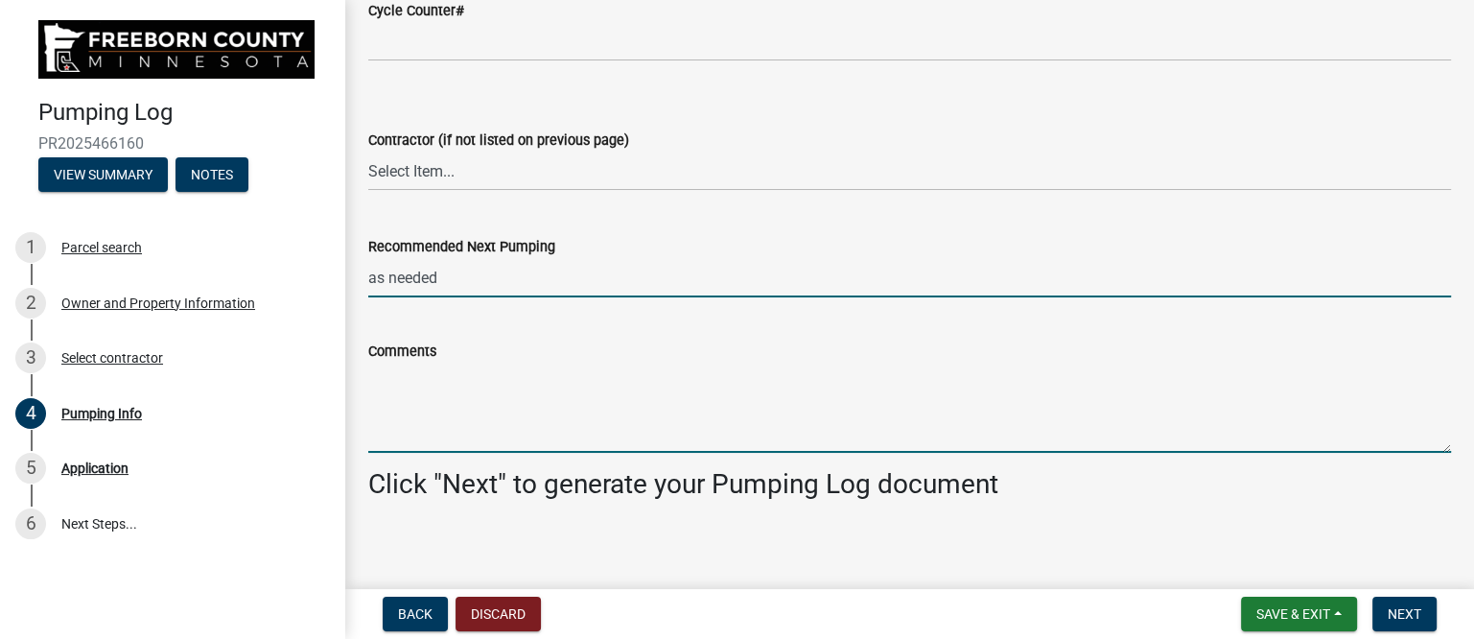
click at [398, 442] on textarea "Comments" at bounding box center [909, 408] width 1083 height 90
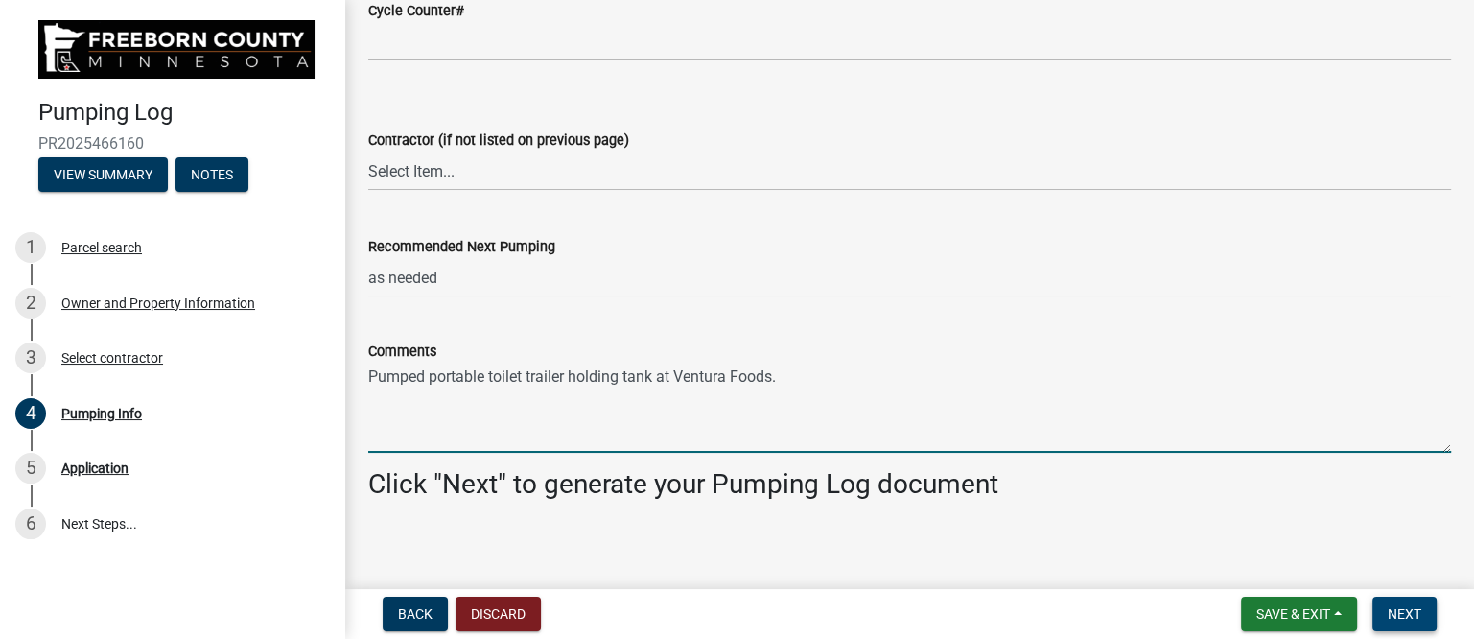
type textarea "Pumped portable toilet trailer holding tank at Ventura Foods."
click at [1397, 606] on span "Next" at bounding box center [1405, 613] width 34 height 15
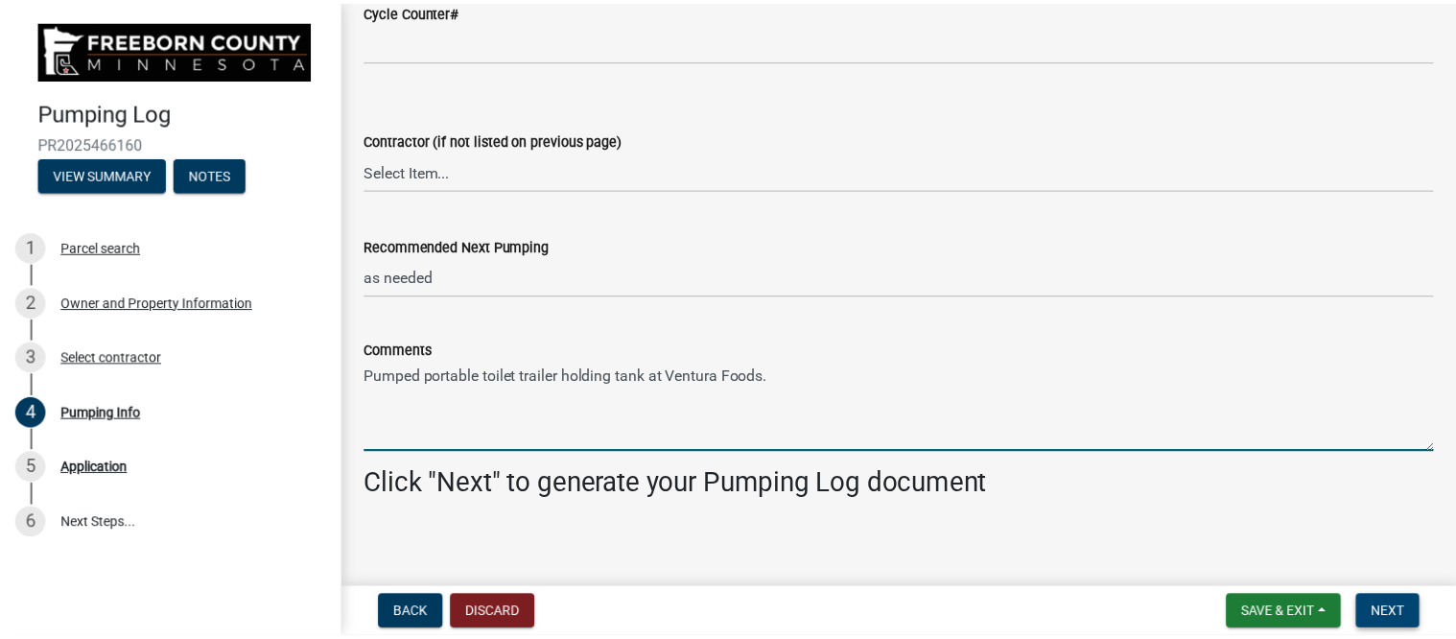
scroll to position [0, 0]
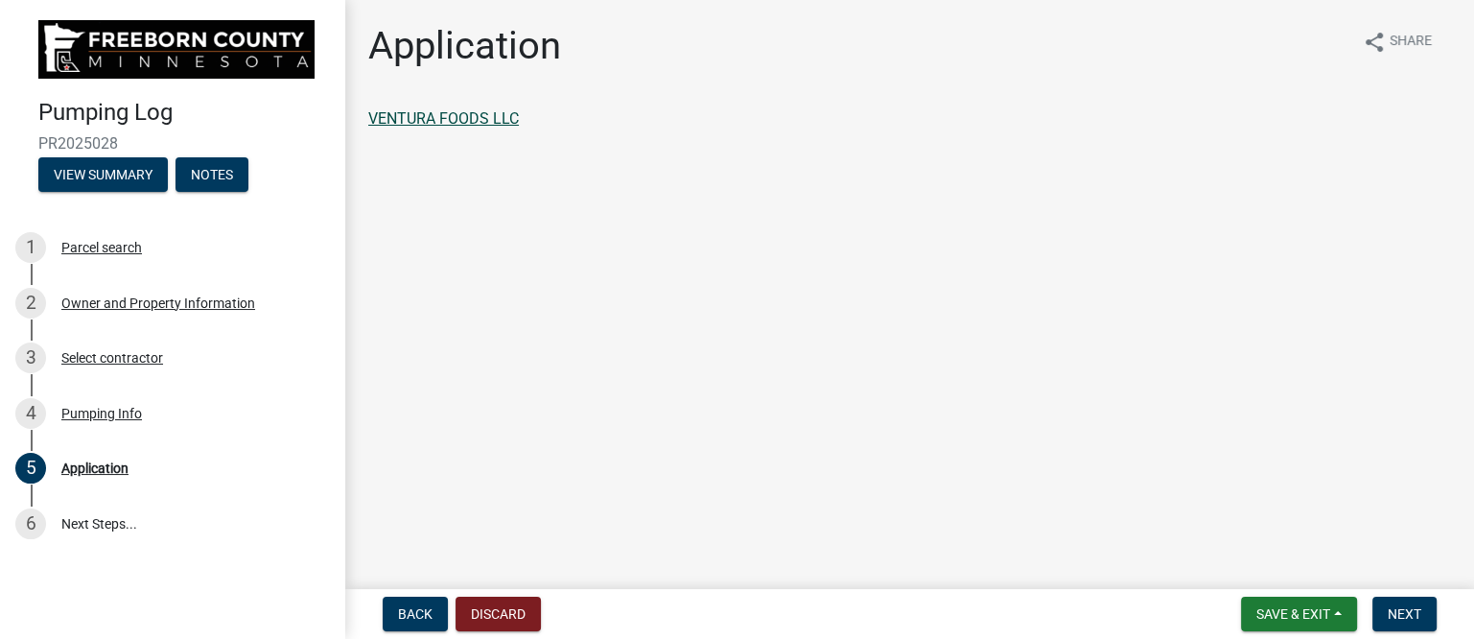
click at [476, 120] on link "VENTURA FOODS LLC" at bounding box center [443, 118] width 151 height 18
click at [1402, 603] on button "Next" at bounding box center [1405, 614] width 64 height 35
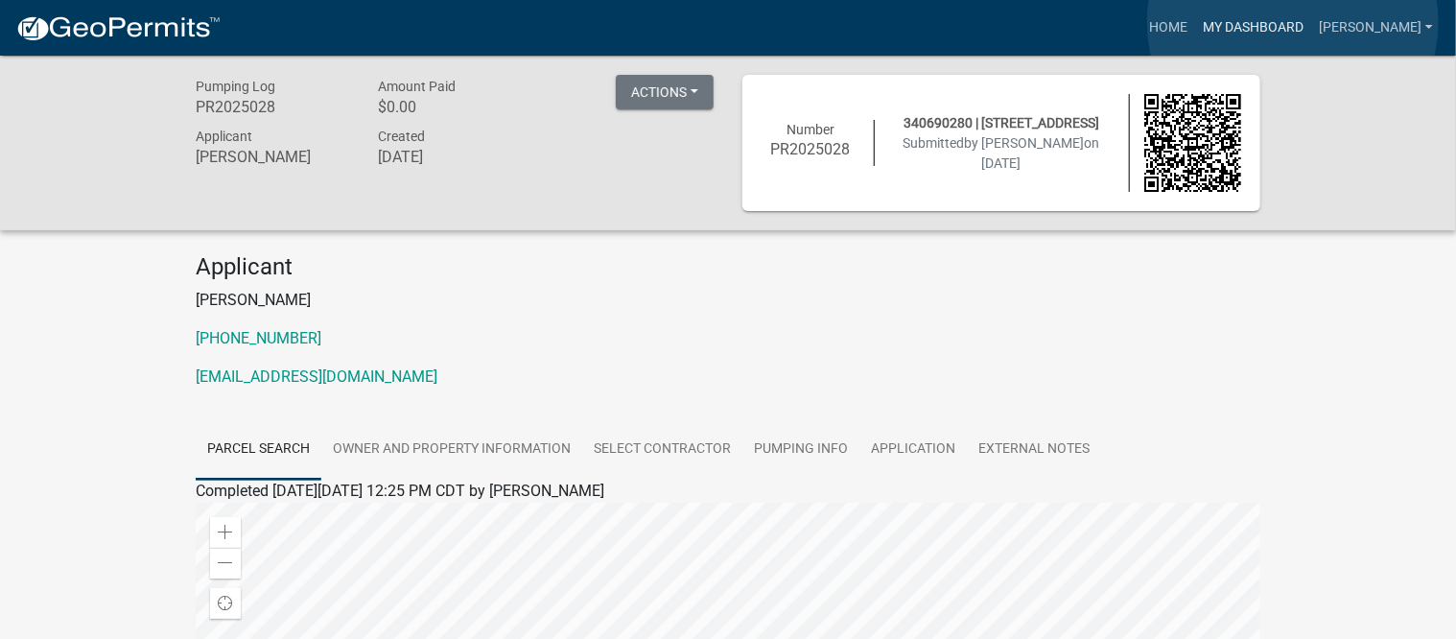
click at [1293, 22] on link "My Dashboard" at bounding box center [1253, 28] width 116 height 36
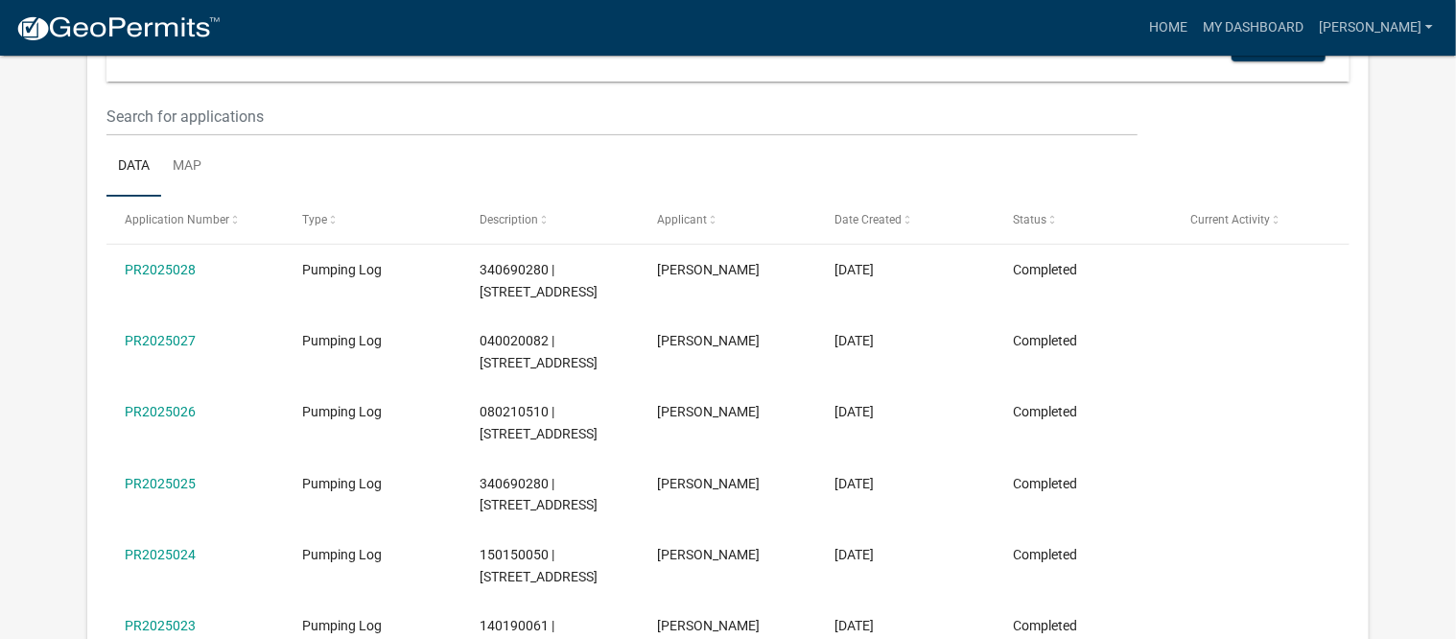
scroll to position [240, 0]
